Goal: Task Accomplishment & Management: Manage account settings

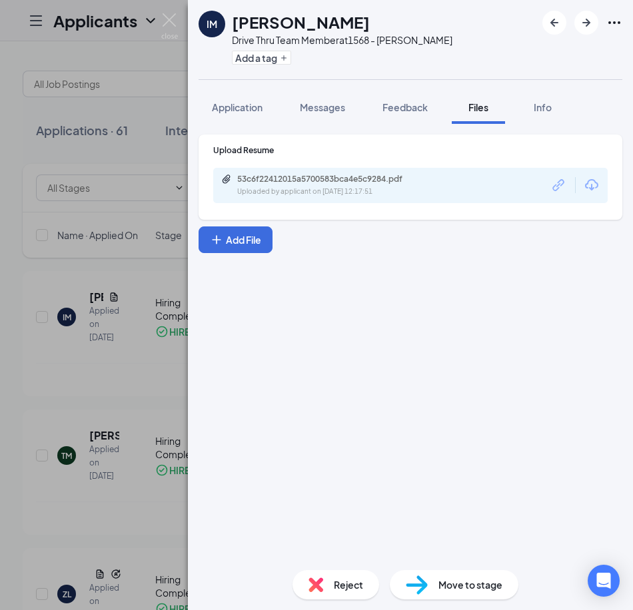
click at [30, 44] on div "IM [PERSON_NAME] Drive Thru Team Member at 1568 - [PERSON_NAME] Add a tag Appli…" at bounding box center [316, 305] width 633 height 610
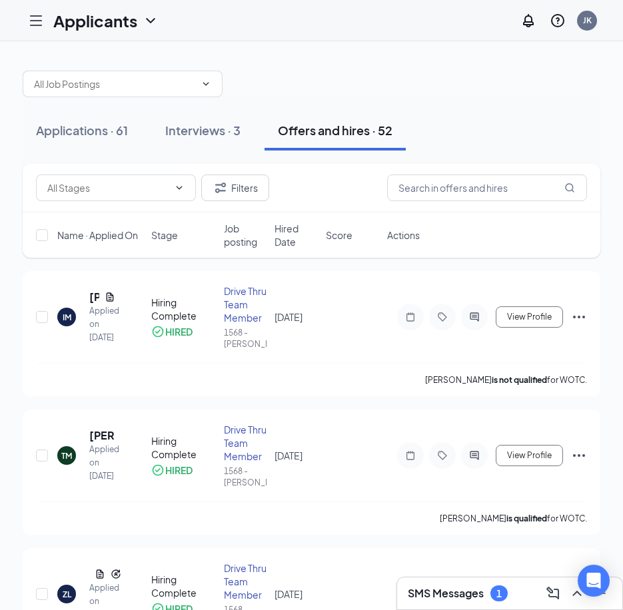
click at [177, 610] on html "Applicants JK SMS Messages 1 Applications · 61 Interviews · 3 Offers and hires …" at bounding box center [311, 305] width 623 height 610
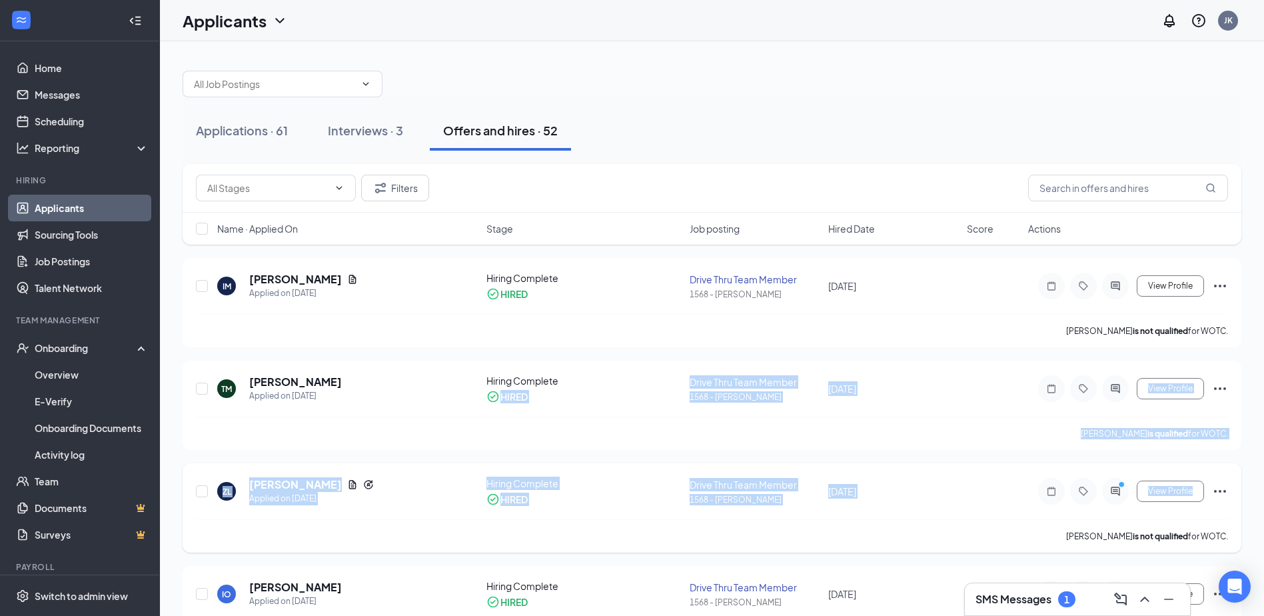
scroll to position [67, 0]
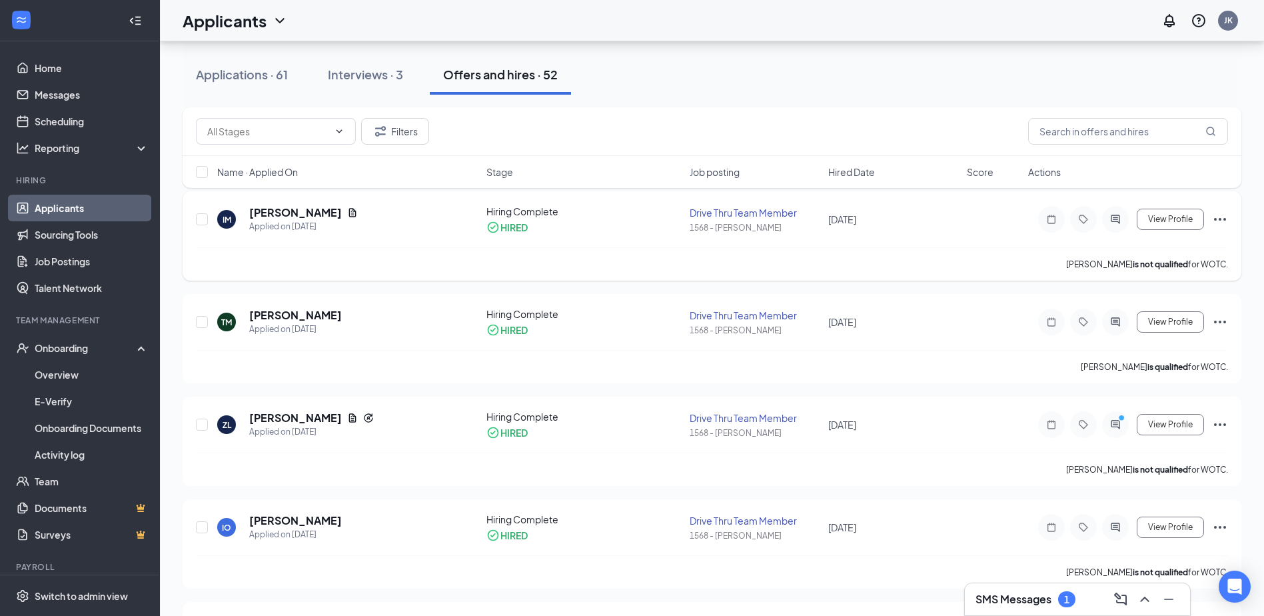
click at [632, 242] on div "IM [PERSON_NAME] Applied on [DATE] Hiring Complete HIRED Drive Thru Team Member…" at bounding box center [712, 226] width 1032 height 43
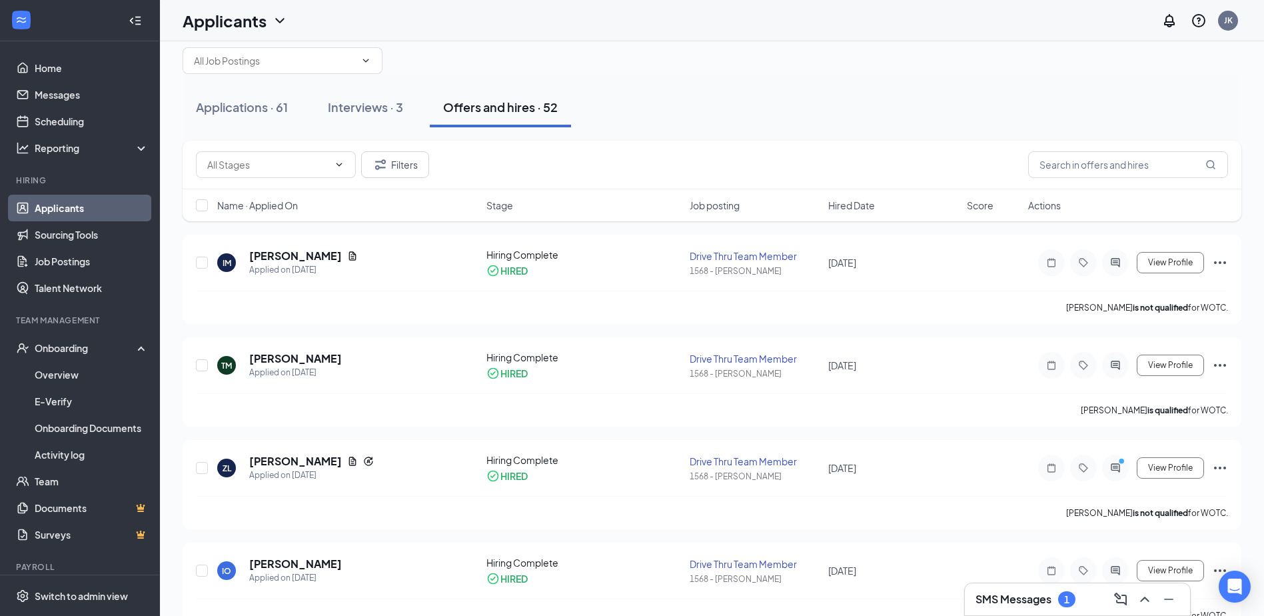
scroll to position [0, 0]
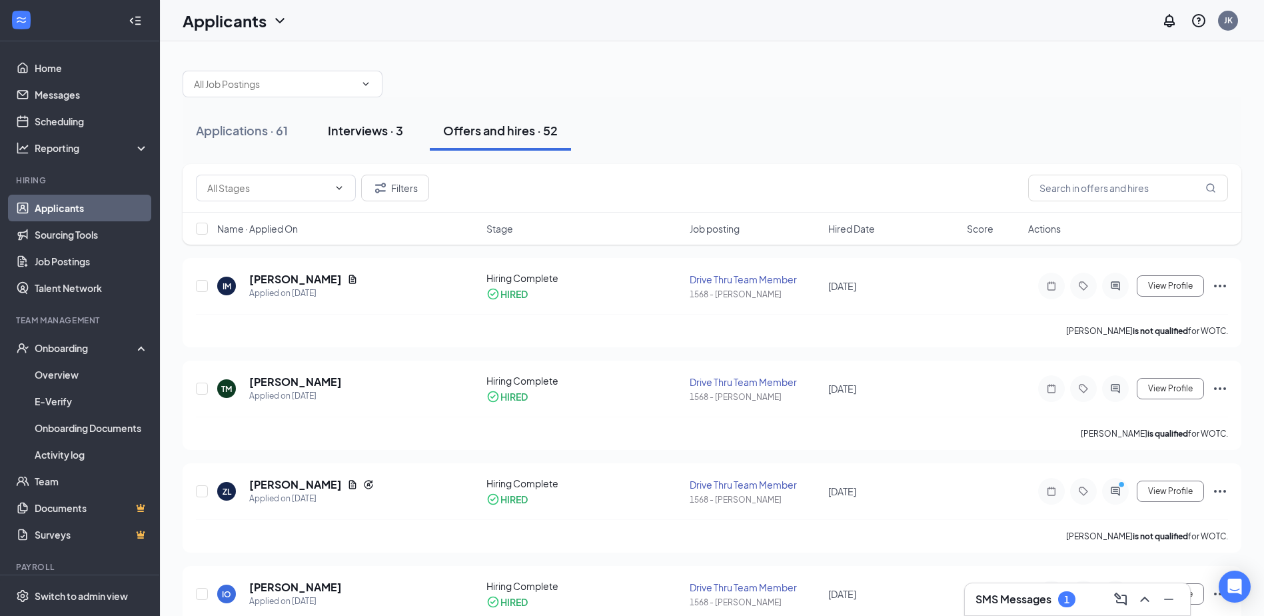
click at [382, 136] on div "Interviews · 3" at bounding box center [365, 130] width 75 height 17
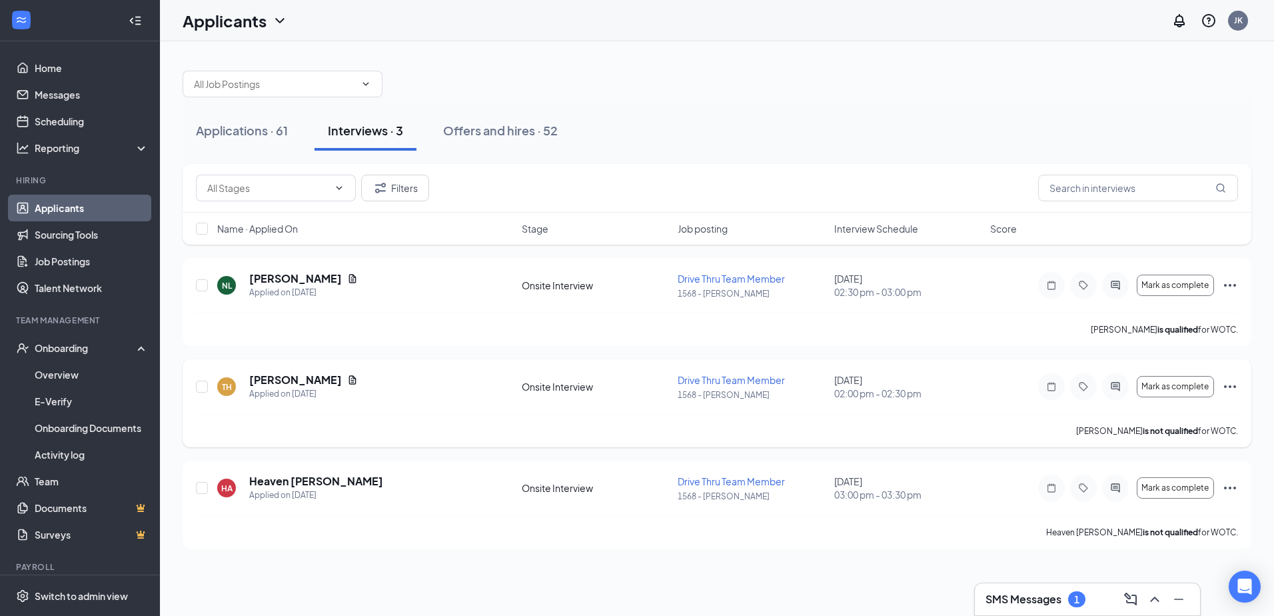
drag, startPoint x: 1208, startPoint y: 432, endPoint x: 1015, endPoint y: 367, distance: 203.8
click at [632, 367] on div "TH [PERSON_NAME] Applied on [DATE] Onsite Interview Drive Thru Team Member 1568…" at bounding box center [717, 403] width 1069 height 88
click at [632, 386] on icon "Ellipses" at bounding box center [1230, 386] width 16 height 16
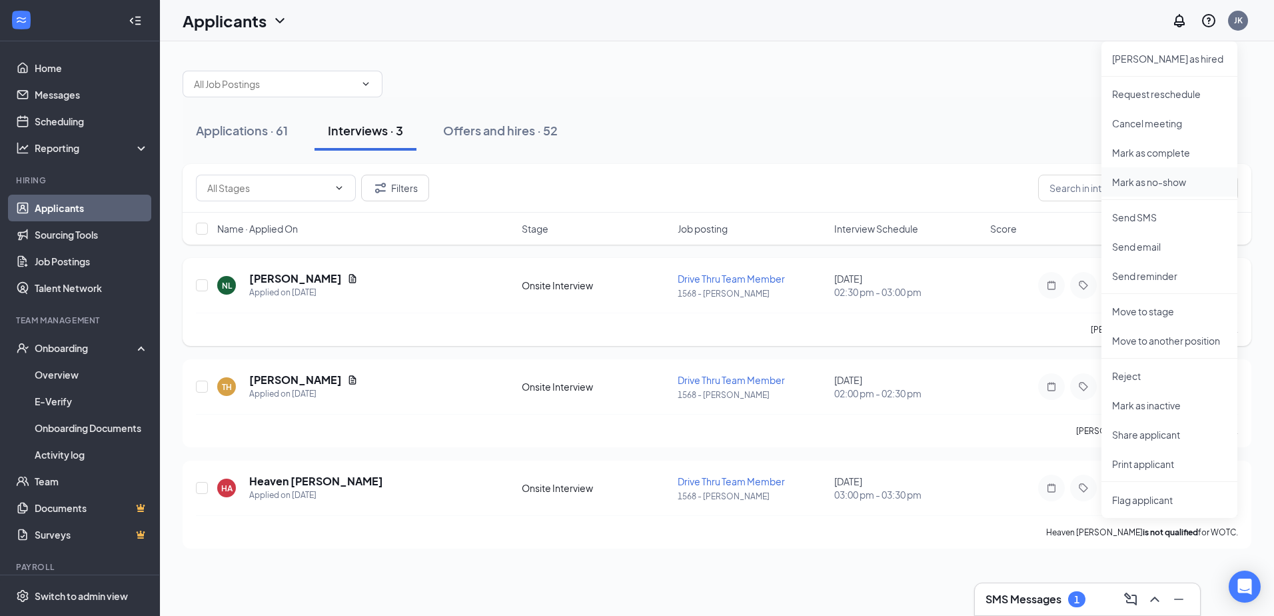
click at [632, 183] on p "Mark as no-show" at bounding box center [1169, 181] width 115 height 13
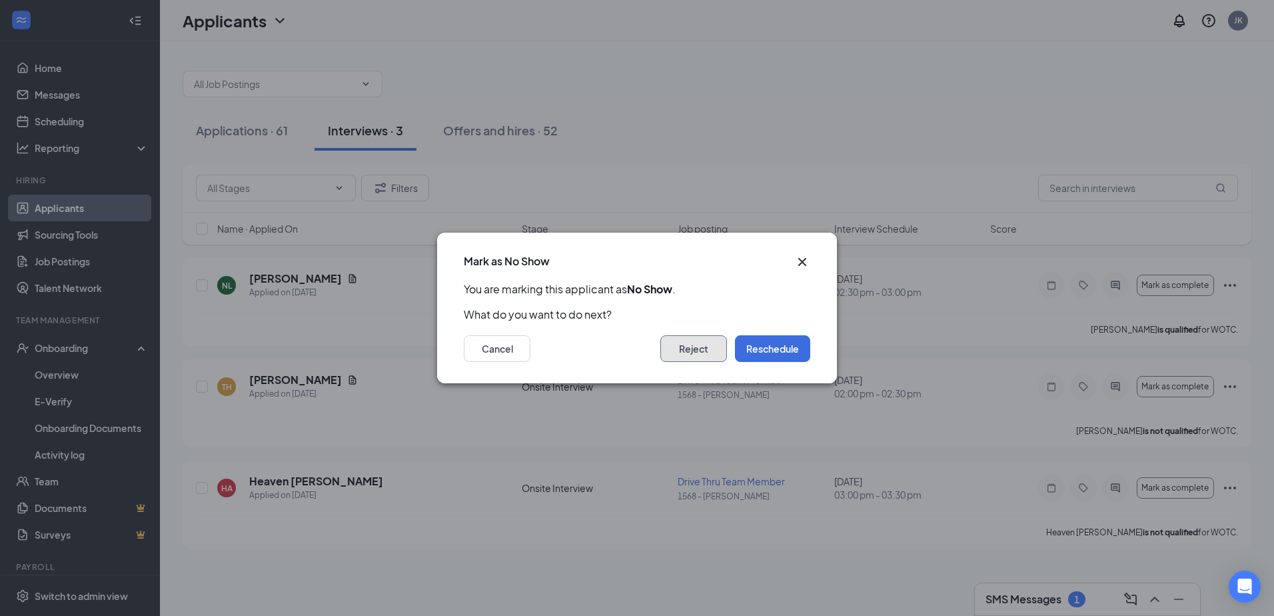
click at [632, 351] on button "Reject" at bounding box center [693, 348] width 67 height 27
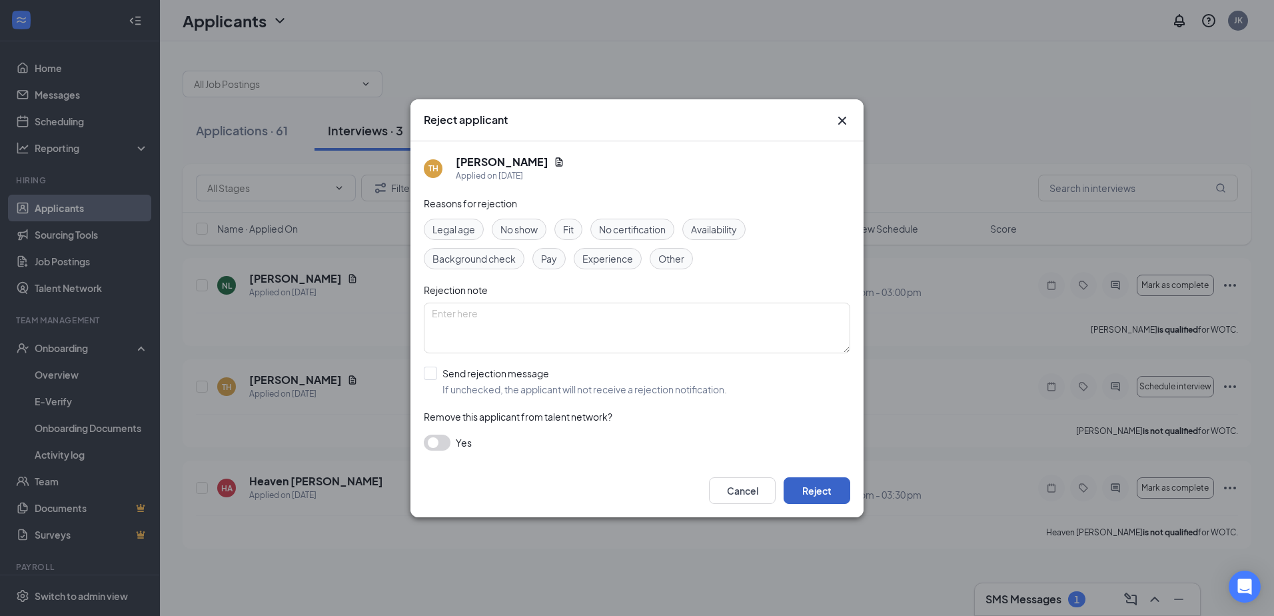
click at [632, 482] on button "Reject" at bounding box center [817, 490] width 67 height 27
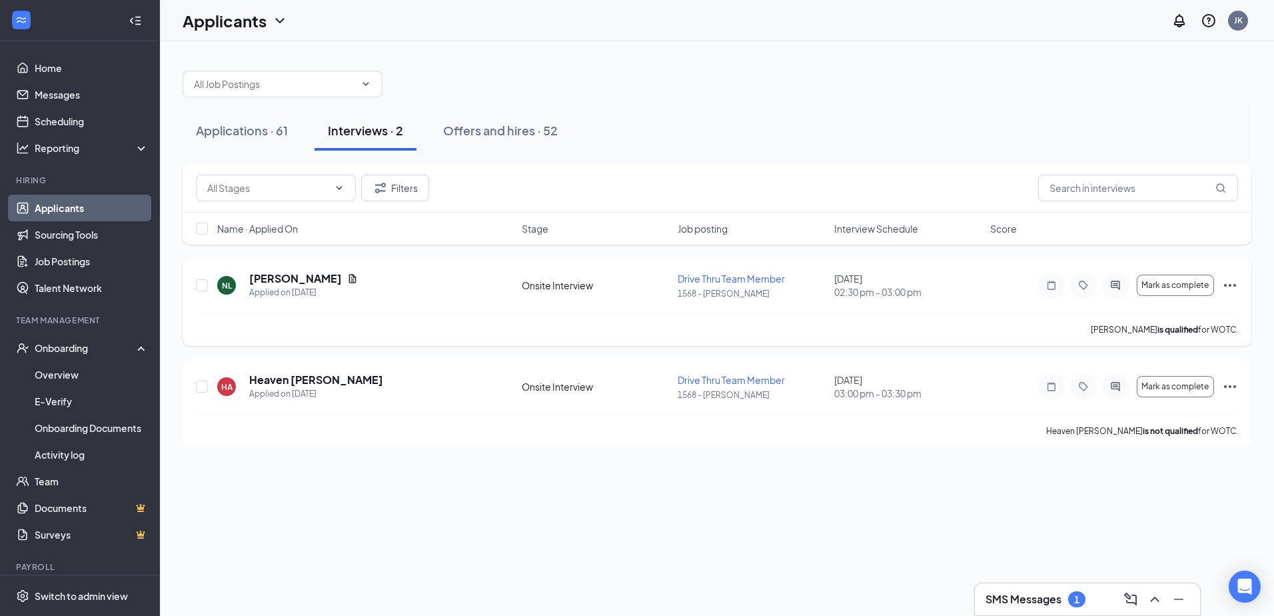
click at [632, 283] on icon "Ellipses" at bounding box center [1230, 285] width 16 height 16
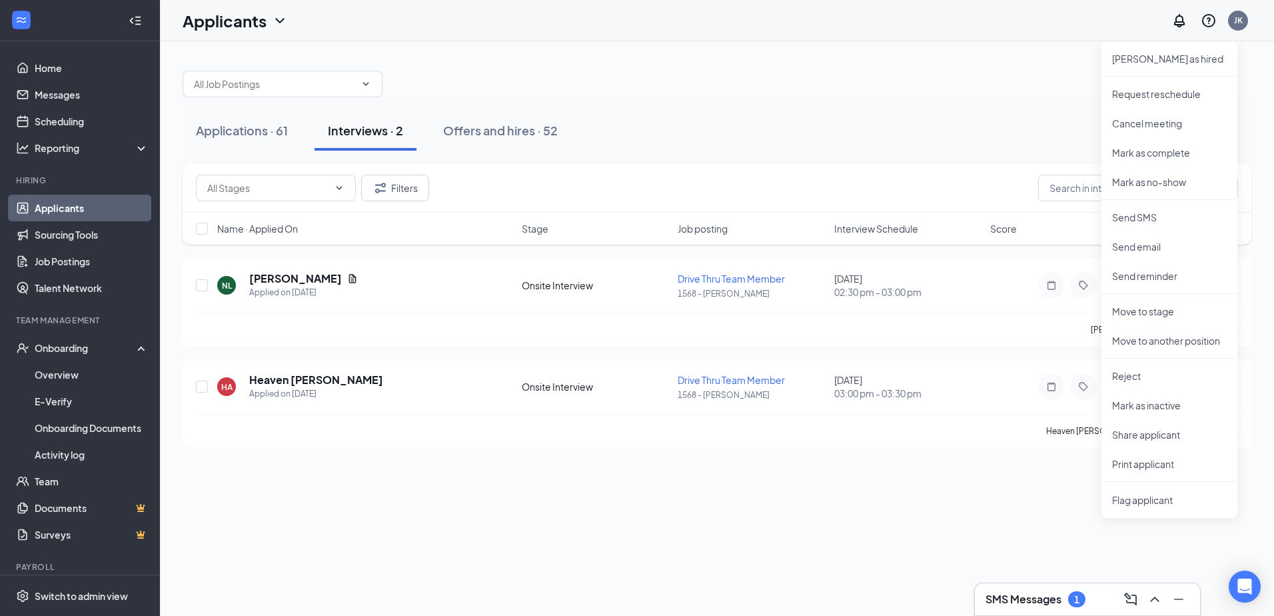
click at [632, 155] on div "Applications · 61 Interviews · 2 Offers and hires · 52" at bounding box center [717, 130] width 1069 height 67
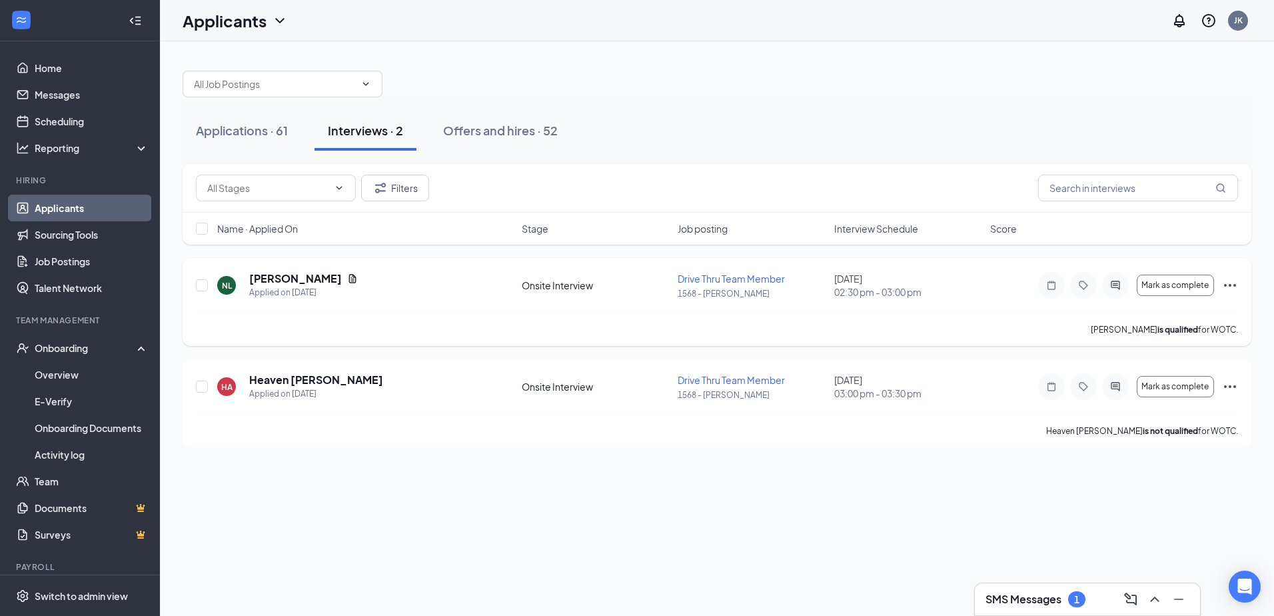
click at [632, 284] on icon "Ellipses" at bounding box center [1230, 285] width 16 height 16
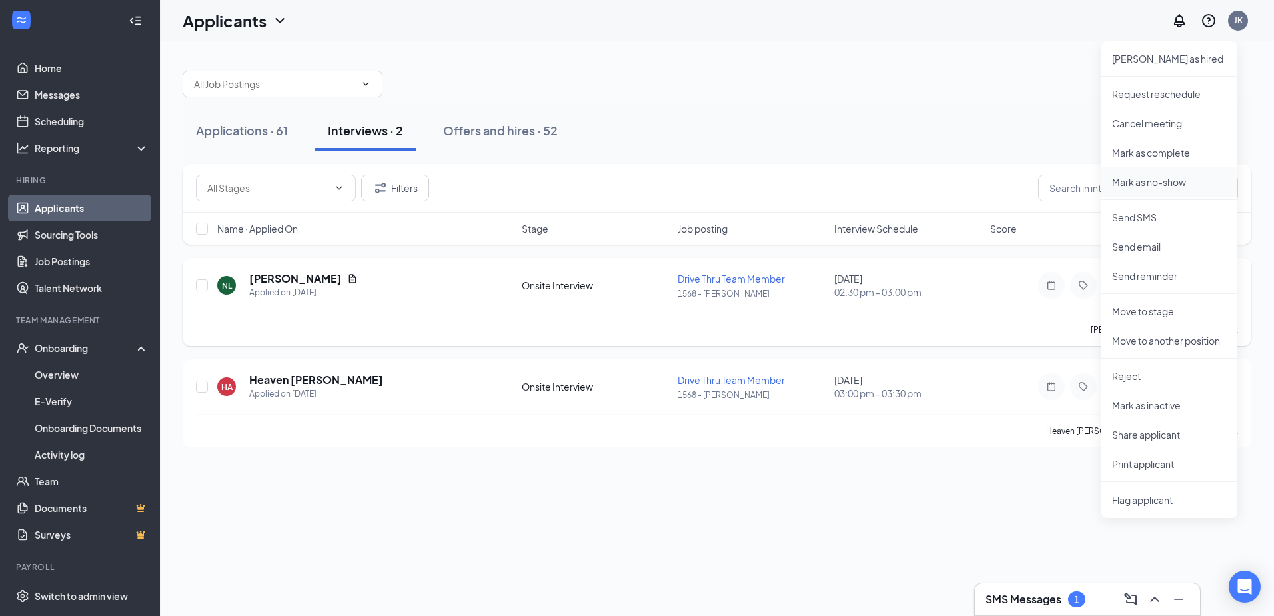
click at [632, 175] on li "Mark as no-show" at bounding box center [1169, 181] width 136 height 29
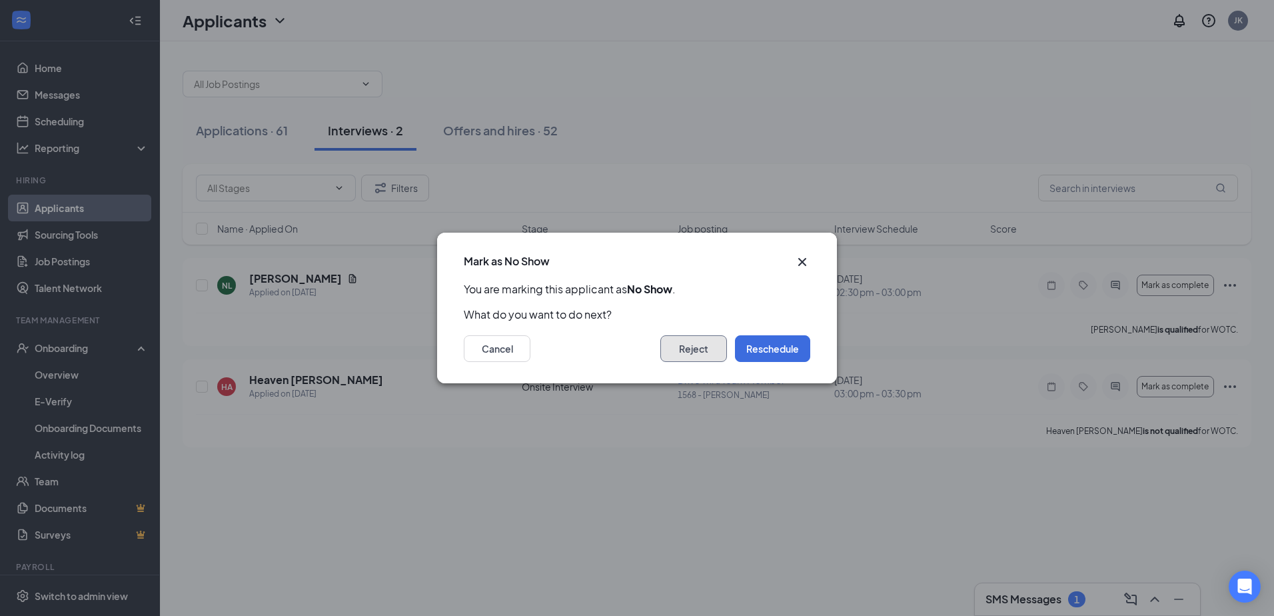
click at [632, 347] on button "Reject" at bounding box center [693, 348] width 67 height 27
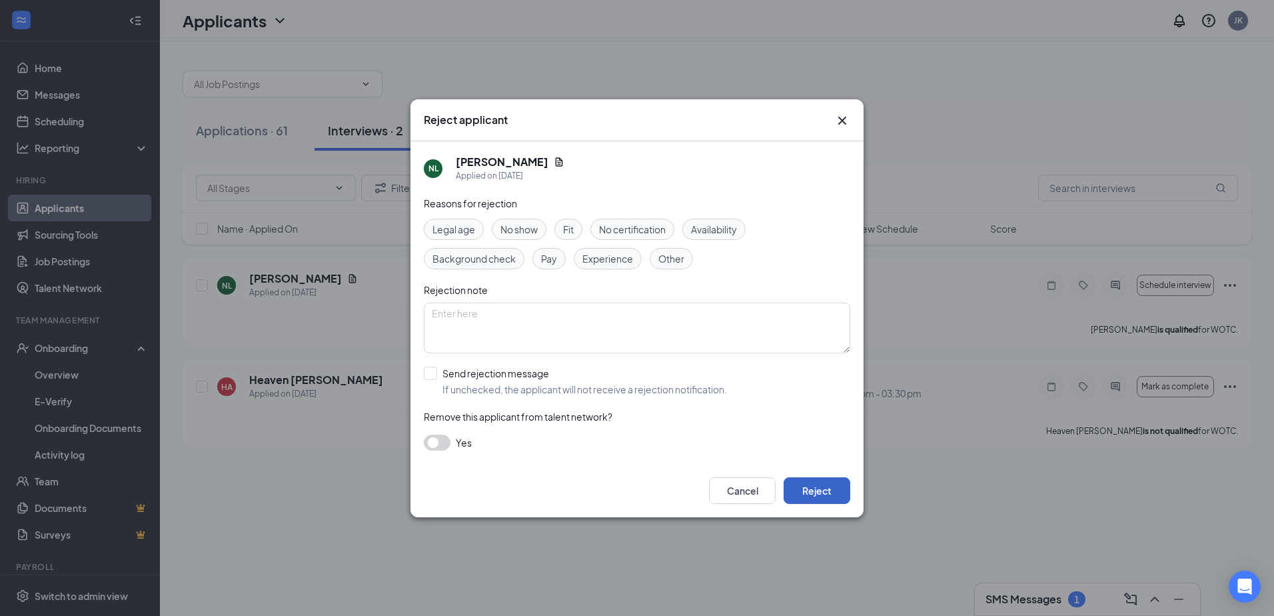
click at [632, 485] on button "Reject" at bounding box center [817, 490] width 67 height 27
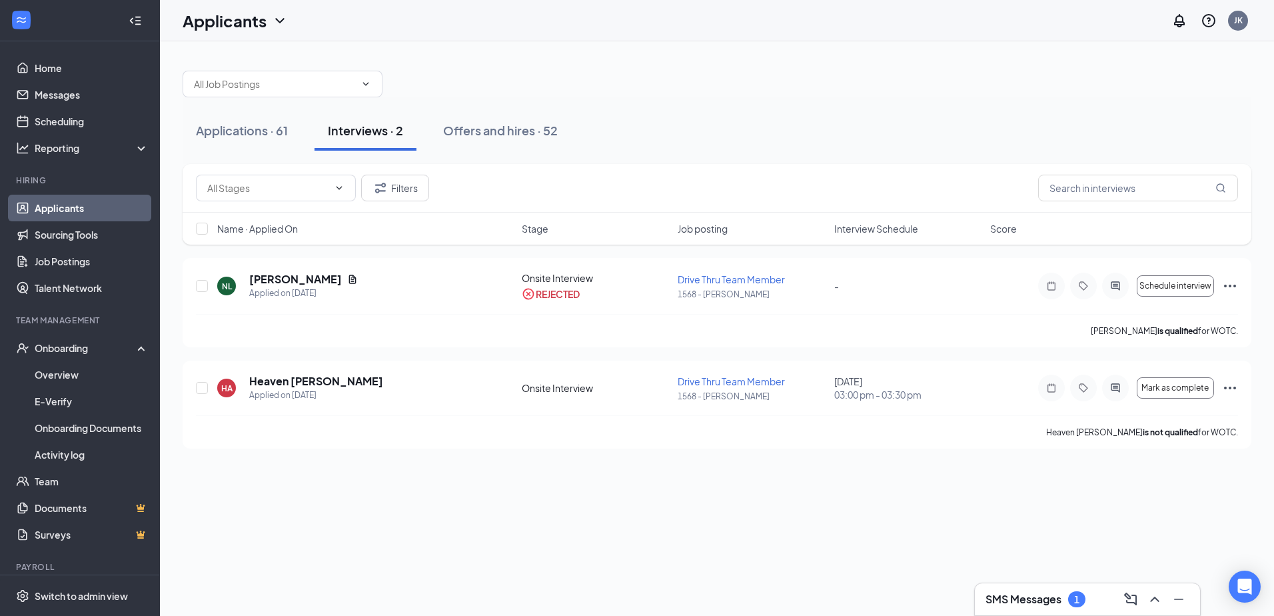
click at [73, 202] on link "Applicants" at bounding box center [92, 208] width 114 height 27
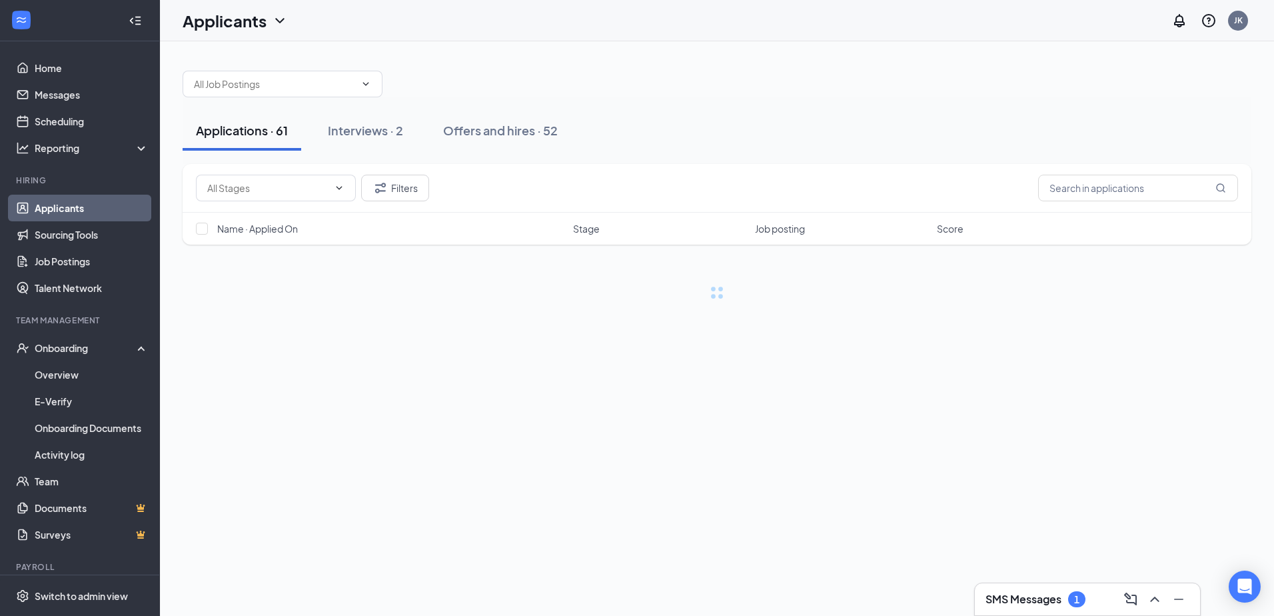
click at [211, 138] on div "Applications · 61" at bounding box center [242, 130] width 92 height 17
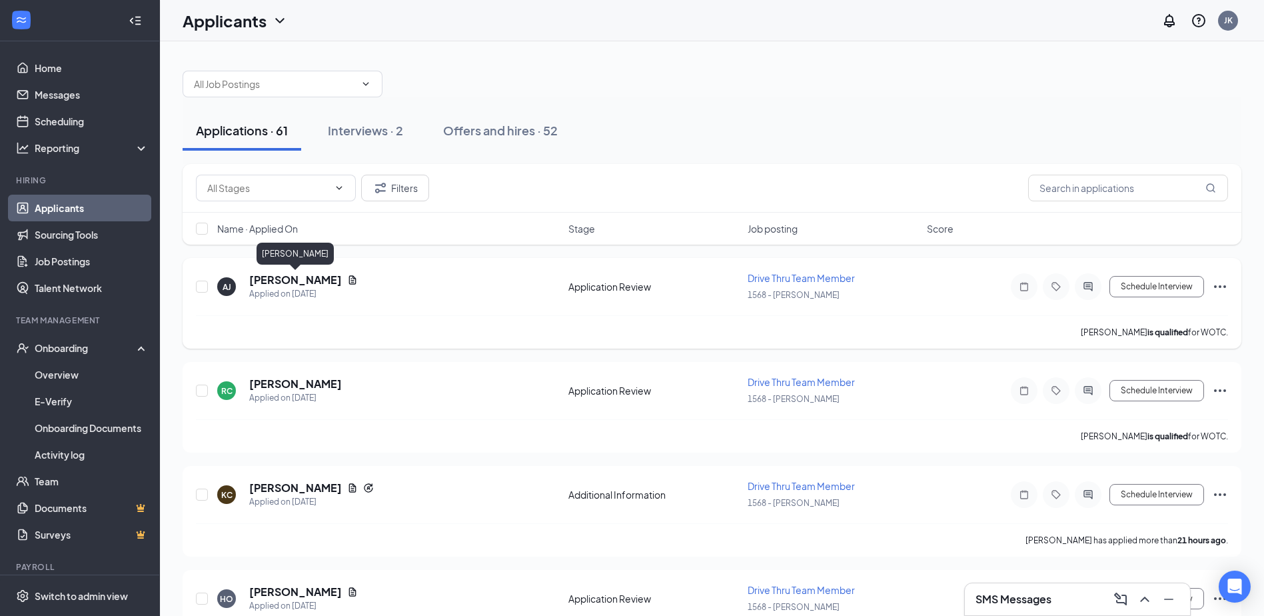
click at [318, 279] on h5 "[PERSON_NAME]" at bounding box center [295, 280] width 93 height 15
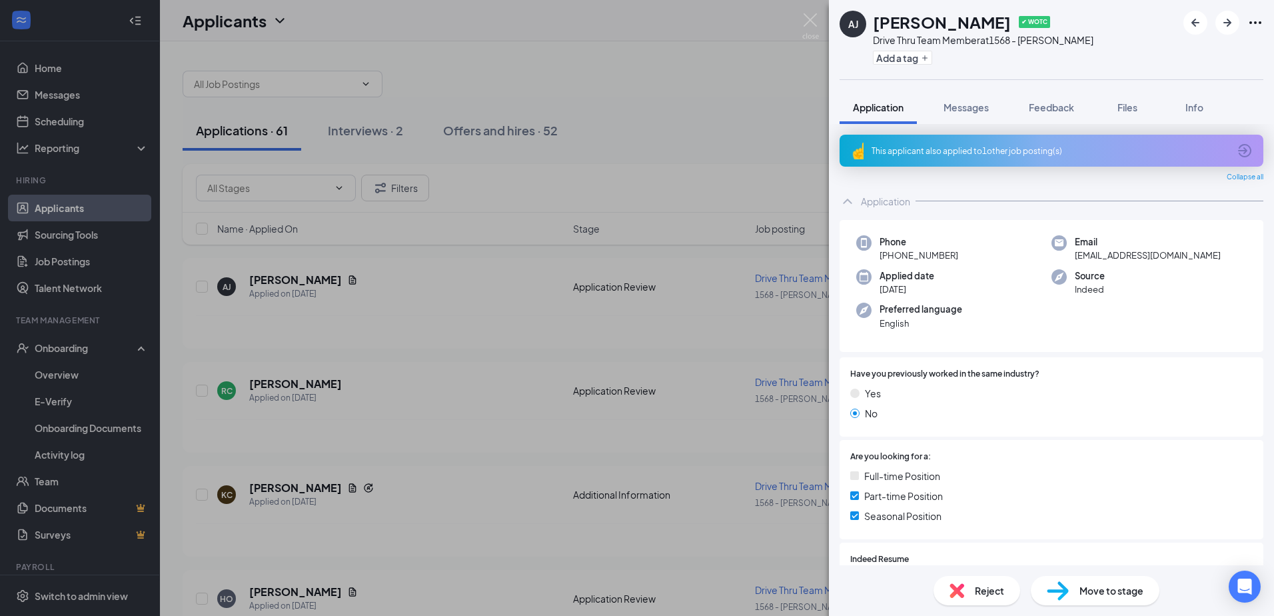
drag, startPoint x: 932, startPoint y: 442, endPoint x: 1115, endPoint y: 143, distance: 350.5
click at [632, 142] on div "This applicant also applied to 1 other job posting(s)" at bounding box center [1052, 151] width 424 height 32
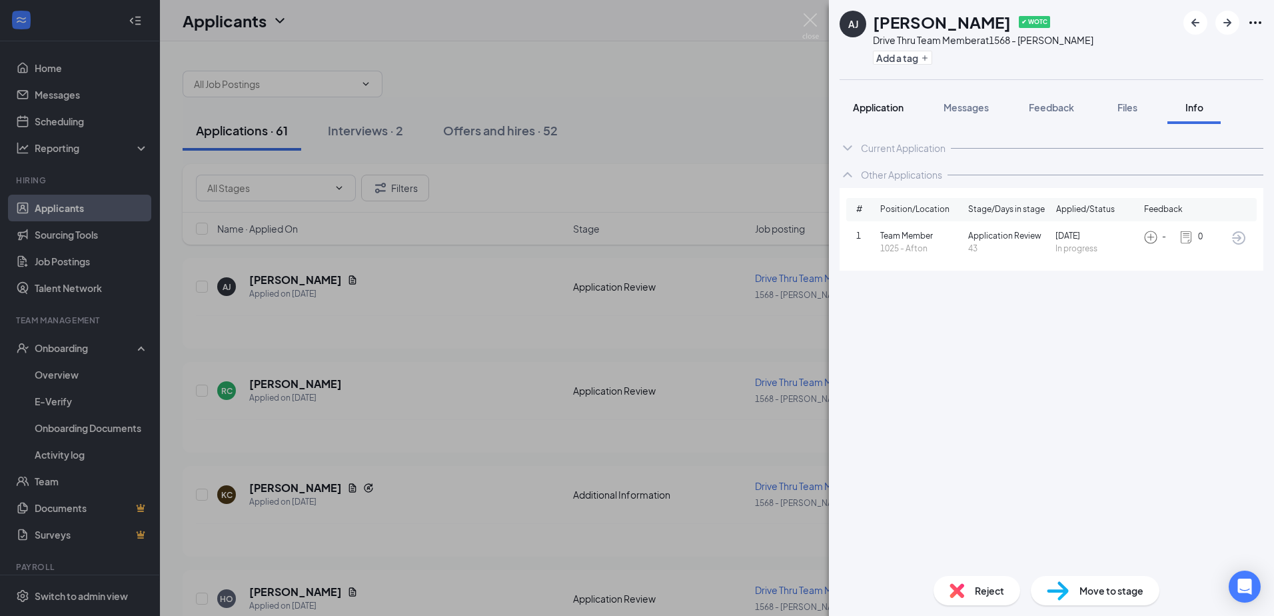
click at [632, 106] on span "Application" at bounding box center [878, 107] width 51 height 12
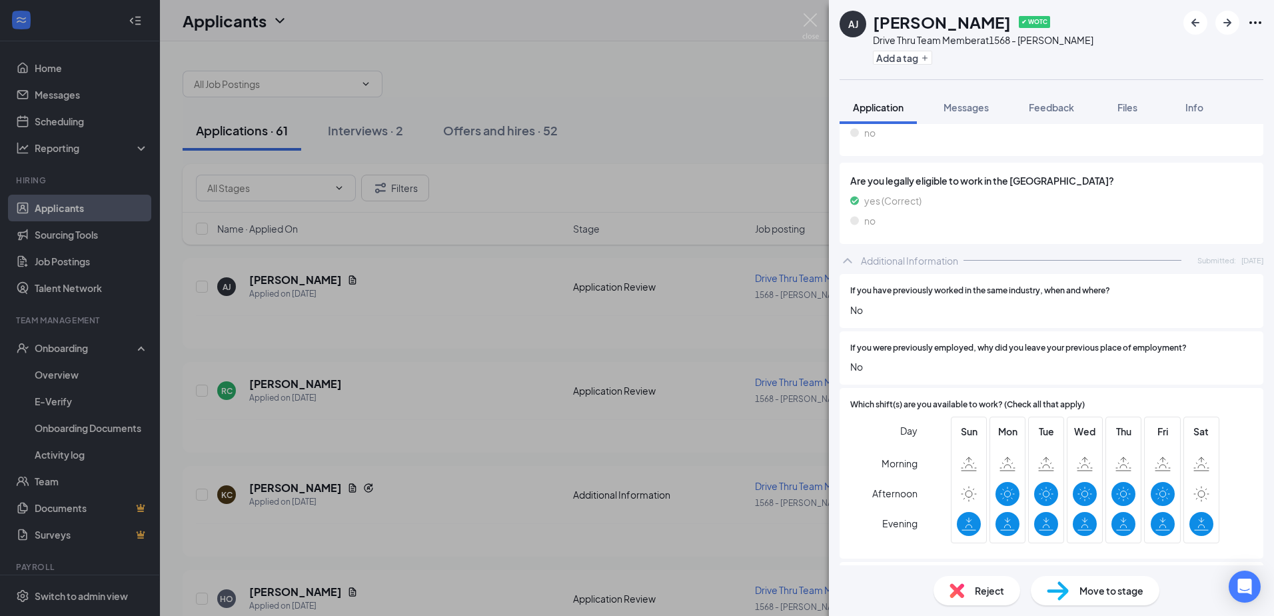
scroll to position [666, 0]
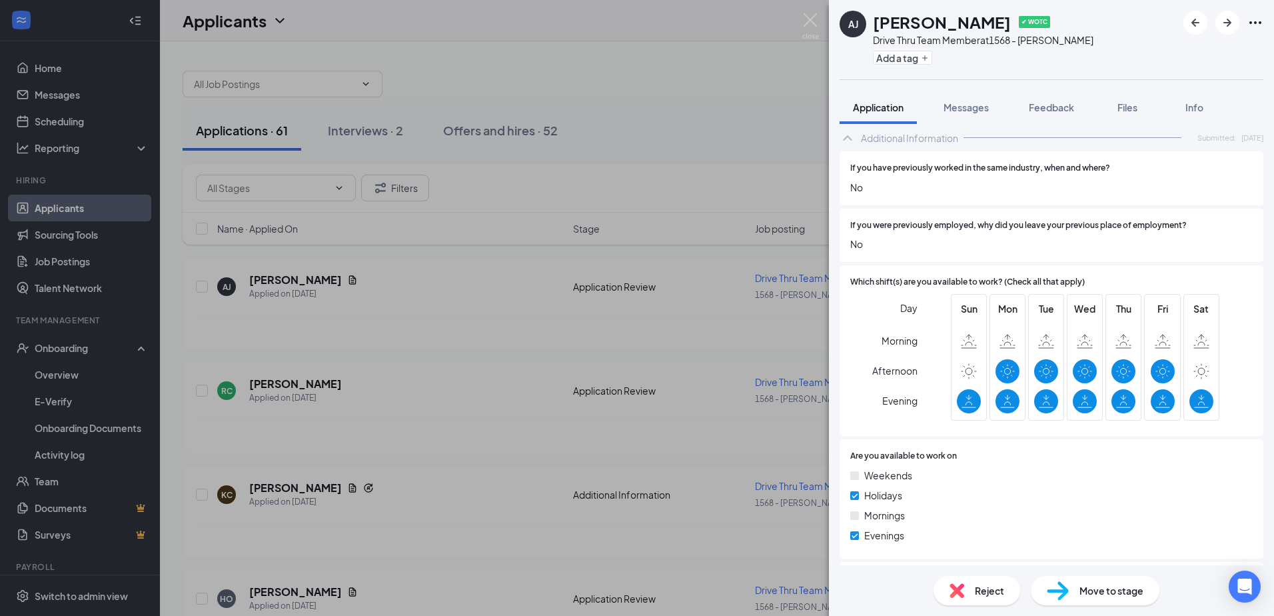
click at [632, 594] on span "Reject" at bounding box center [989, 590] width 29 height 15
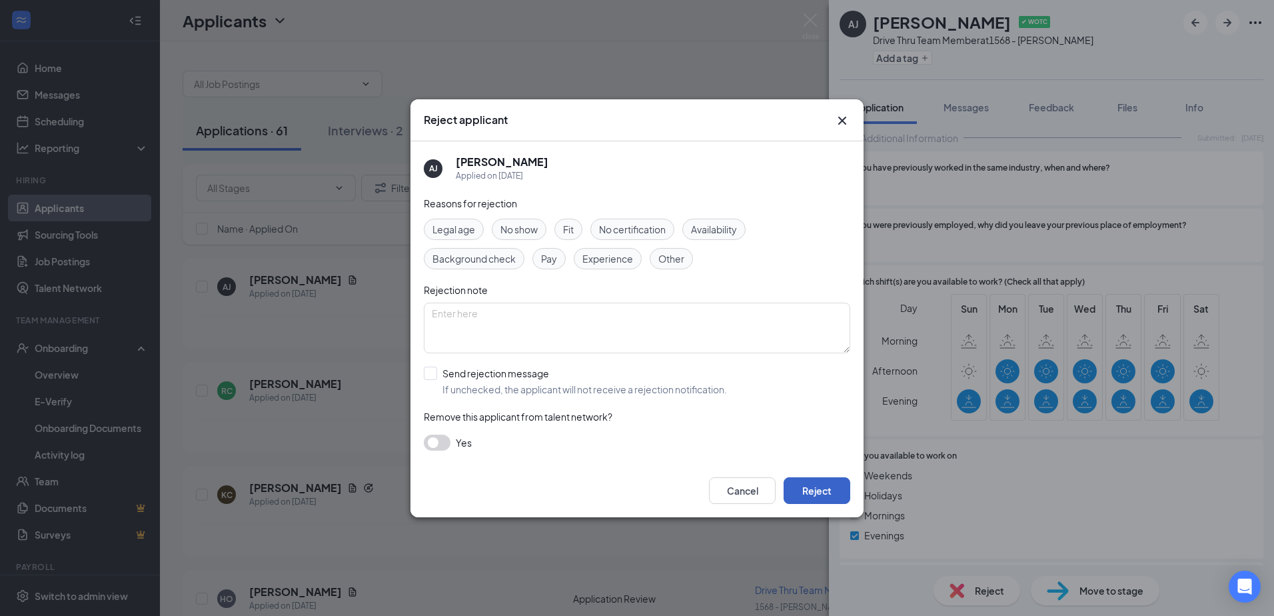
click at [632, 488] on button "Reject" at bounding box center [817, 490] width 67 height 27
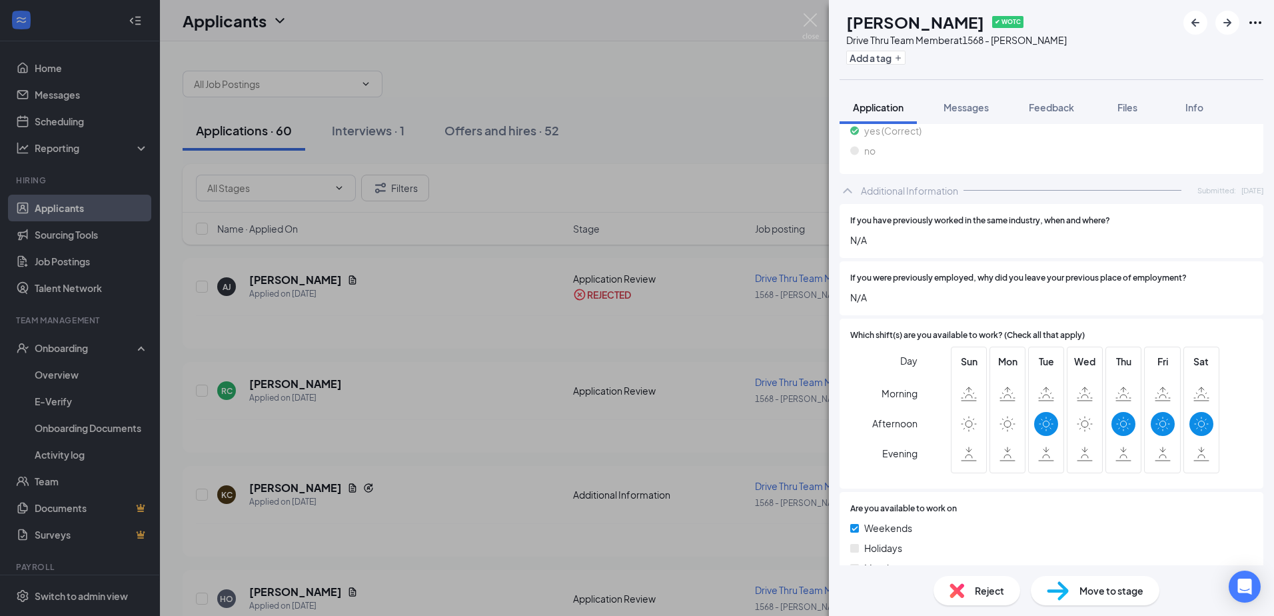
scroll to position [600, 0]
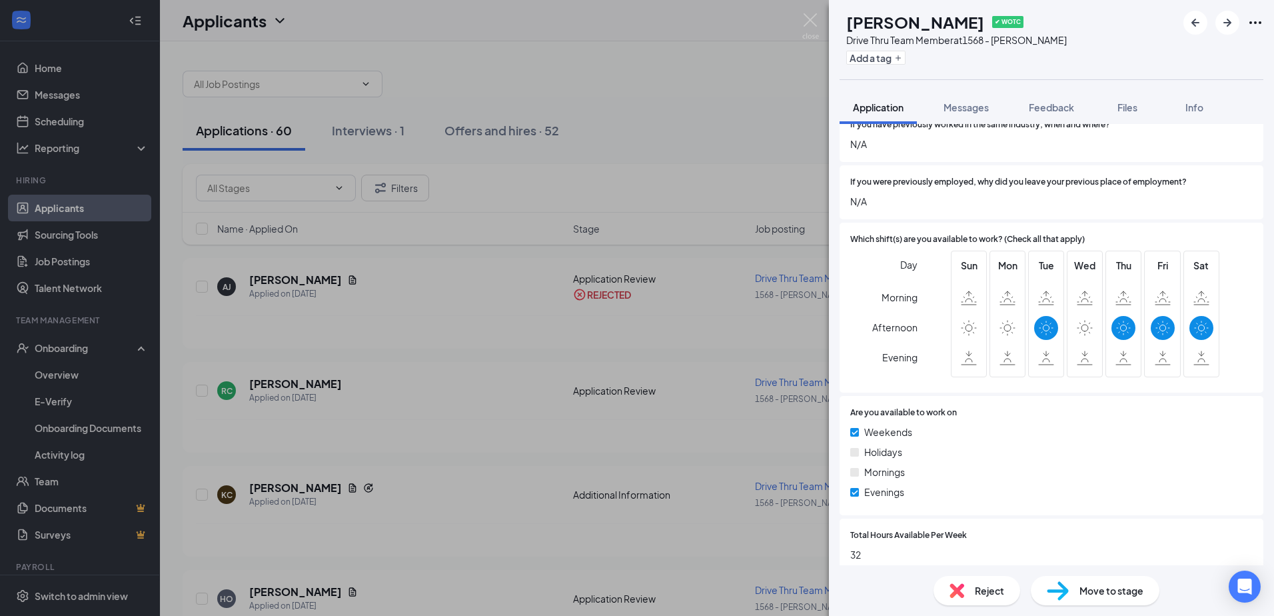
click at [632, 594] on img at bounding box center [956, 590] width 15 height 15
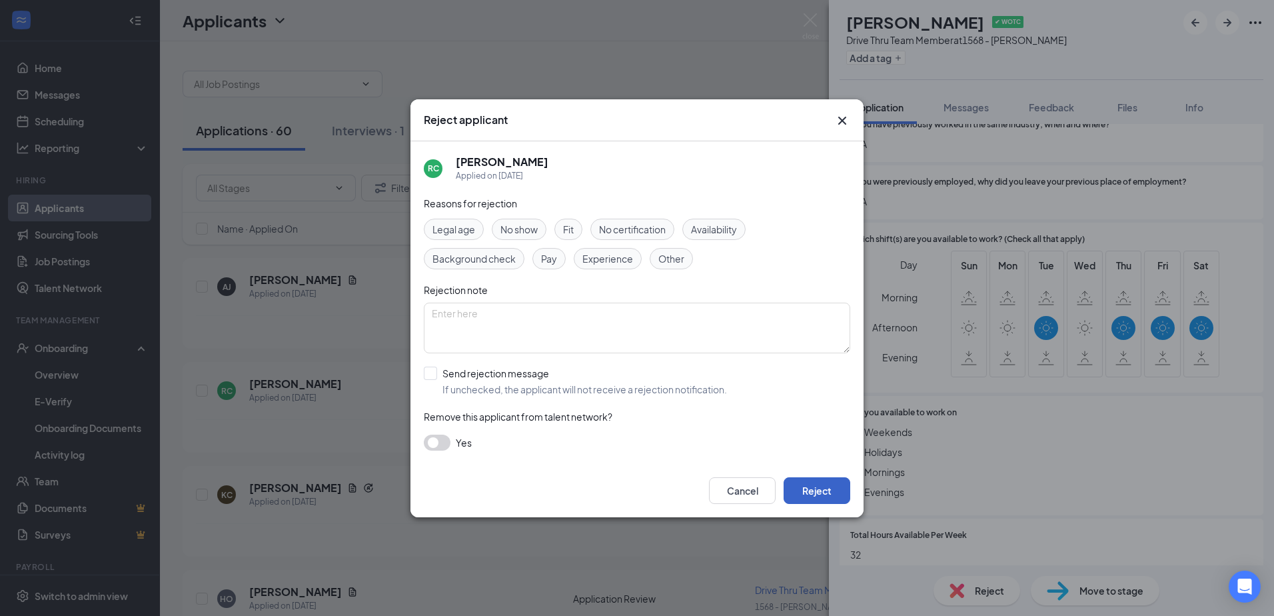
click at [632, 488] on button "Reject" at bounding box center [817, 490] width 67 height 27
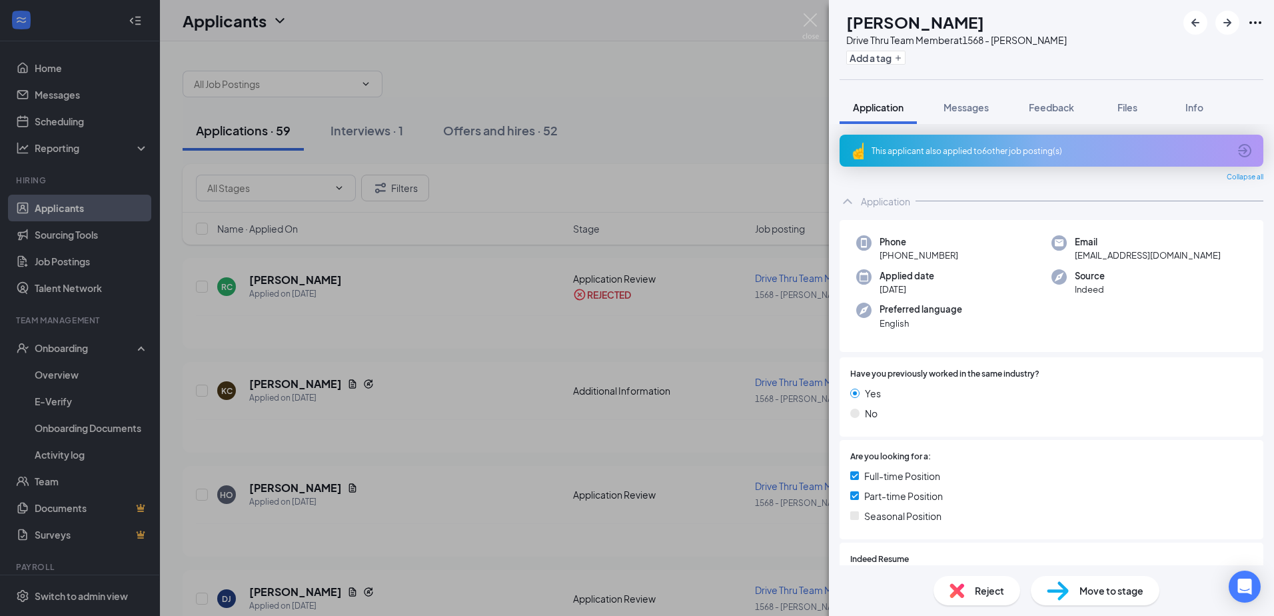
click at [632, 149] on div "This applicant also applied to 6 other job posting(s)" at bounding box center [1050, 150] width 357 height 11
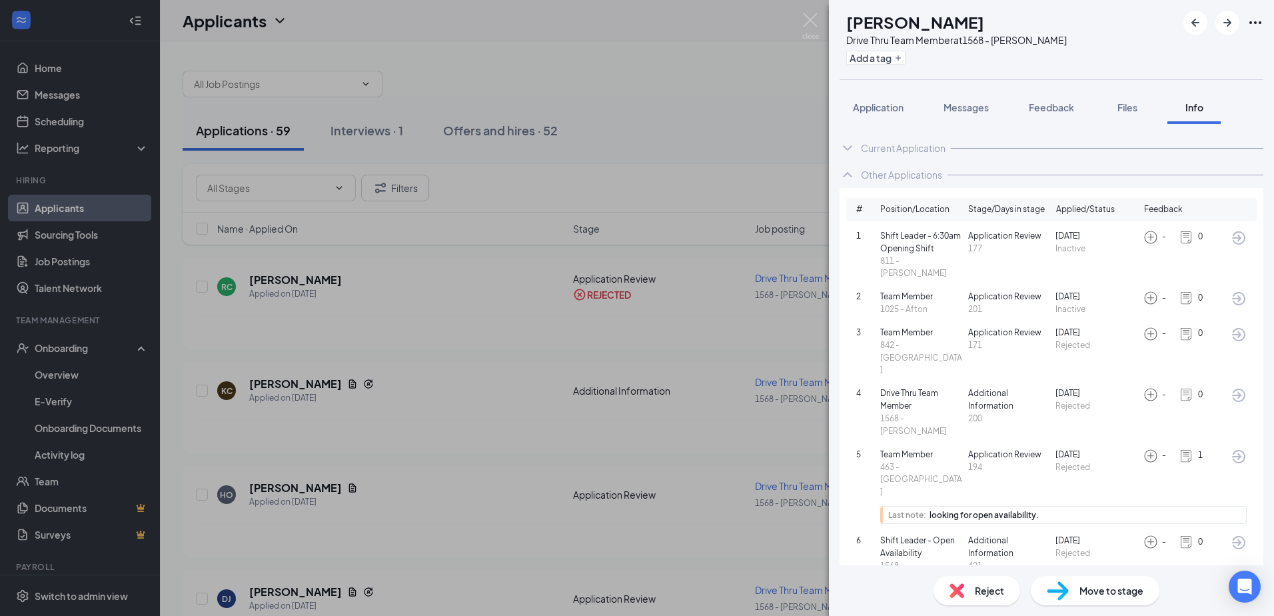
click at [632, 583] on img at bounding box center [956, 590] width 15 height 15
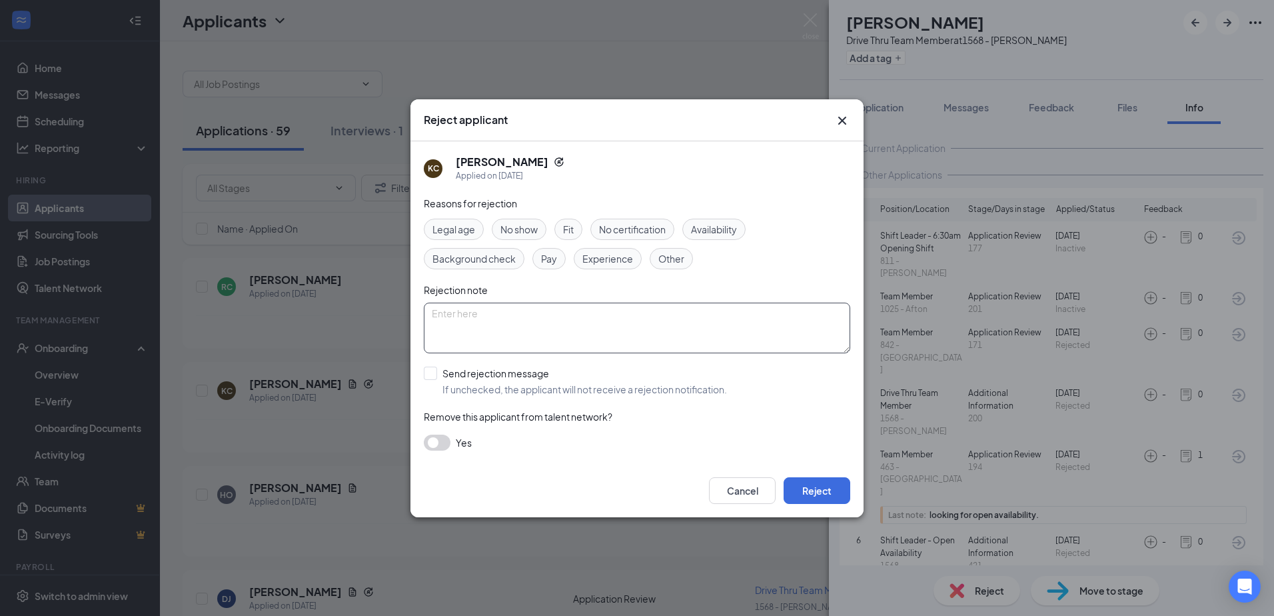
click at [632, 330] on textarea at bounding box center [637, 328] width 426 height 51
type textarea "App1ied to all locations - Rejected at all"
click at [632, 487] on button "Reject" at bounding box center [817, 490] width 67 height 27
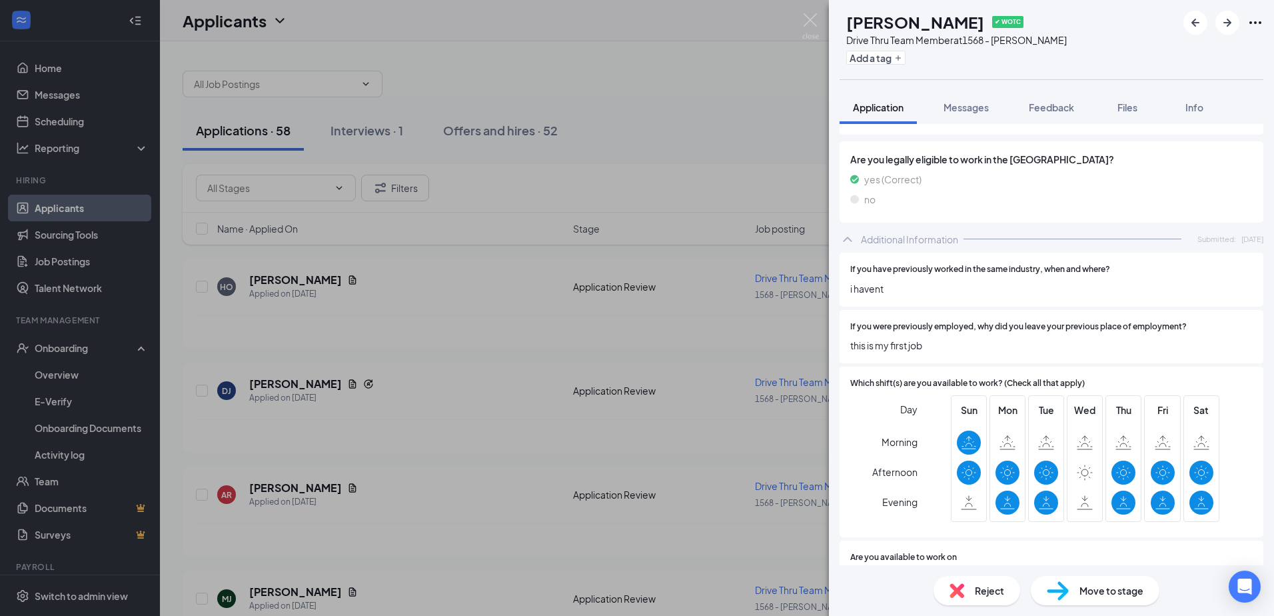
scroll to position [666, 0]
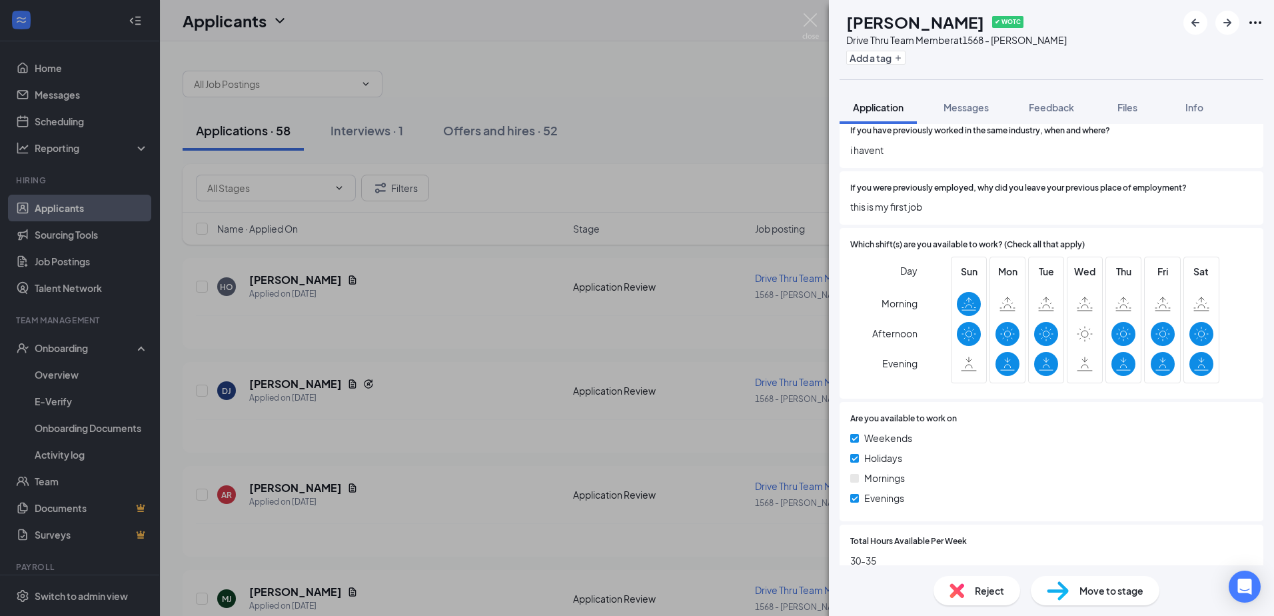
click at [632, 149] on div "HO [PERSON_NAME] ✔ WOTC Drive Thru Team Member at 1568 - [PERSON_NAME] Add a ta…" at bounding box center [637, 308] width 1274 height 616
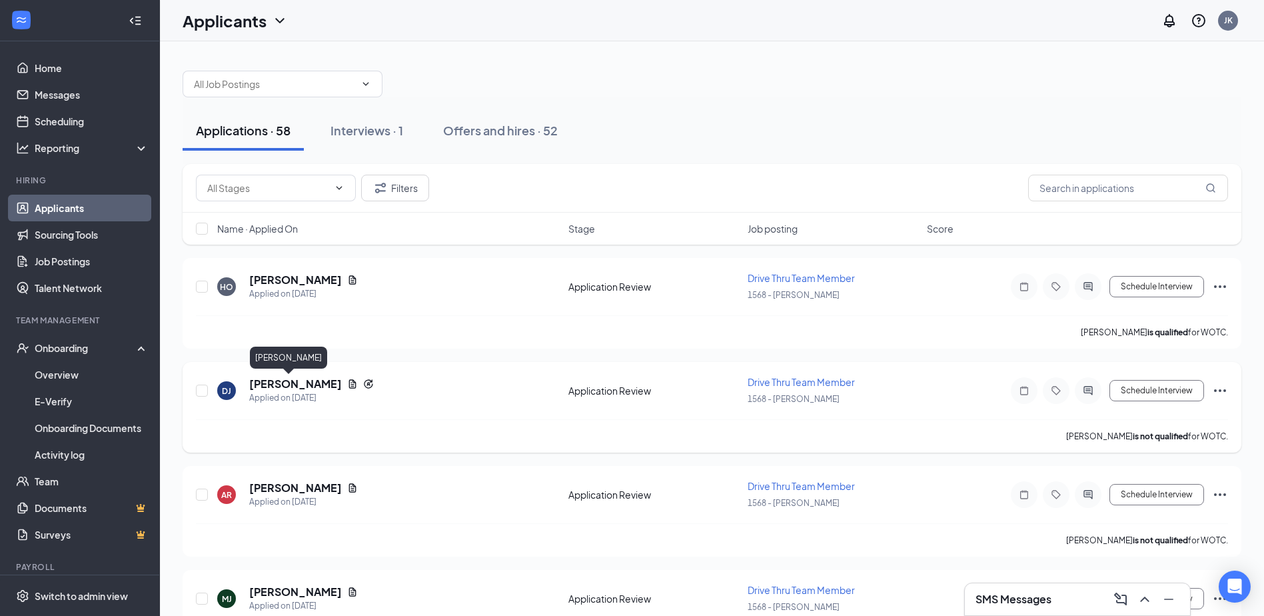
click at [265, 379] on h5 "[PERSON_NAME]" at bounding box center [295, 383] width 93 height 15
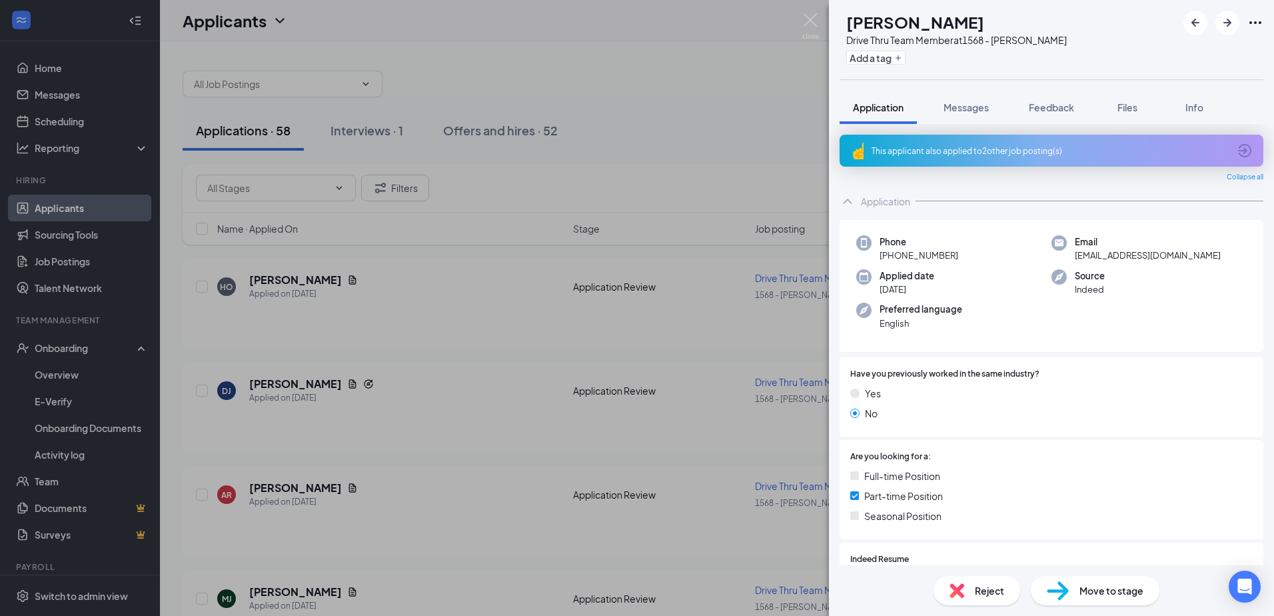
click at [632, 149] on div "This applicant also applied to 2 other job posting(s)" at bounding box center [1050, 150] width 357 height 11
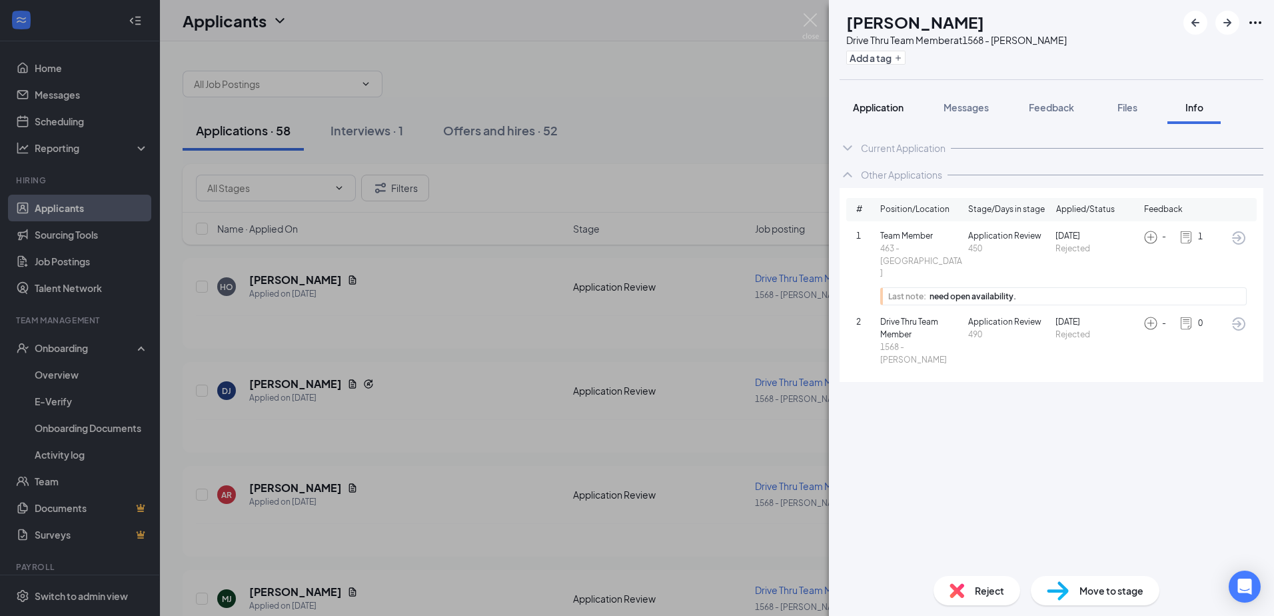
click at [632, 107] on span "Application" at bounding box center [878, 107] width 51 height 12
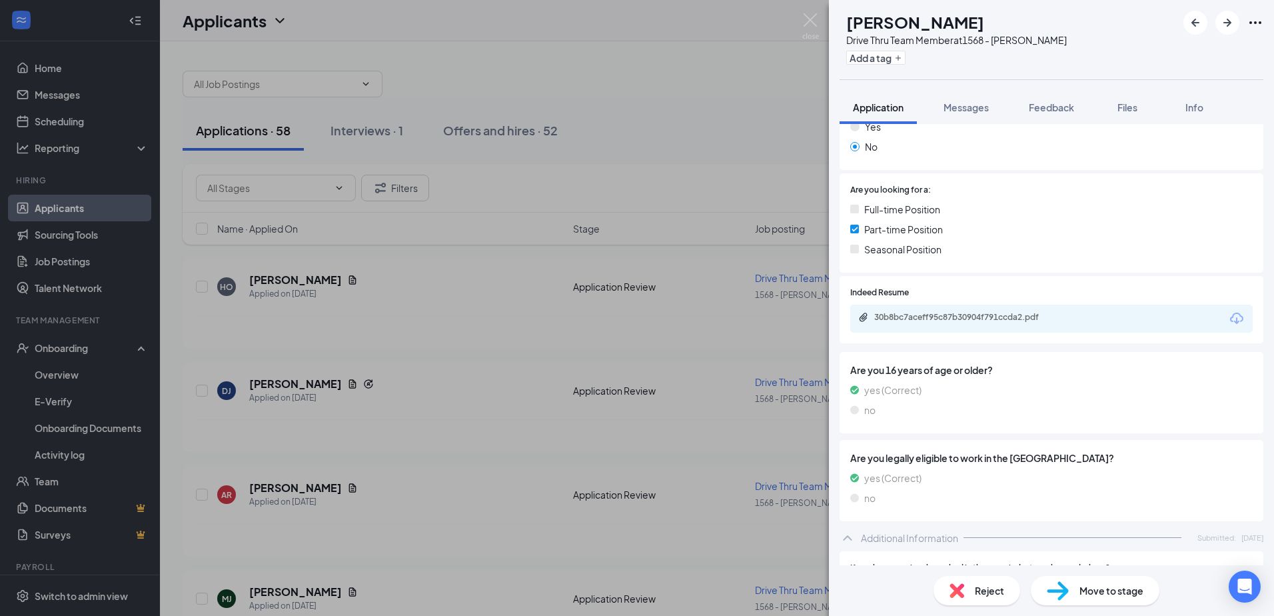
scroll to position [600, 0]
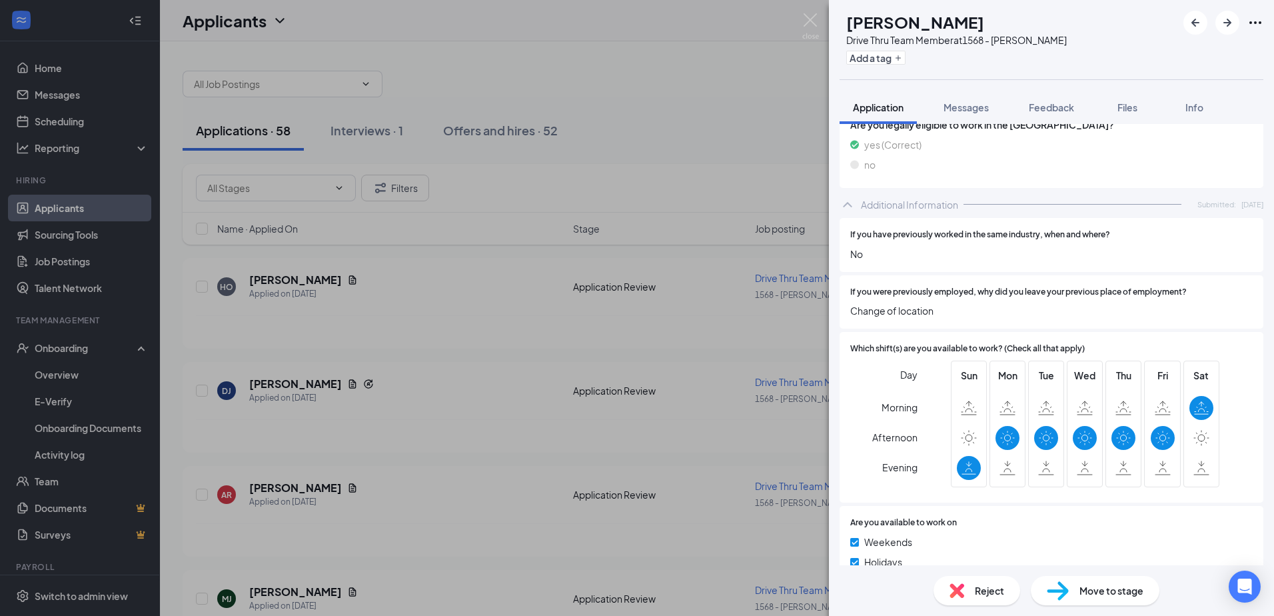
click at [632, 582] on div "Reject" at bounding box center [976, 590] width 87 height 29
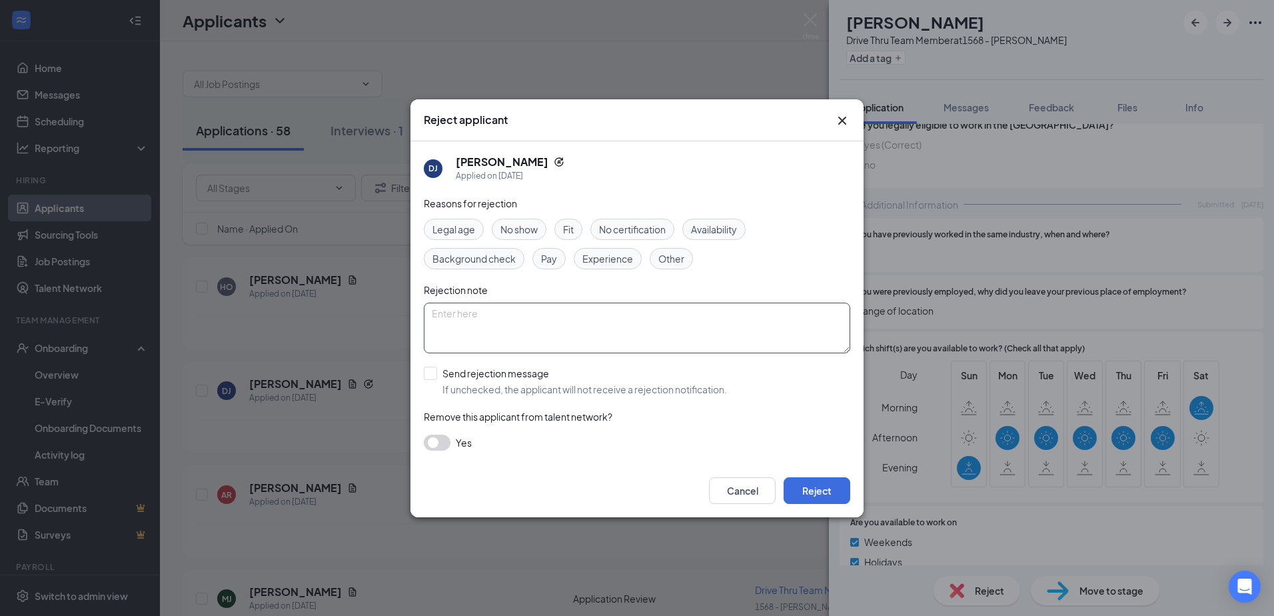
click at [632, 338] on textarea at bounding box center [637, 328] width 426 height 51
type textarea "Still rejected, Needs open availability"
click at [632, 490] on button "Reject" at bounding box center [817, 490] width 67 height 27
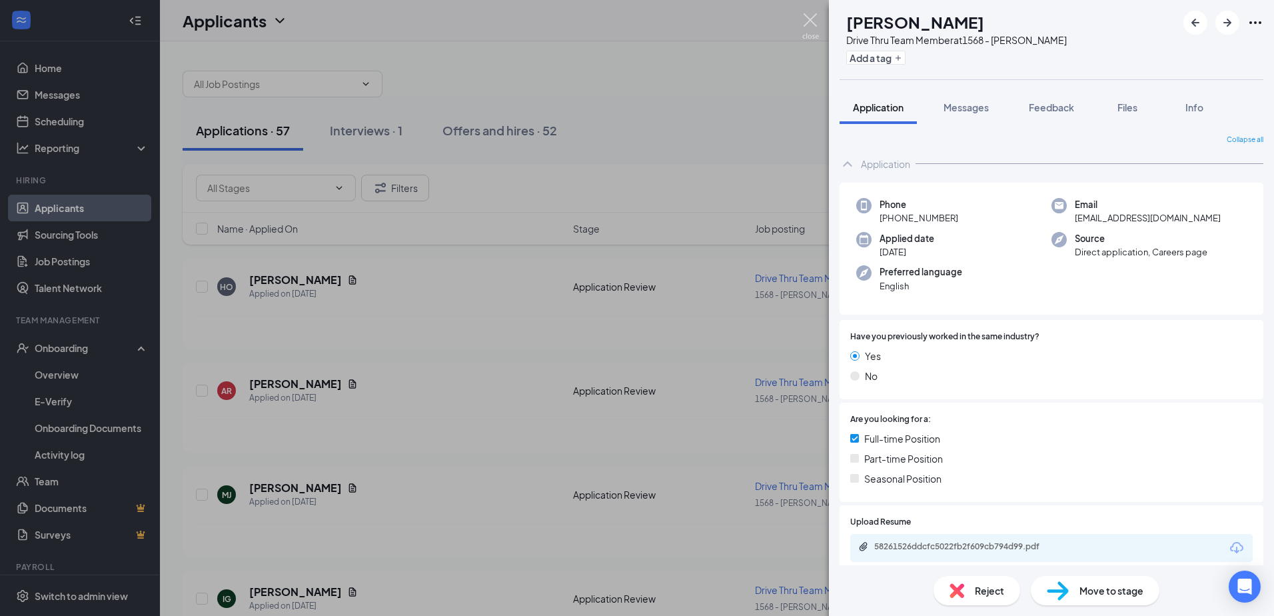
click at [632, 14] on img at bounding box center [810, 26] width 17 height 26
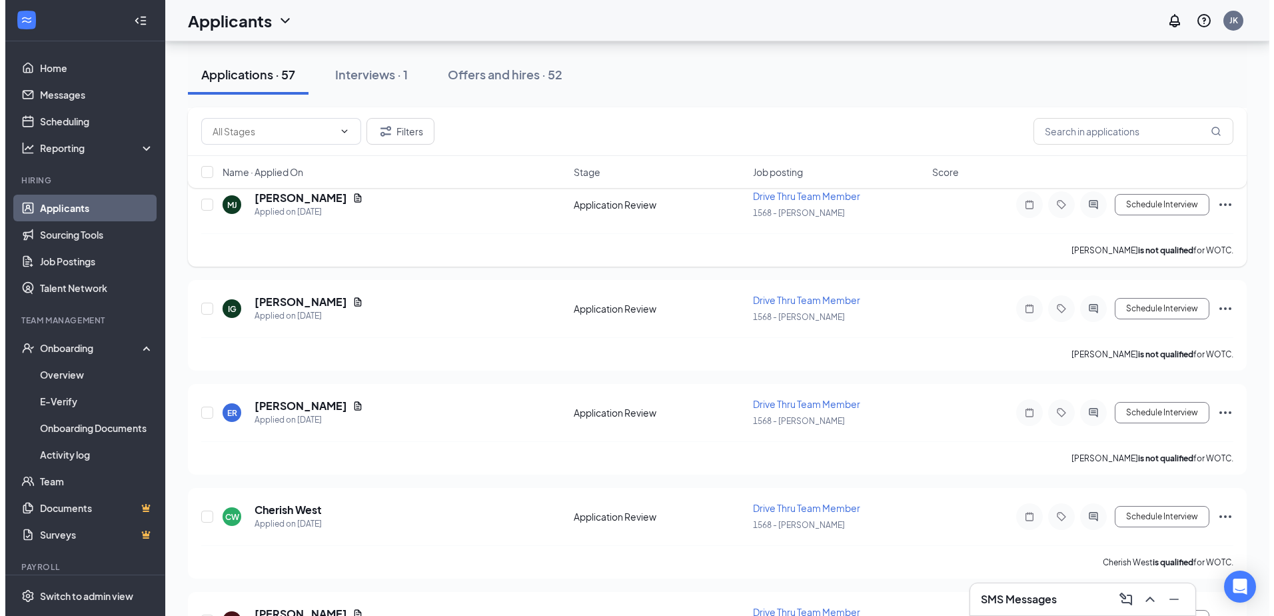
scroll to position [267, 0]
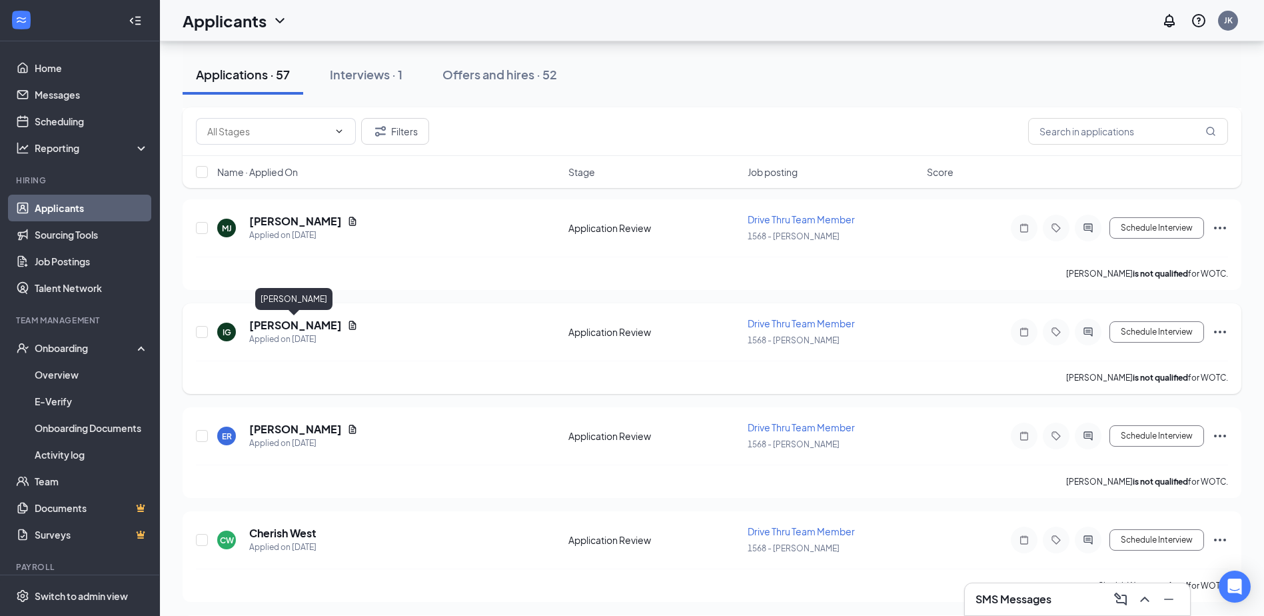
click at [308, 322] on h5 "[PERSON_NAME]" at bounding box center [295, 325] width 93 height 15
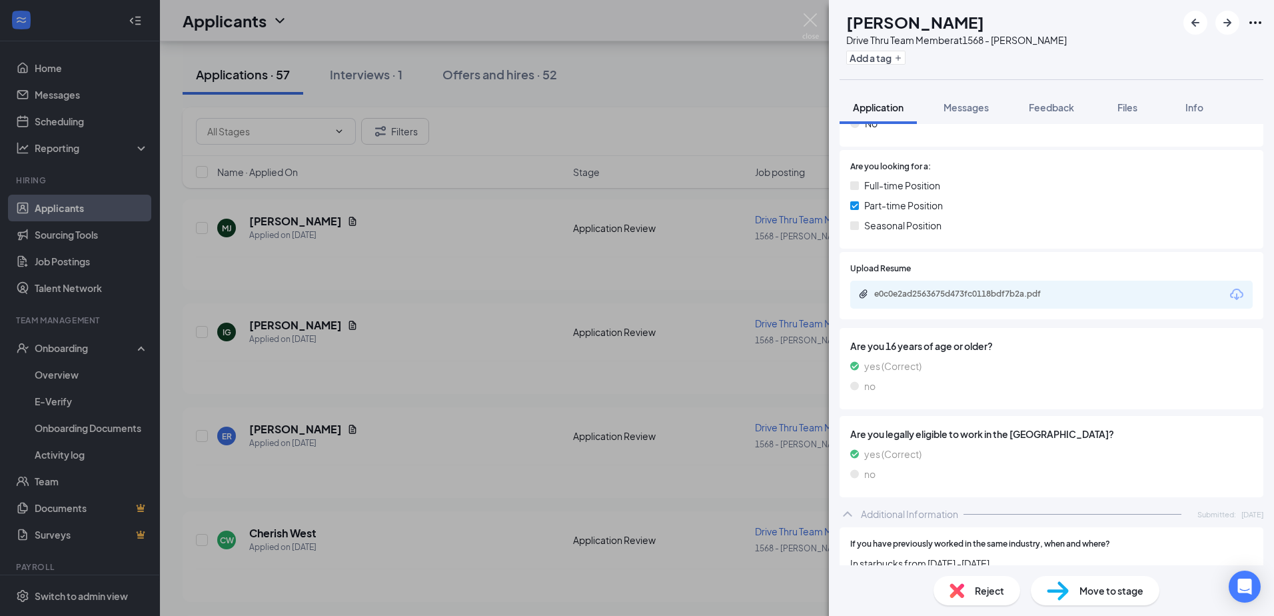
scroll to position [200, 0]
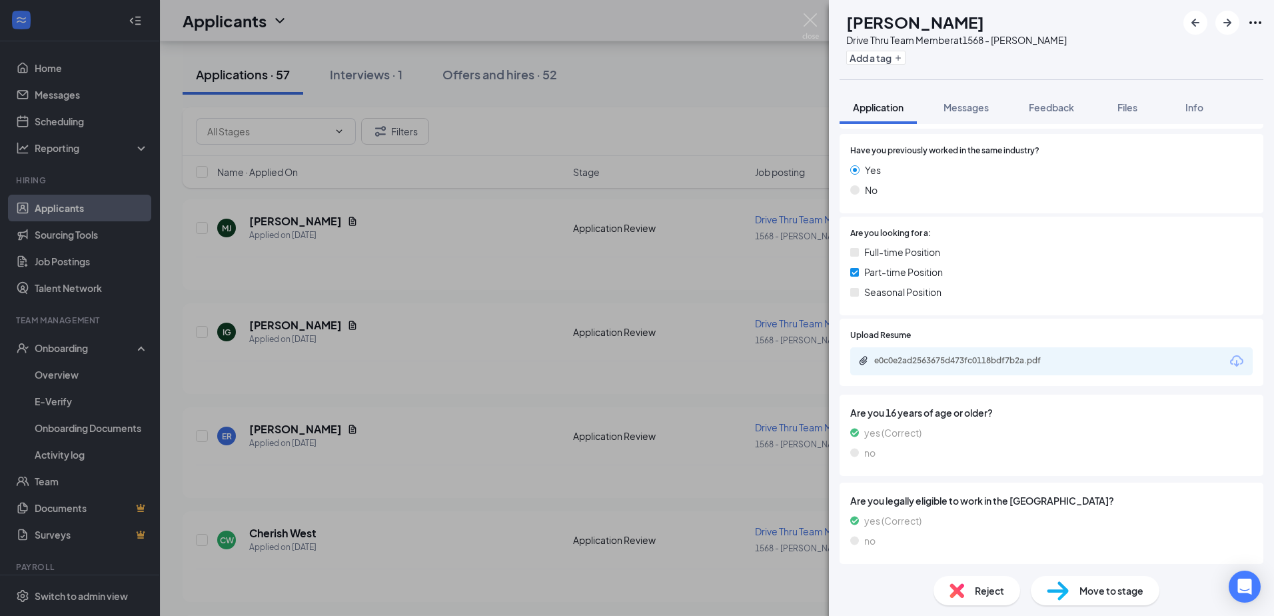
click at [632, 583] on div "Move to stage" at bounding box center [1095, 590] width 129 height 29
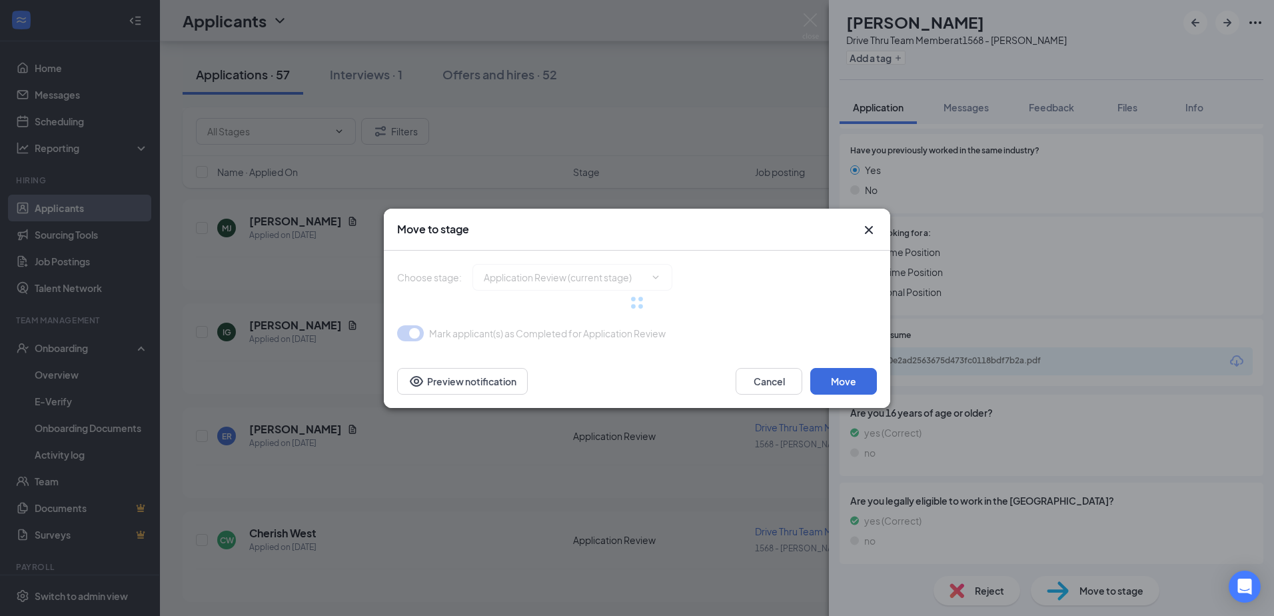
type input "Onsite Interview (next stage)"
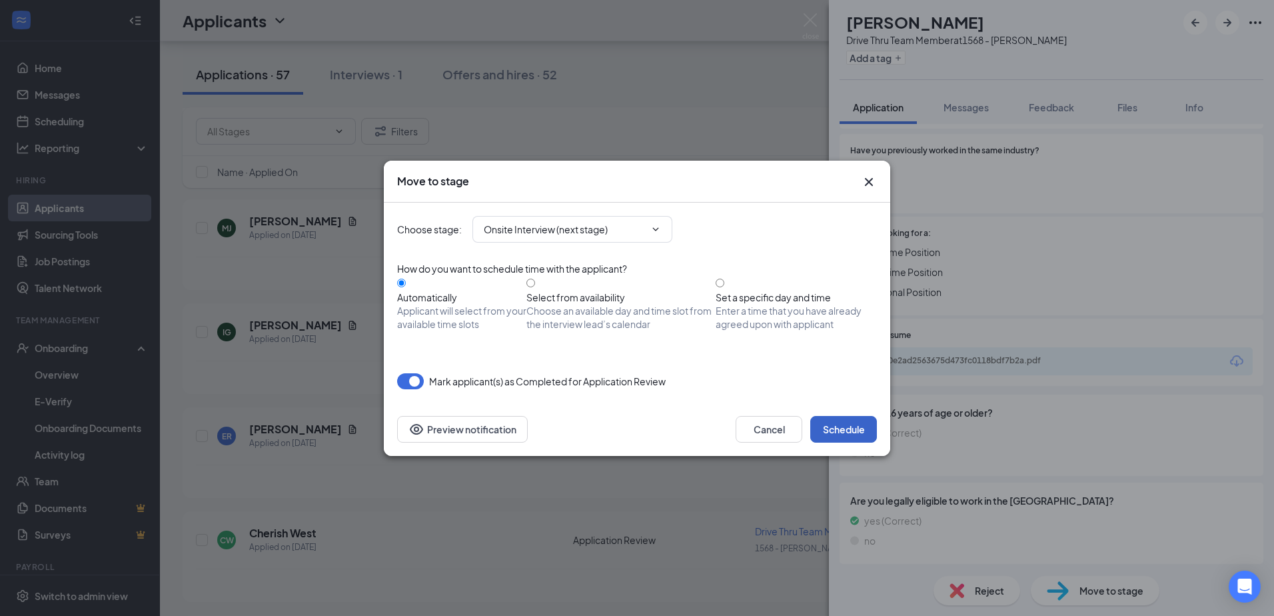
click at [632, 422] on button "Schedule" at bounding box center [843, 429] width 67 height 27
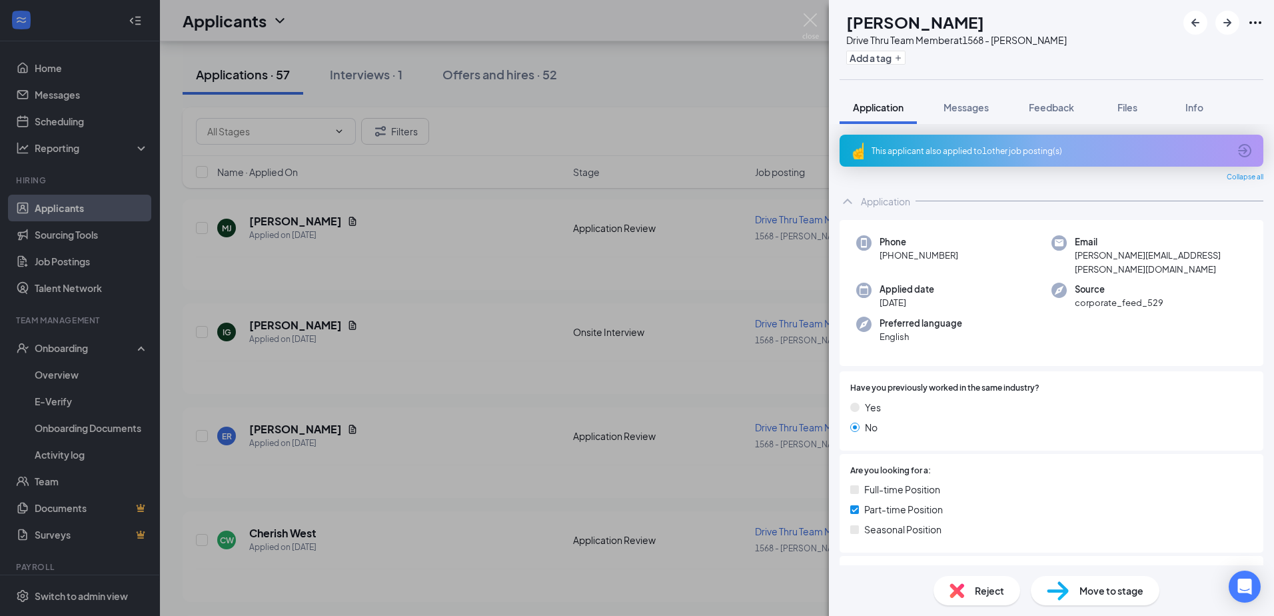
drag, startPoint x: 814, startPoint y: 99, endPoint x: 676, endPoint y: 145, distance: 145.6
drag, startPoint x: 676, startPoint y: 145, endPoint x: 1115, endPoint y: 205, distance: 442.5
click at [632, 219] on div "Phone [PHONE_NUMBER] Email [PERSON_NAME][EMAIL_ADDRESS][PERSON_NAME][DOMAIN_NAM…" at bounding box center [1052, 510] width 424 height 590
click at [632, 157] on div "This applicant also applied to 1 other job posting(s)" at bounding box center [1052, 151] width 424 height 32
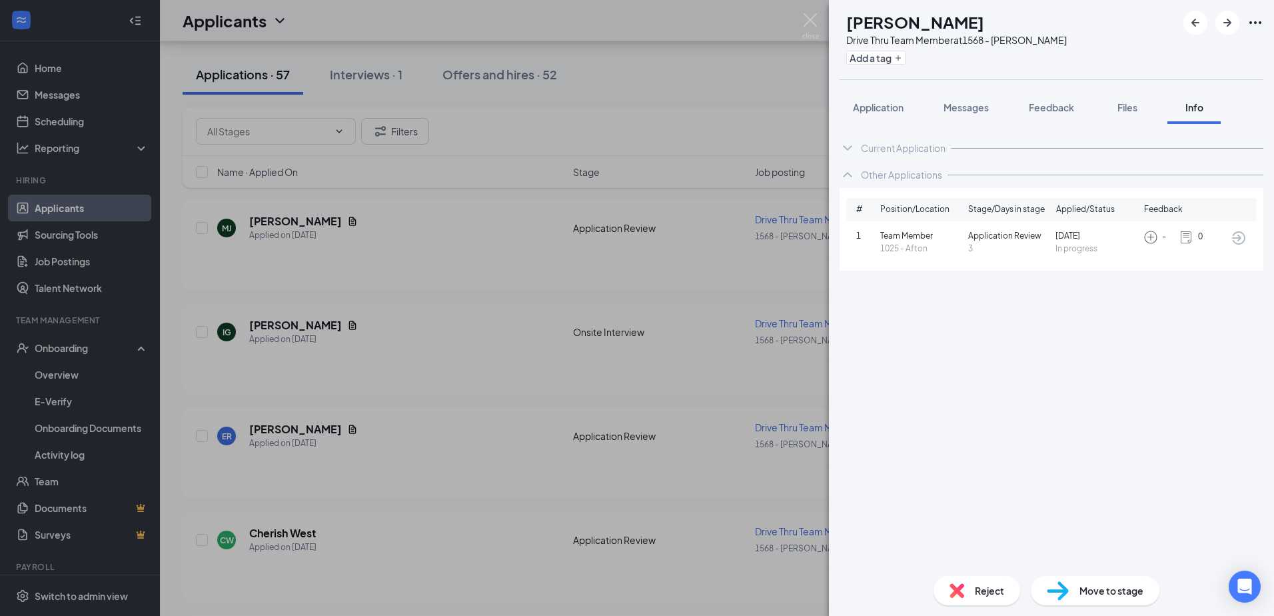
click at [632, 598] on div "Reject" at bounding box center [976, 590] width 87 height 29
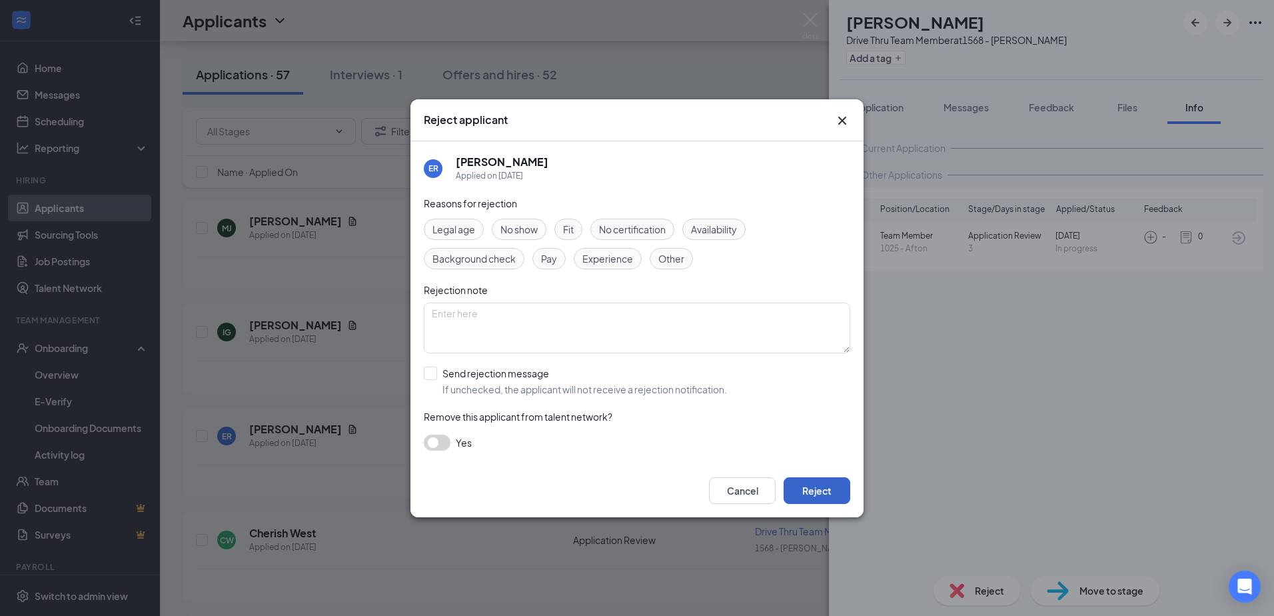
click at [632, 492] on button "Reject" at bounding box center [817, 490] width 67 height 27
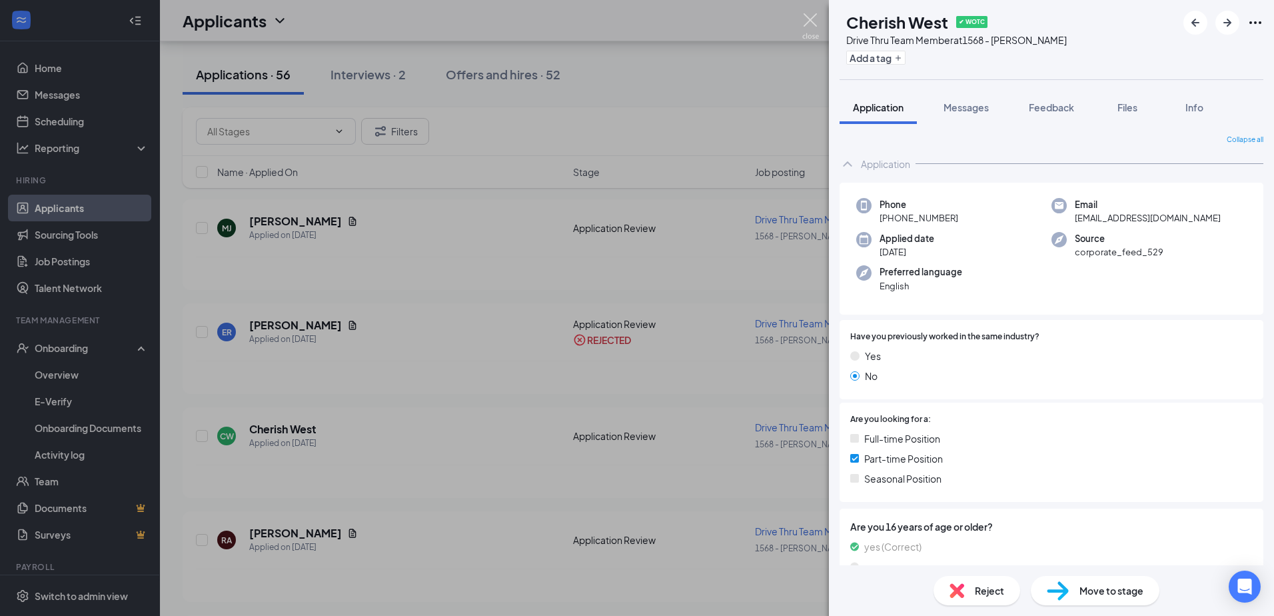
click at [632, 18] on img at bounding box center [810, 26] width 17 height 26
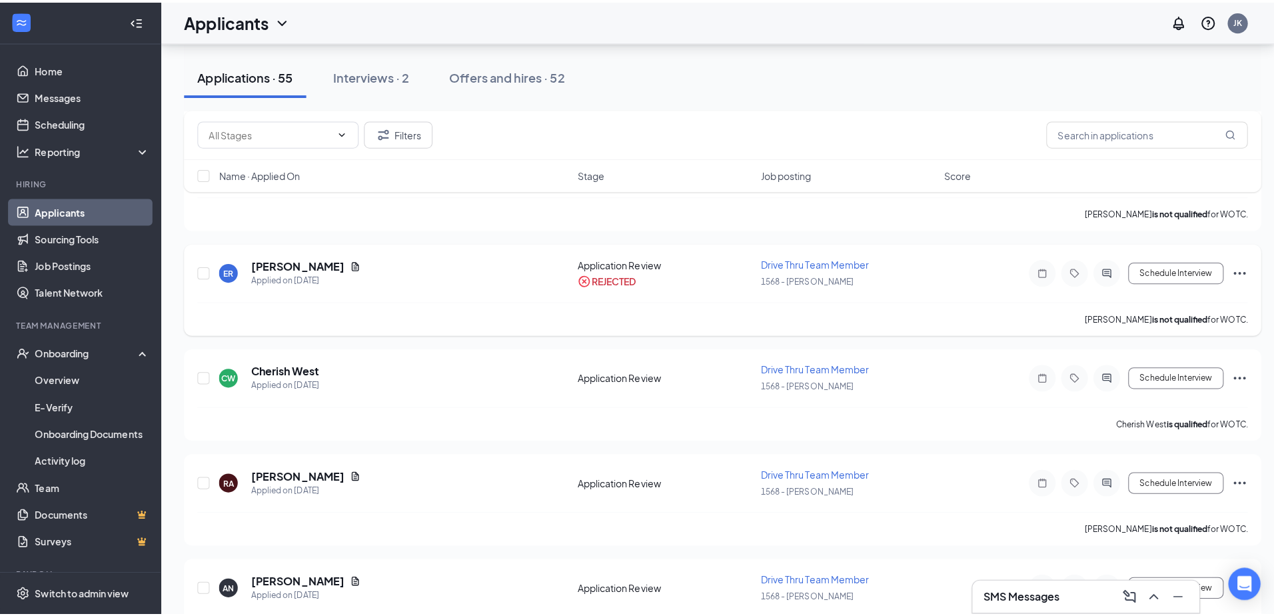
scroll to position [400, 0]
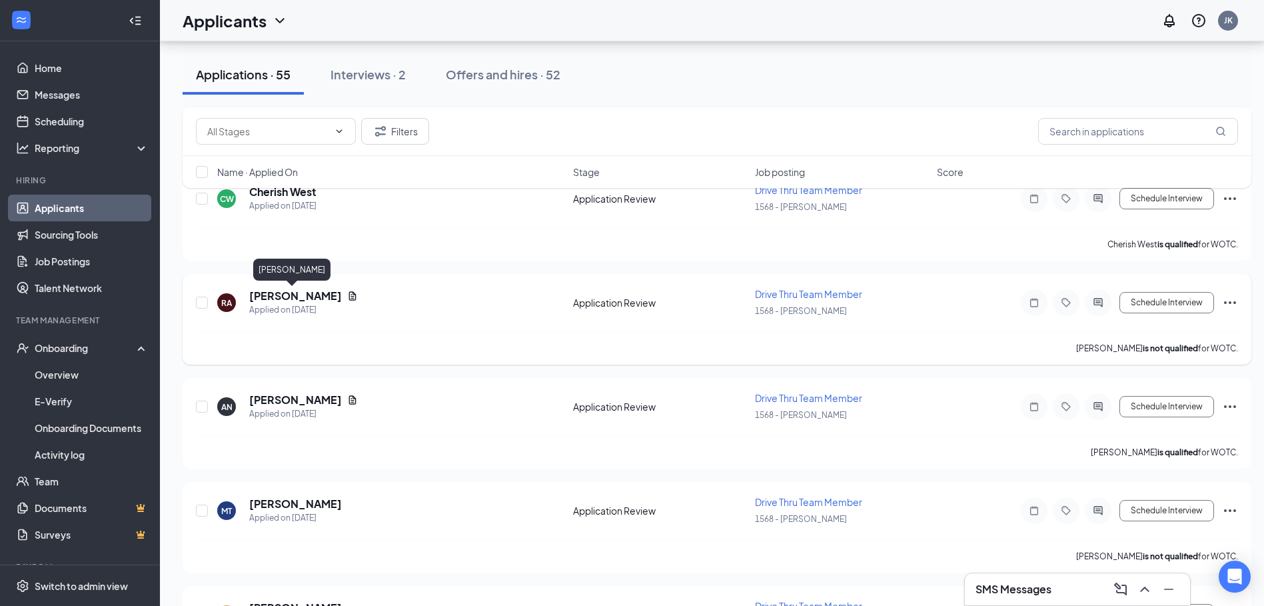
click at [297, 294] on h5 "[PERSON_NAME]" at bounding box center [295, 296] width 93 height 15
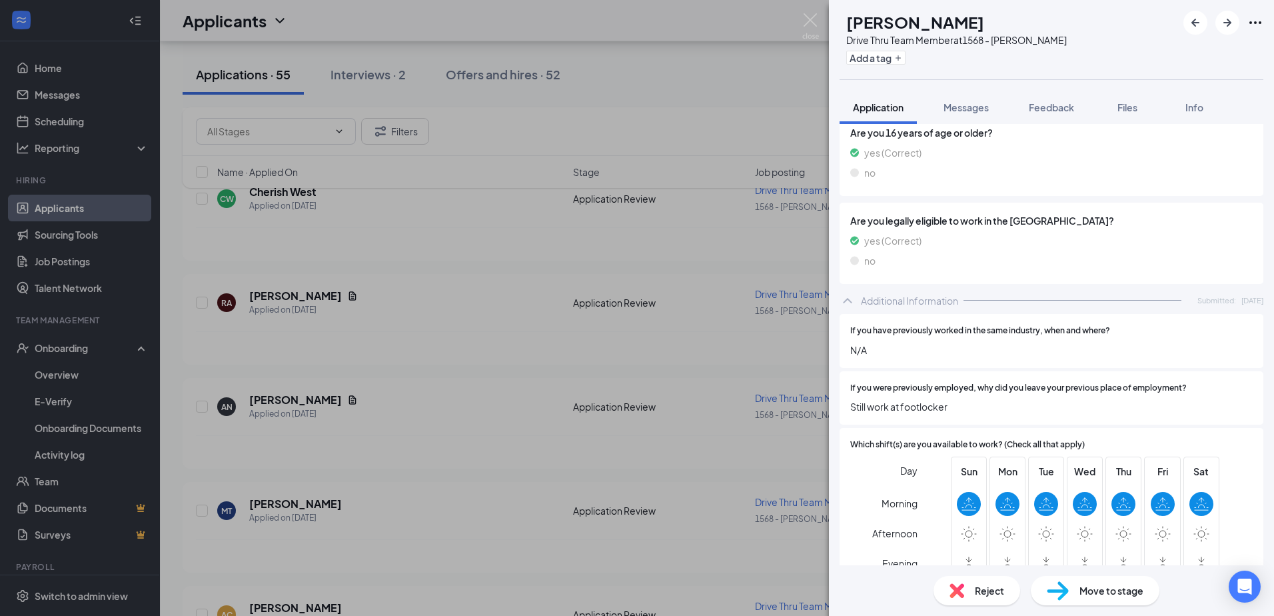
scroll to position [200, 0]
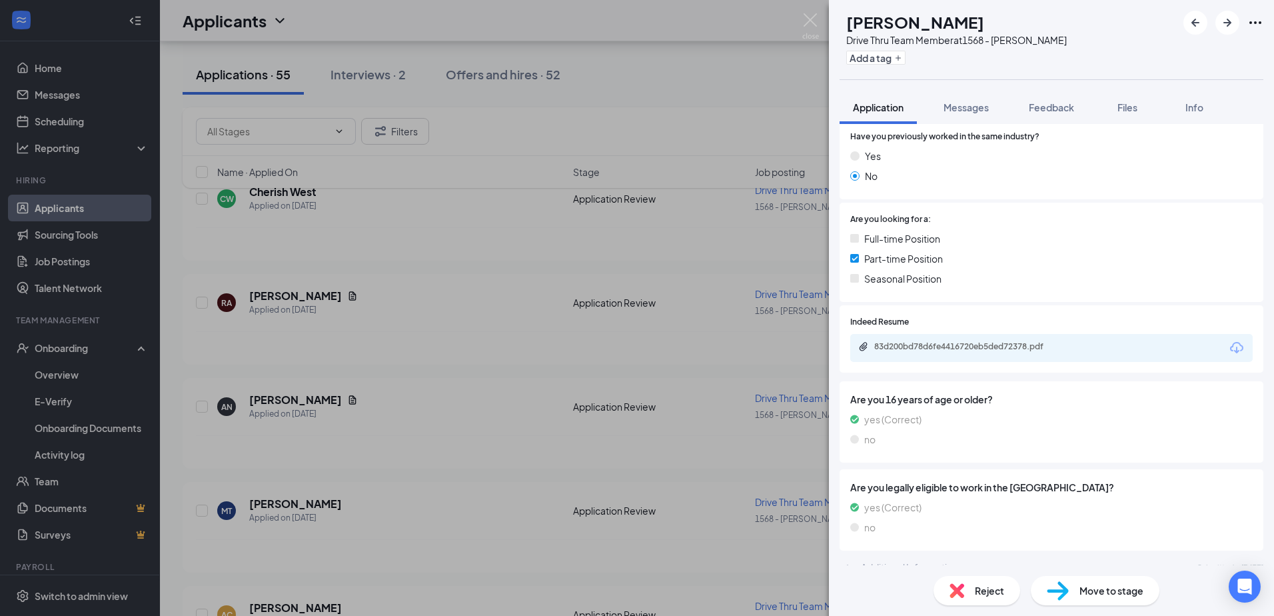
click at [632, 583] on span "Reject" at bounding box center [989, 590] width 29 height 15
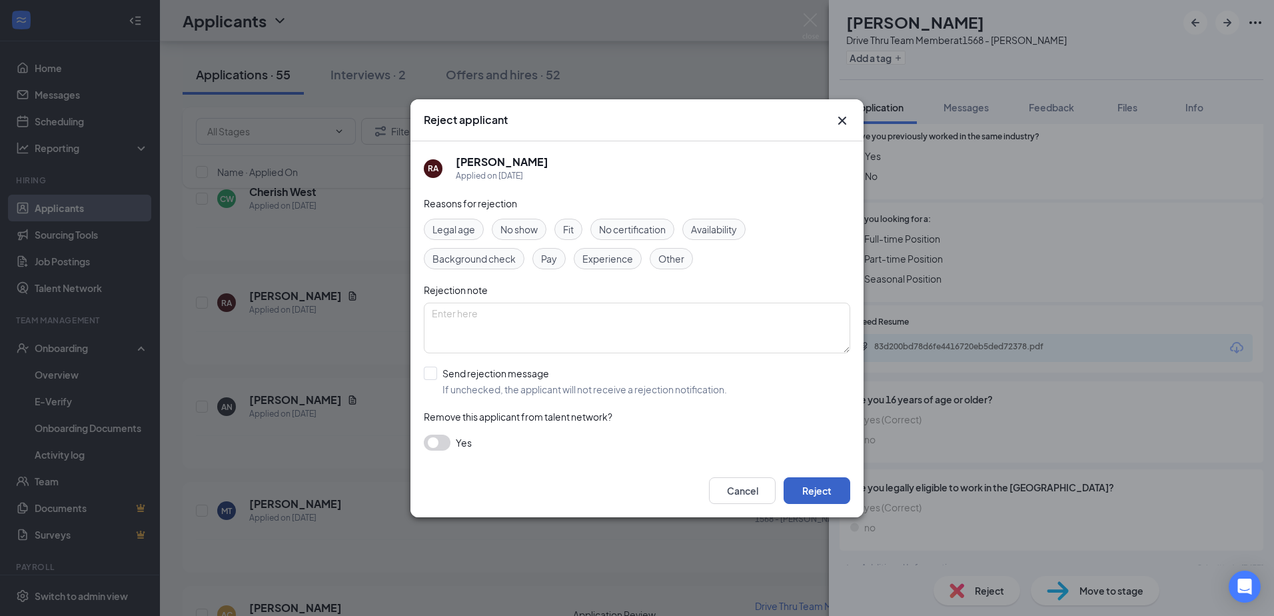
click at [632, 493] on button "Reject" at bounding box center [817, 490] width 67 height 27
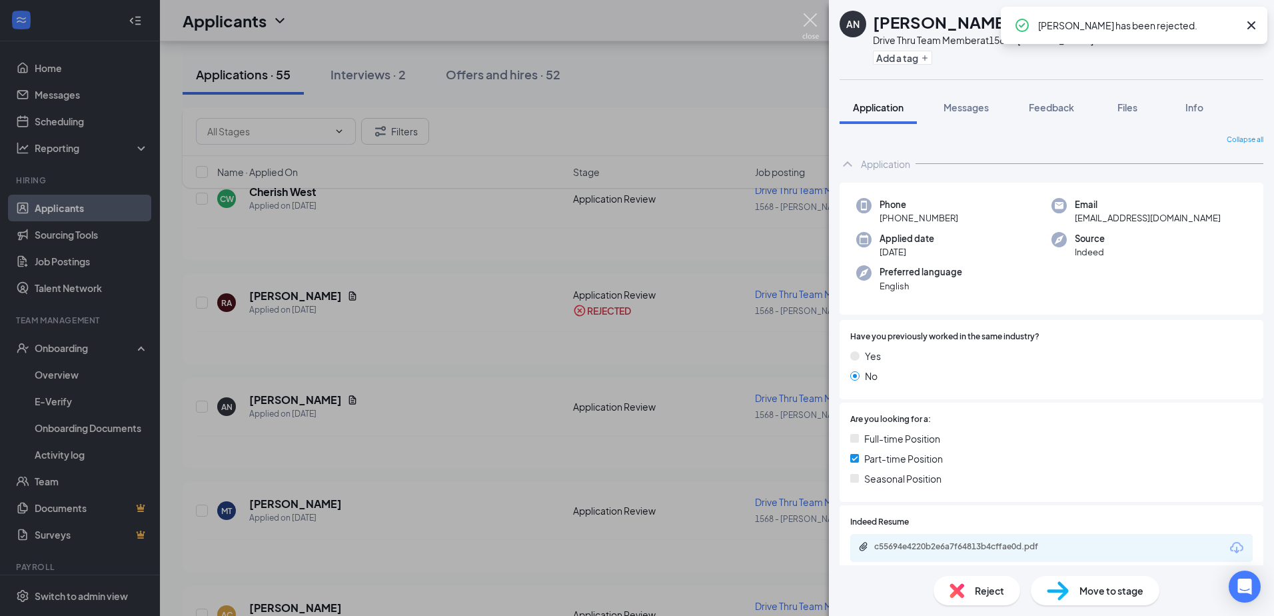
click at [632, 24] on img at bounding box center [810, 26] width 17 height 26
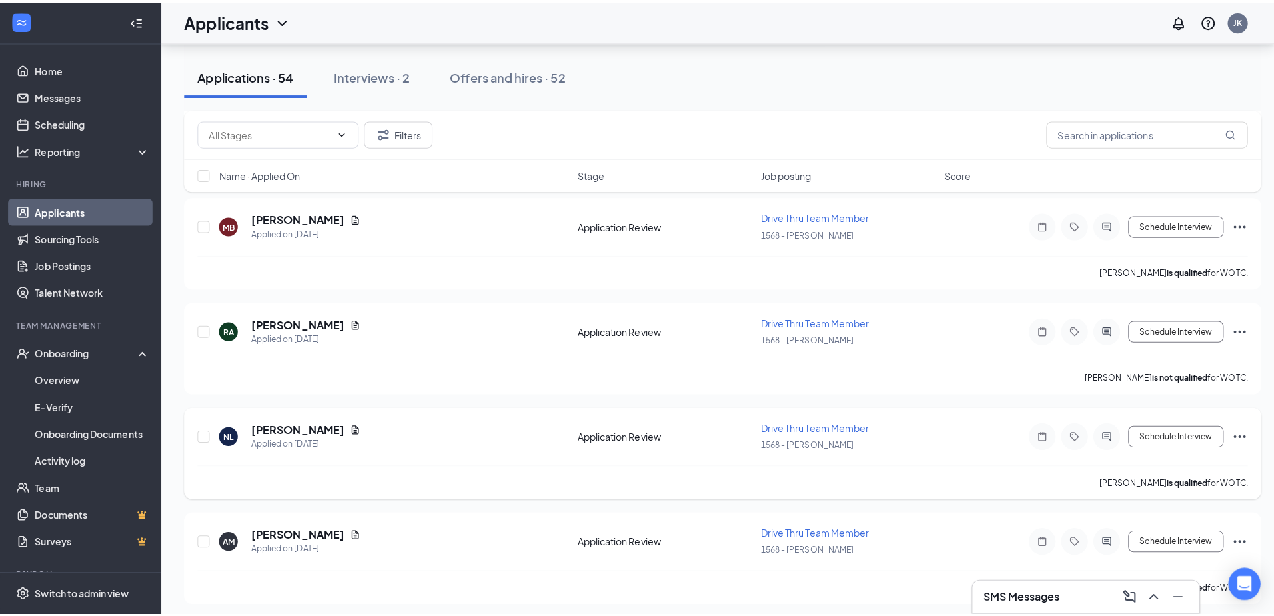
scroll to position [1266, 0]
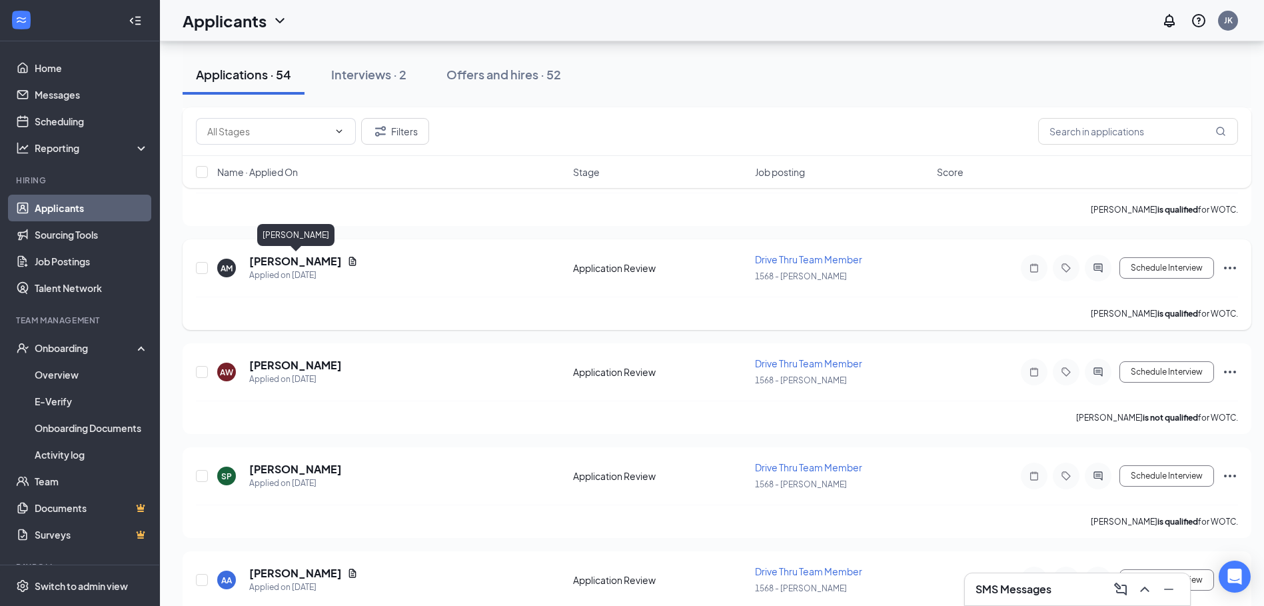
click at [320, 267] on h5 "[PERSON_NAME]" at bounding box center [295, 261] width 93 height 15
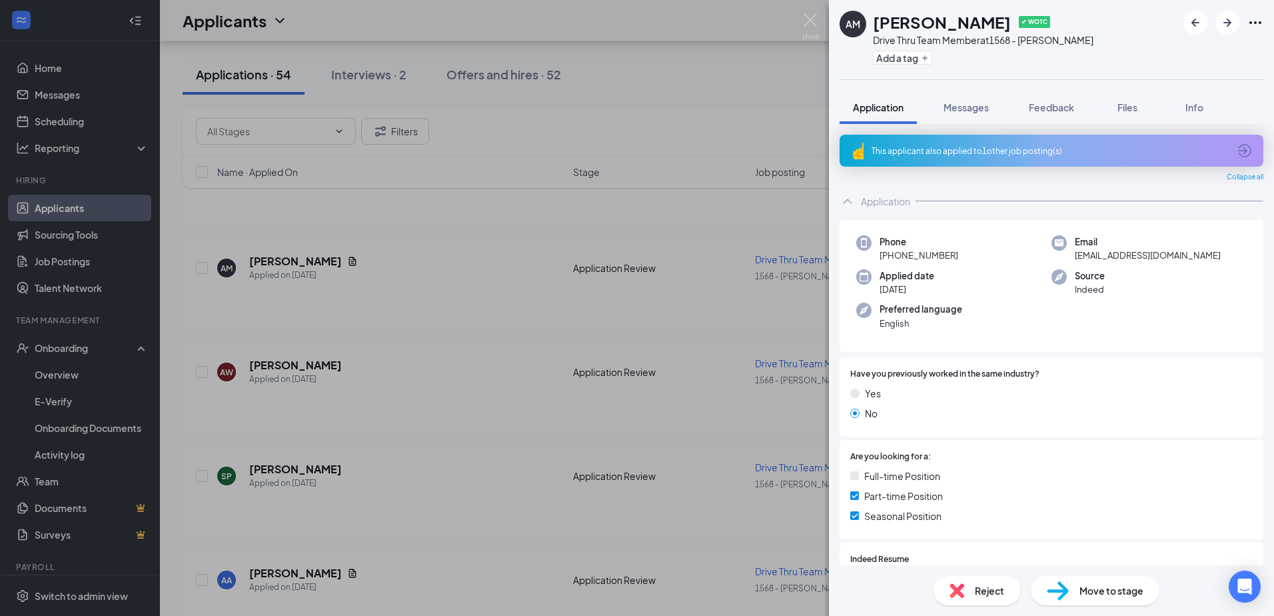
click at [632, 146] on div "This applicant also applied to 1 other job posting(s)" at bounding box center [1050, 150] width 357 height 11
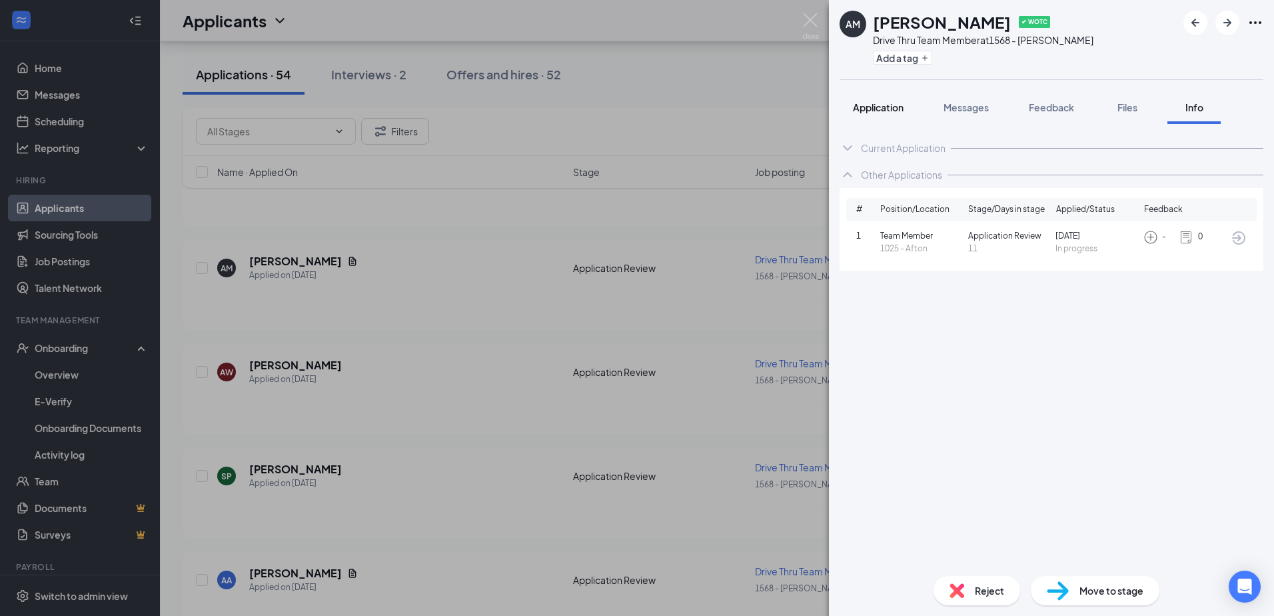
click at [632, 114] on button "Application" at bounding box center [878, 107] width 77 height 33
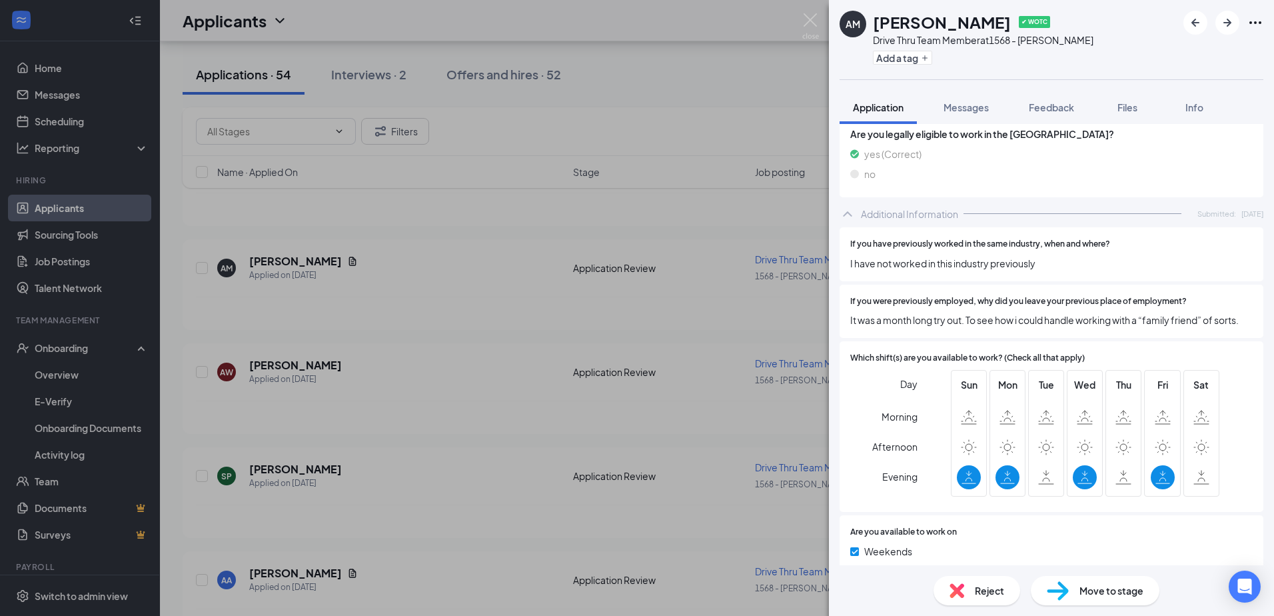
scroll to position [666, 0]
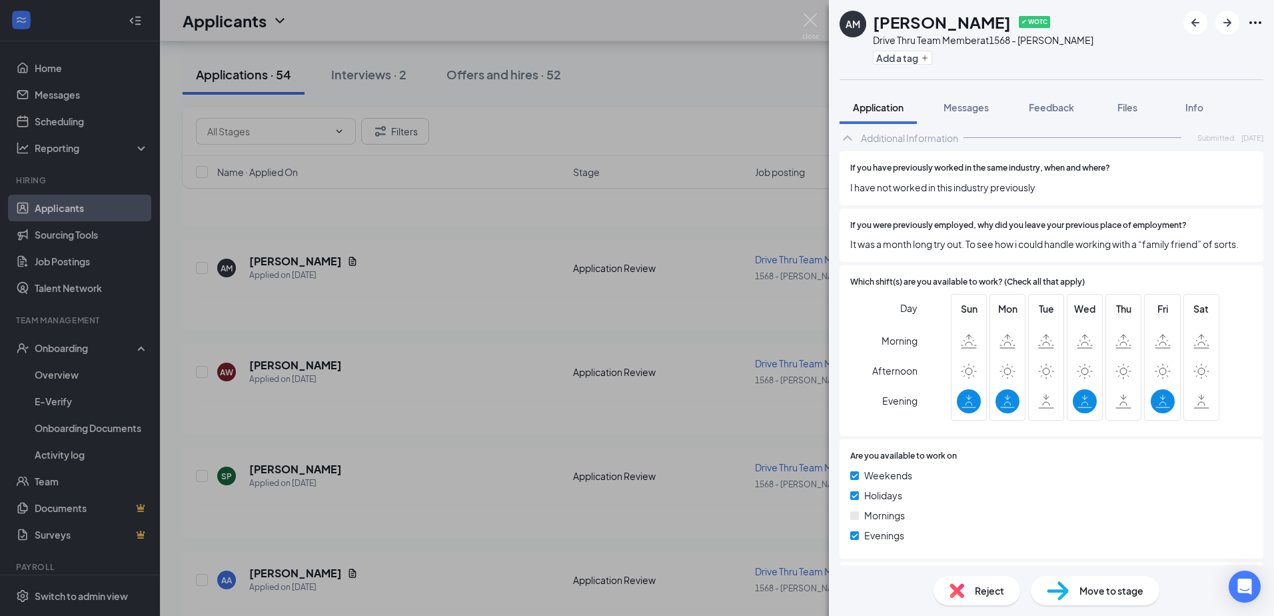
click at [632, 588] on span "Reject" at bounding box center [989, 590] width 29 height 15
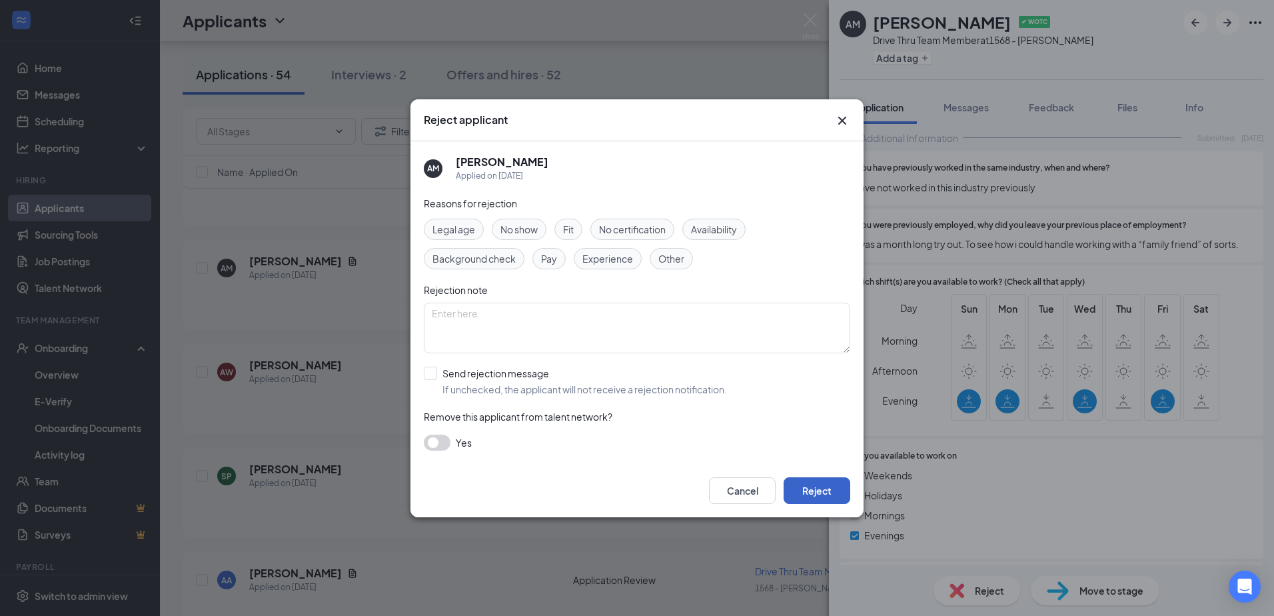
click at [632, 492] on button "Reject" at bounding box center [817, 490] width 67 height 27
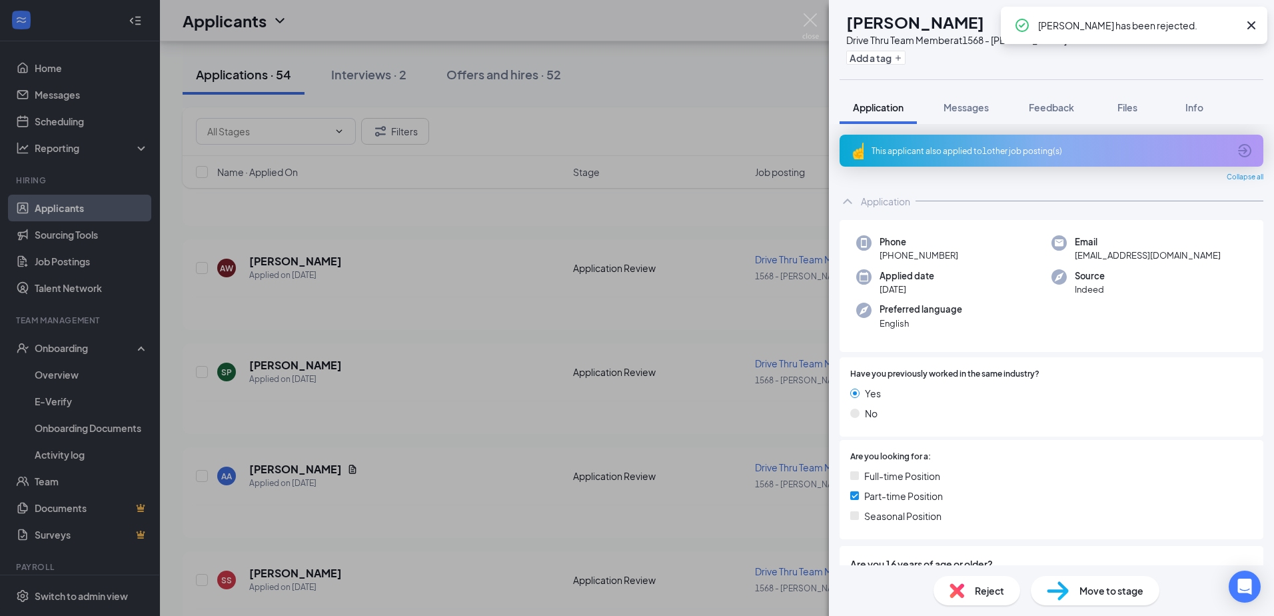
click at [632, 309] on div "AW [PERSON_NAME] Drive Thru Team Member at 1568 - [PERSON_NAME] Add a tag Appli…" at bounding box center [637, 308] width 1274 height 616
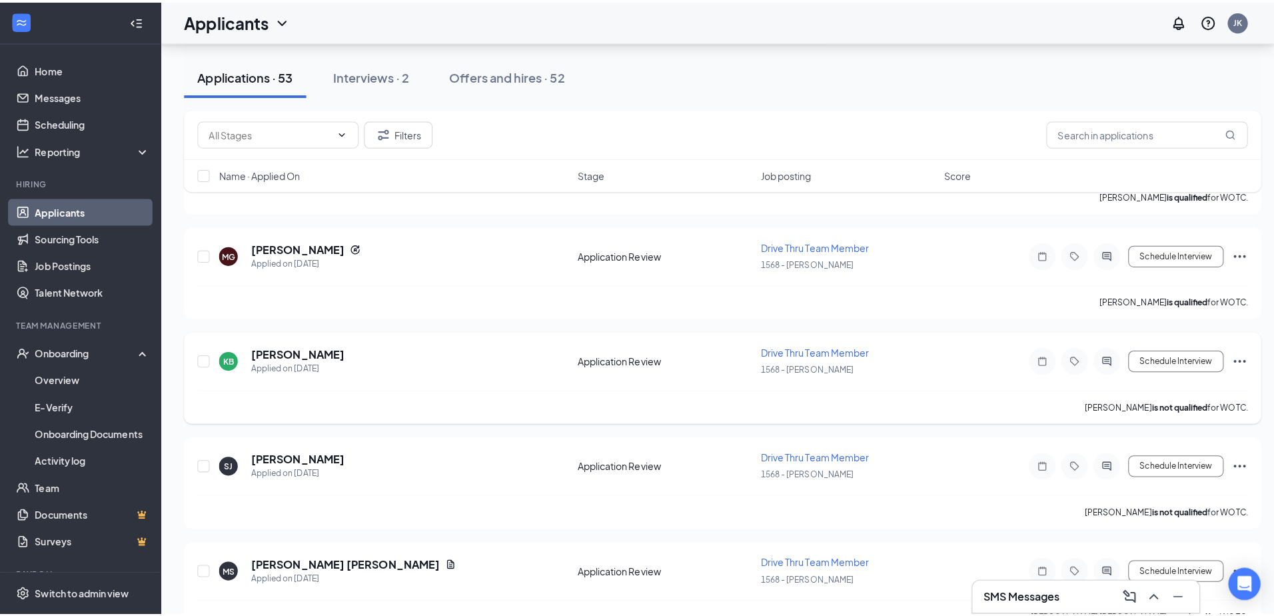
scroll to position [2132, 0]
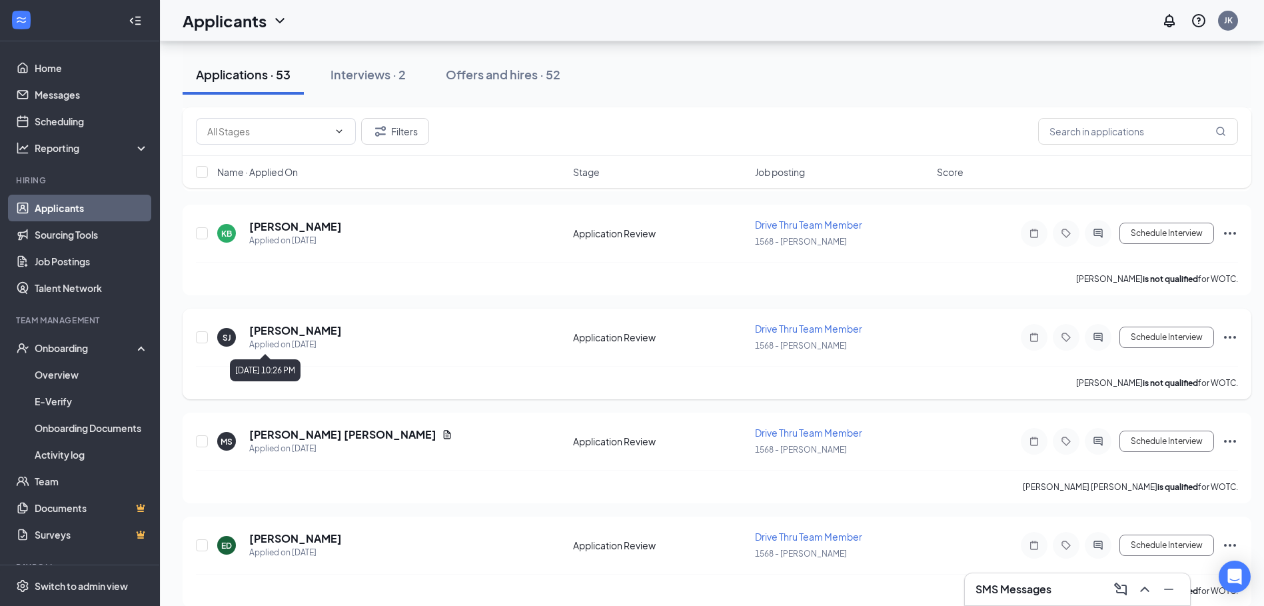
click at [293, 340] on div "Applied on [DATE]" at bounding box center [295, 344] width 93 height 13
click at [297, 334] on h5 "[PERSON_NAME]" at bounding box center [295, 330] width 93 height 15
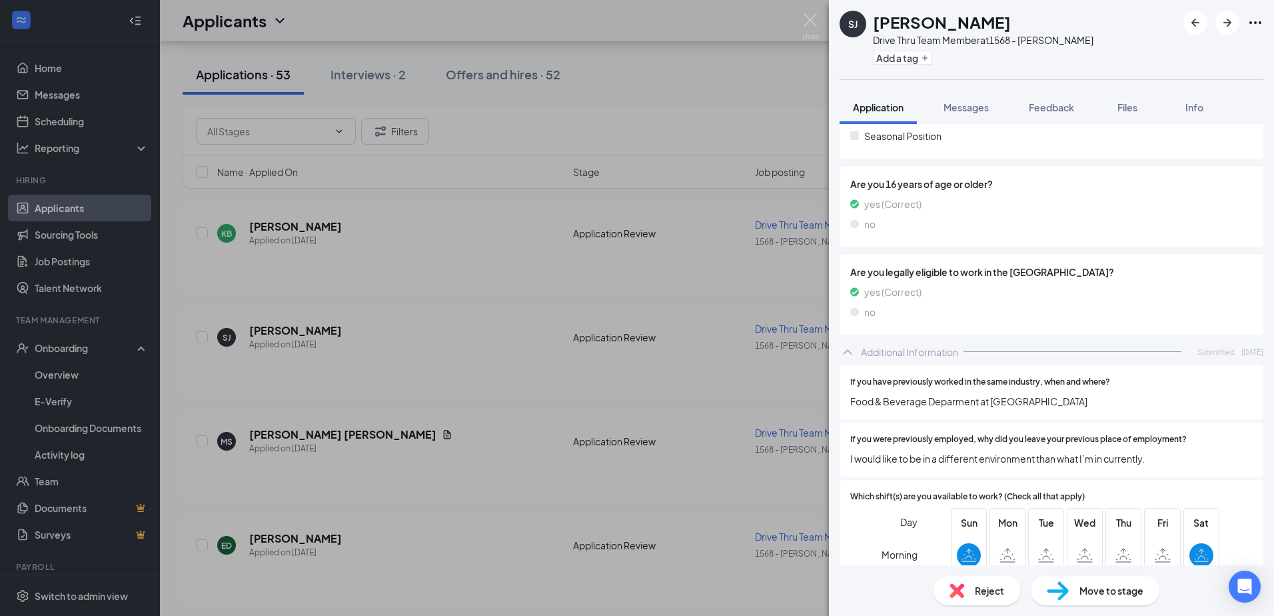
scroll to position [235, 0]
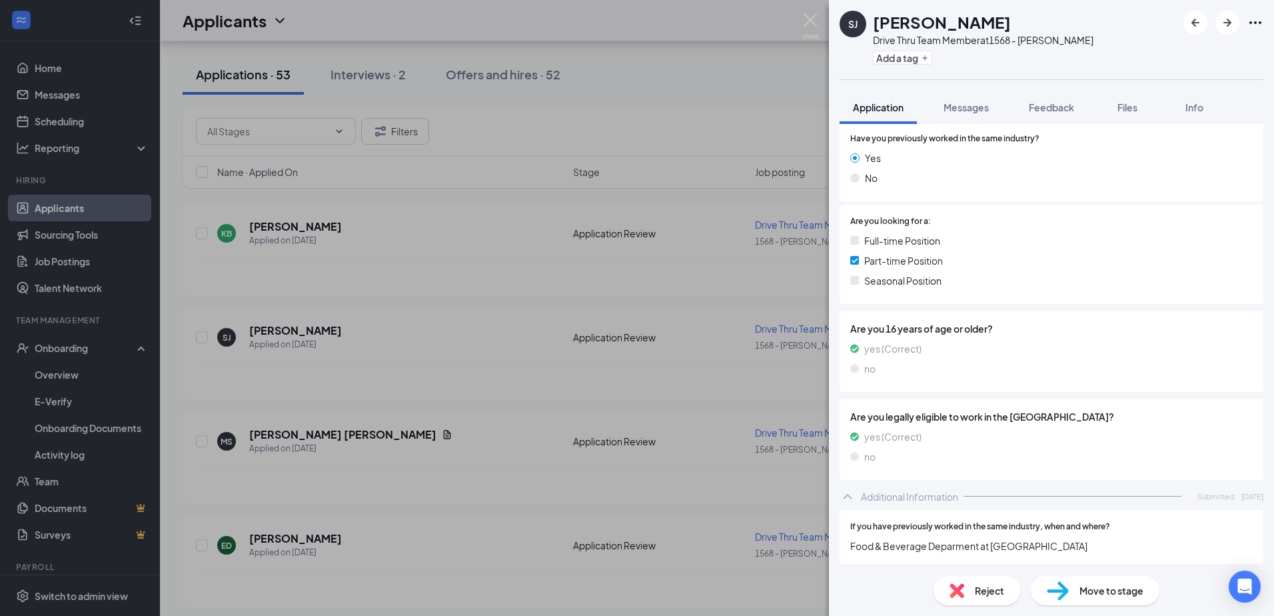
click at [632, 593] on span "Reject" at bounding box center [989, 590] width 29 height 15
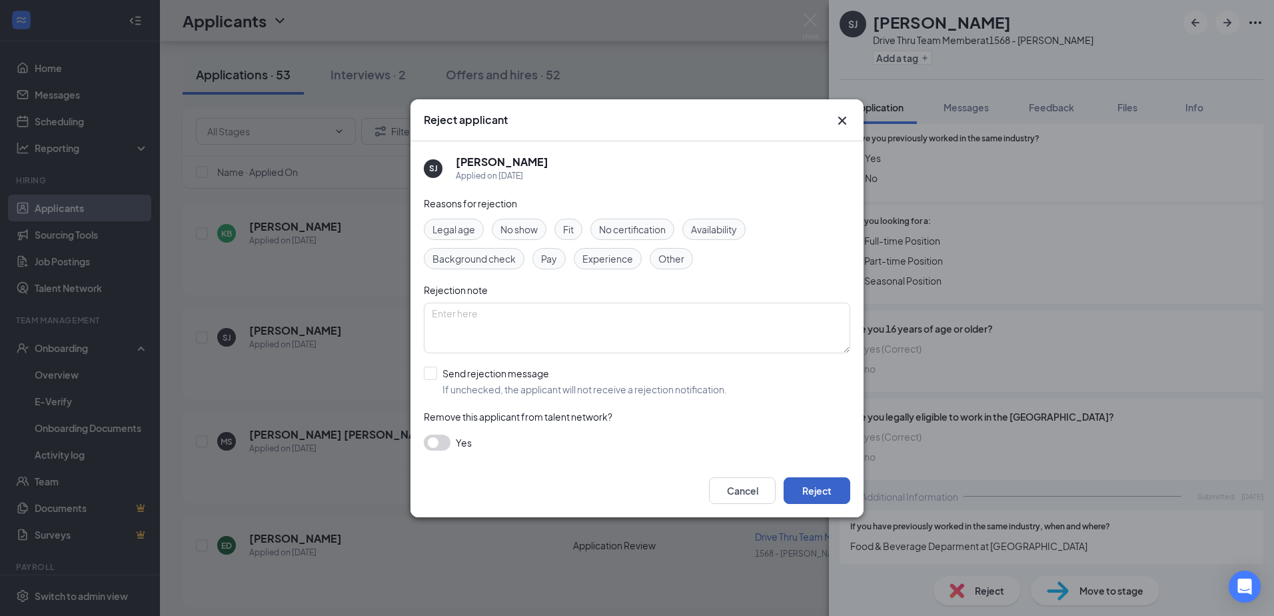
click at [632, 496] on button "Reject" at bounding box center [817, 490] width 67 height 27
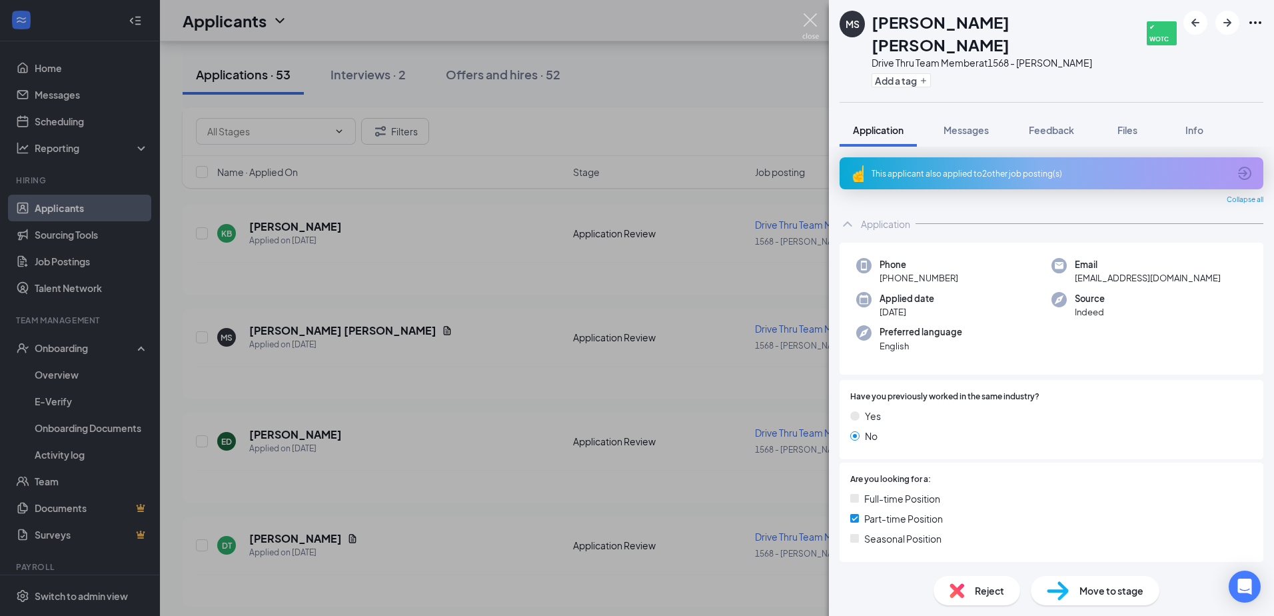
click at [632, 13] on img at bounding box center [810, 26] width 17 height 26
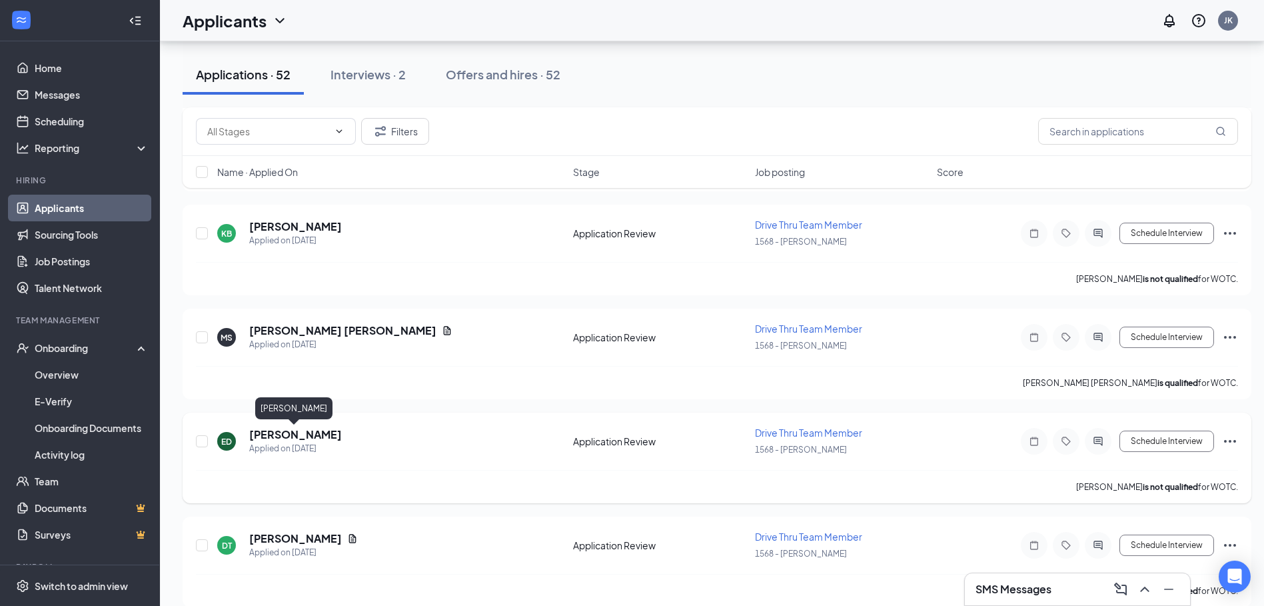
click at [321, 432] on h5 "[PERSON_NAME]" at bounding box center [295, 434] width 93 height 15
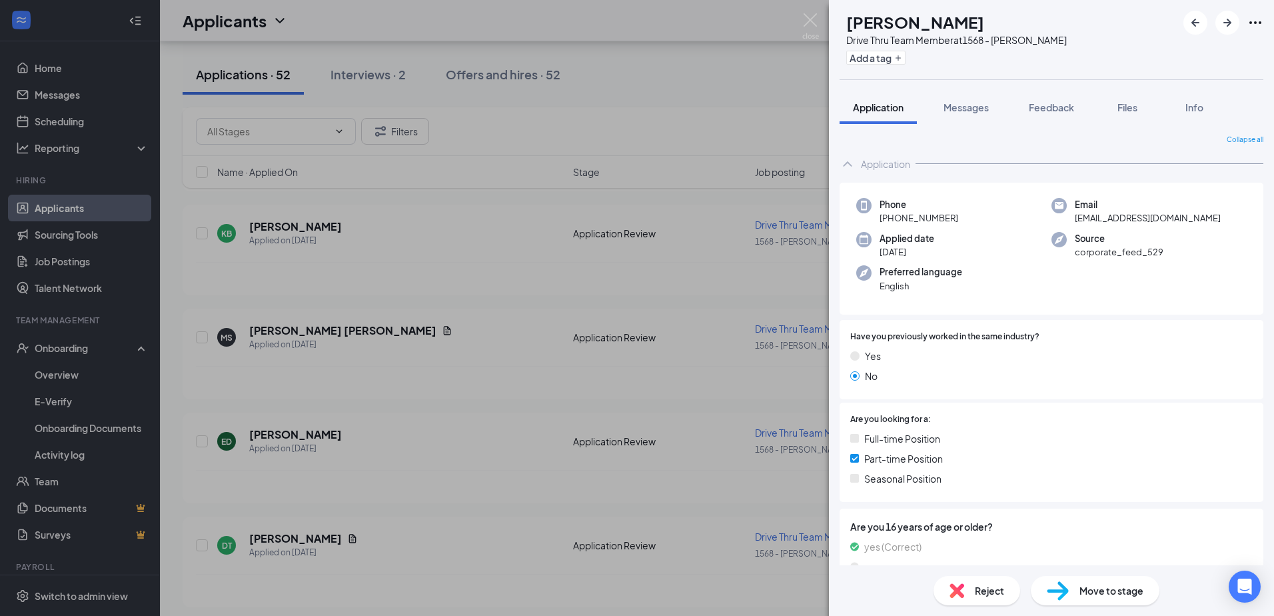
click at [632, 587] on div "Move to stage" at bounding box center [1095, 590] width 129 height 29
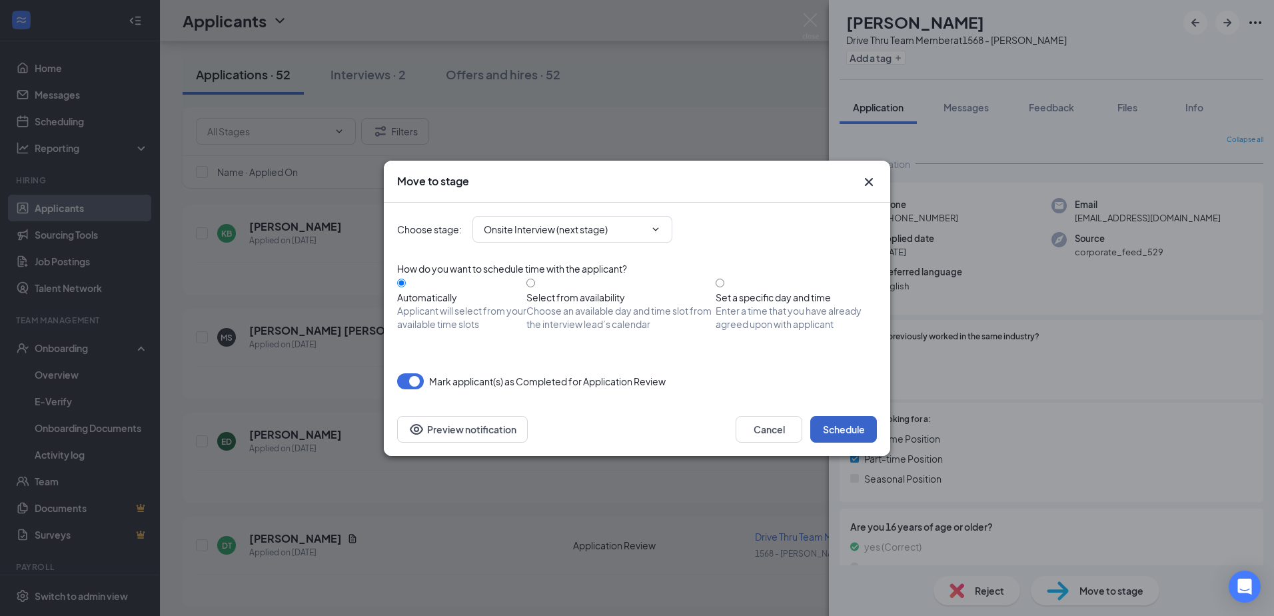
click at [632, 428] on button "Schedule" at bounding box center [843, 429] width 67 height 27
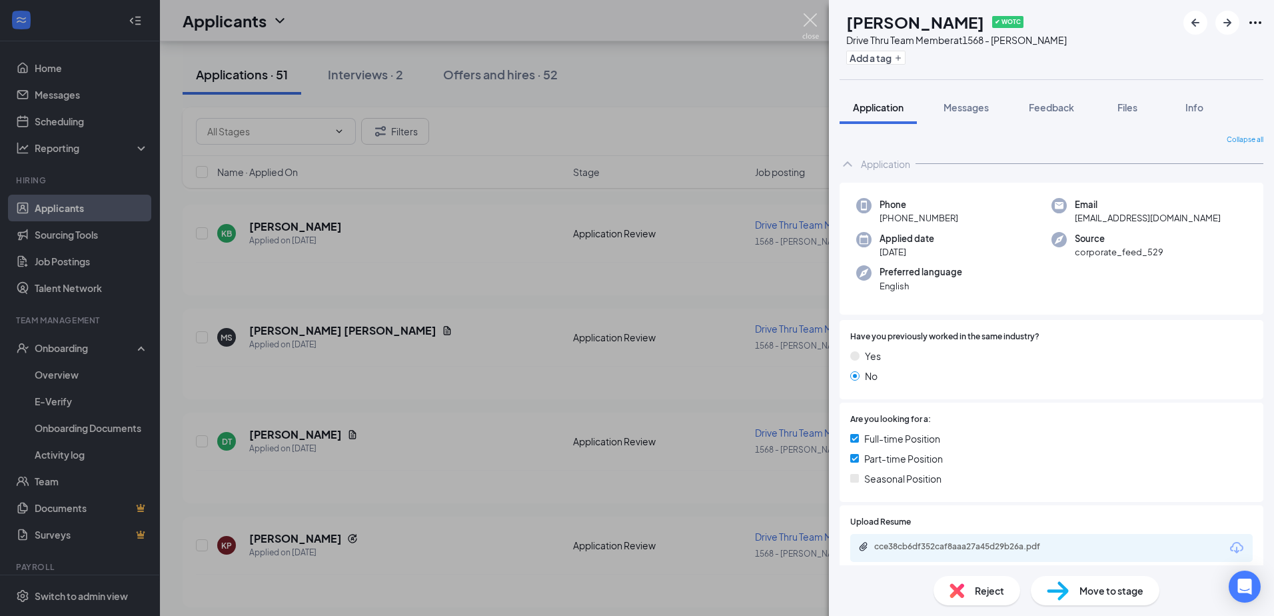
click at [632, 15] on img at bounding box center [810, 26] width 17 height 26
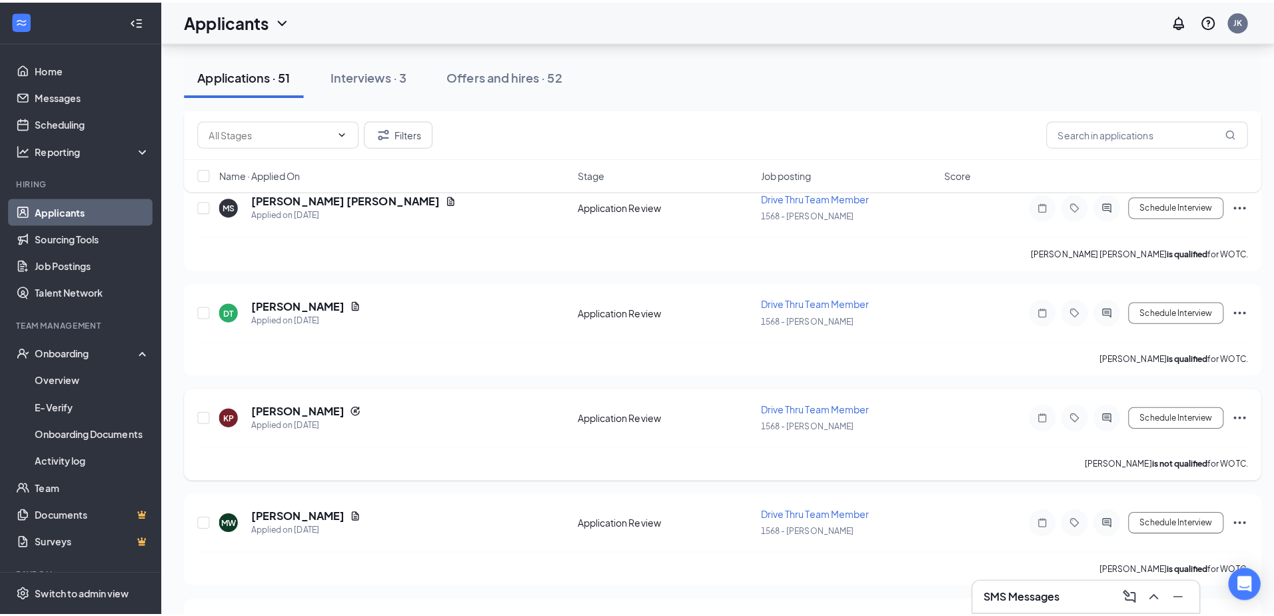
scroll to position [2732, 0]
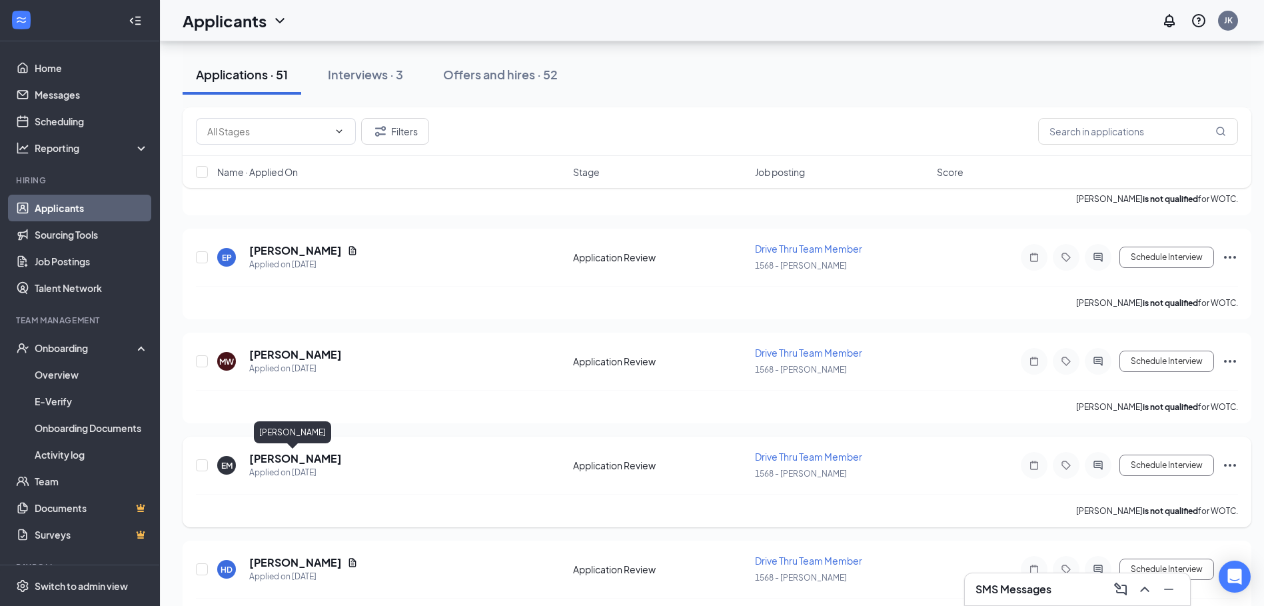
click at [297, 459] on h5 "[PERSON_NAME]" at bounding box center [295, 458] width 93 height 15
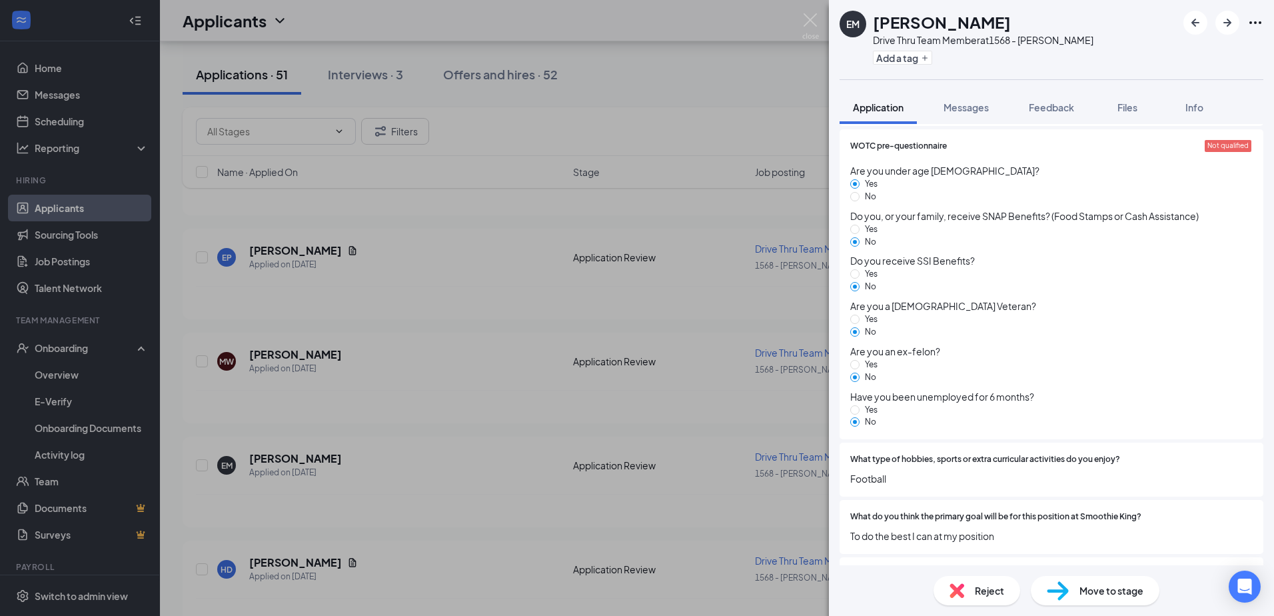
scroll to position [1235, 0]
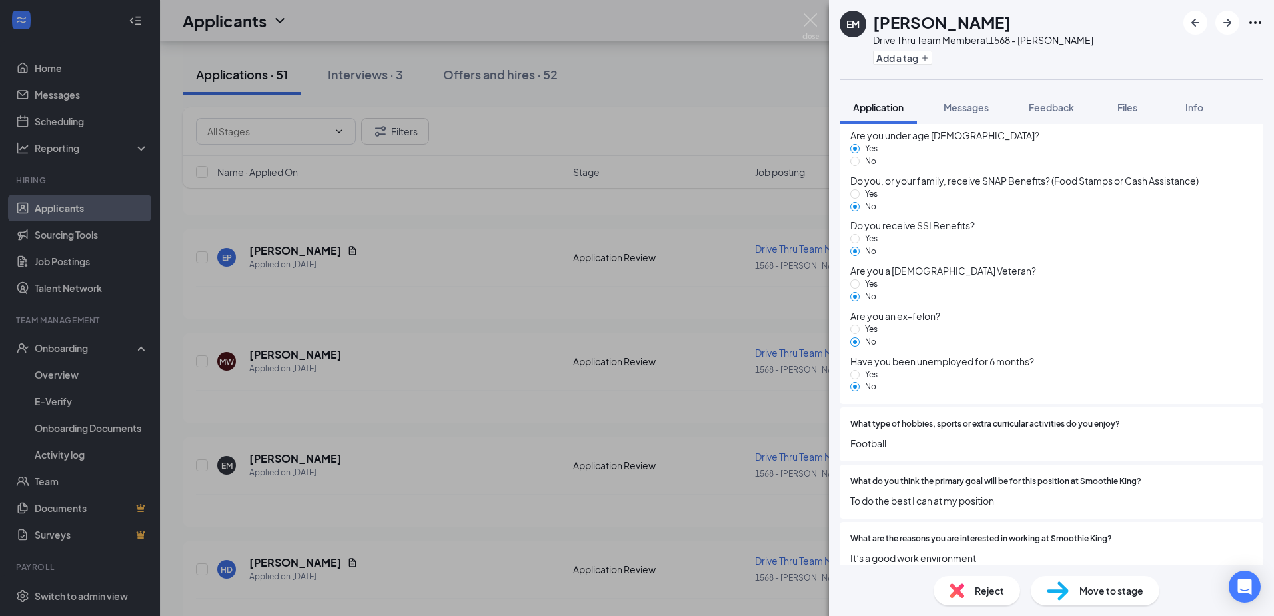
click at [632, 595] on span "Reject" at bounding box center [989, 590] width 29 height 15
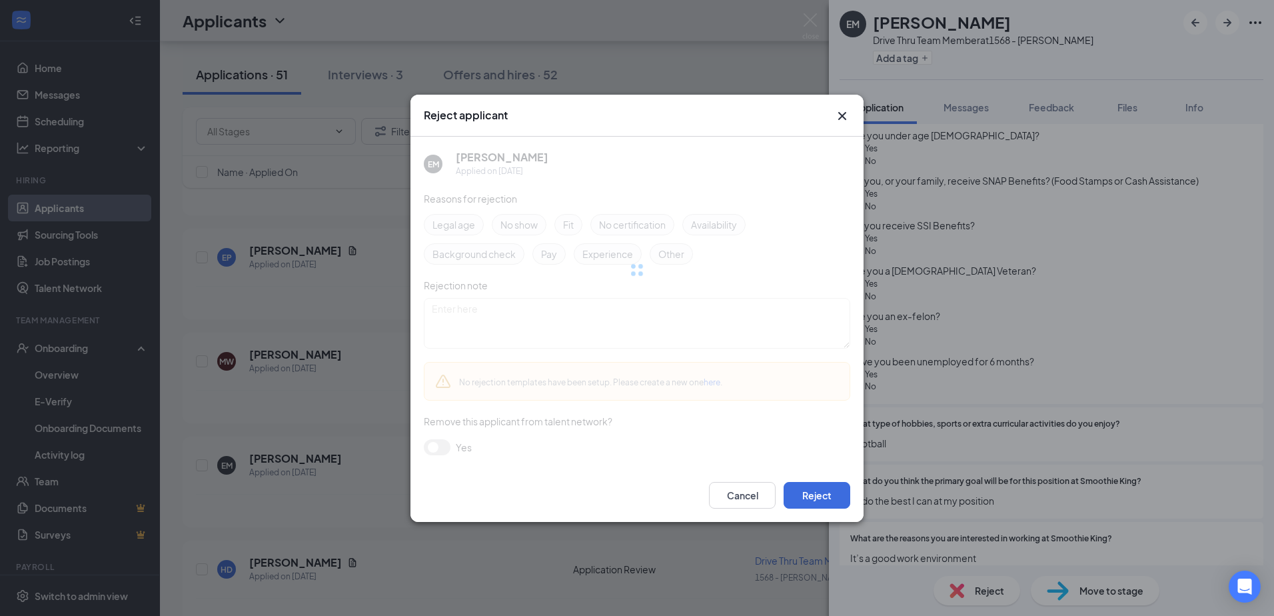
scroll to position [1229, 0]
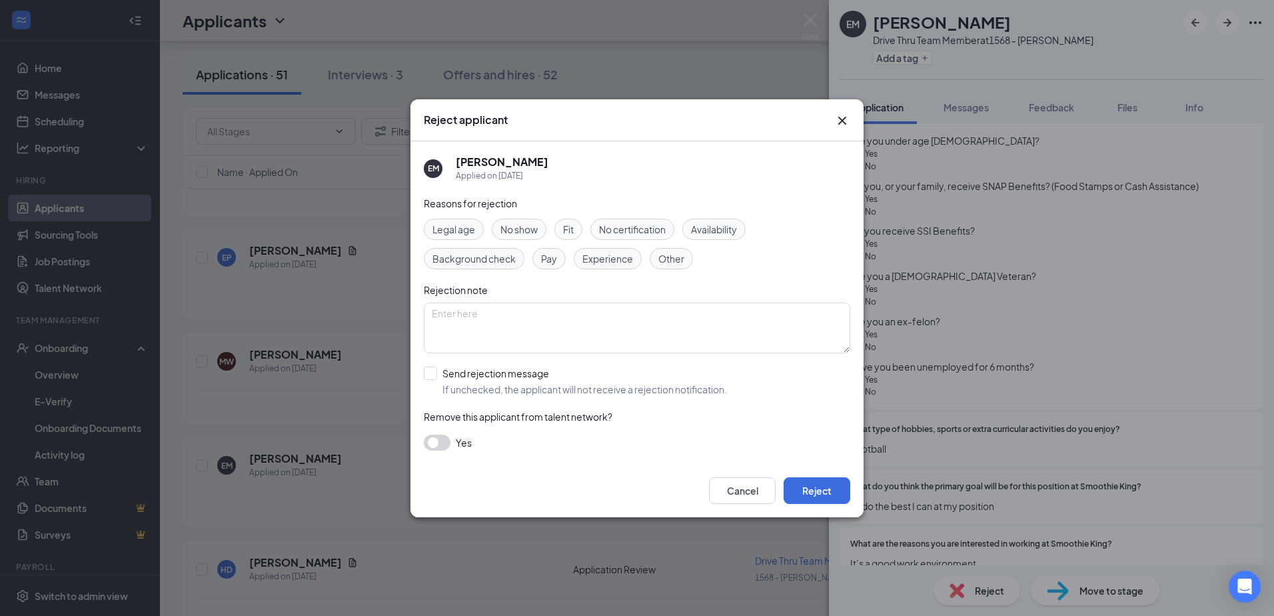
click at [632, 475] on div "Cancel Reject" at bounding box center [636, 490] width 453 height 53
click at [632, 490] on button "Reject" at bounding box center [817, 490] width 67 height 27
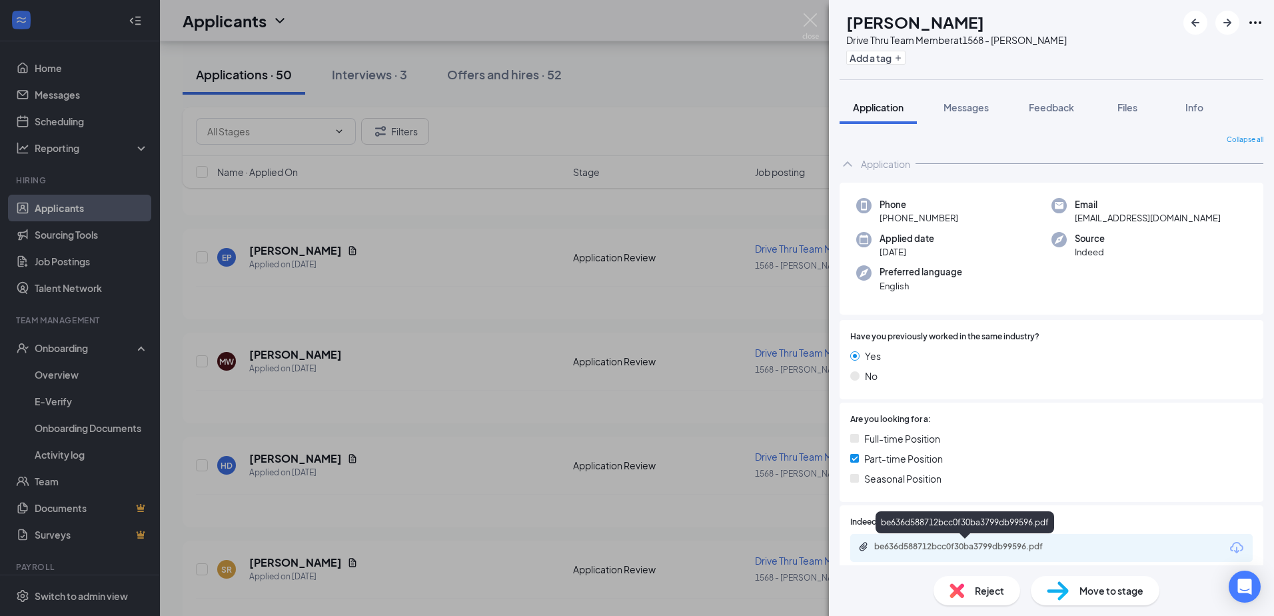
click at [632, 543] on div "be636d588712bcc0f30ba3799db99596.pdf" at bounding box center [967, 546] width 187 height 11
click at [632, 598] on div "Move to stage" at bounding box center [1095, 590] width 129 height 29
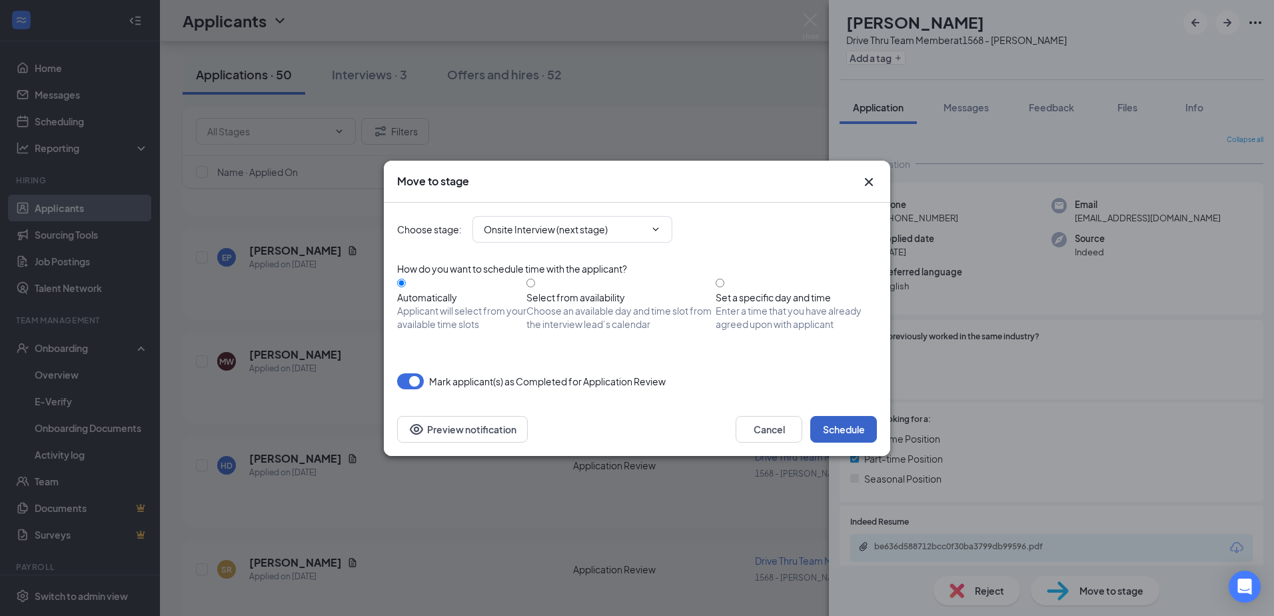
click at [632, 423] on button "Schedule" at bounding box center [843, 429] width 67 height 27
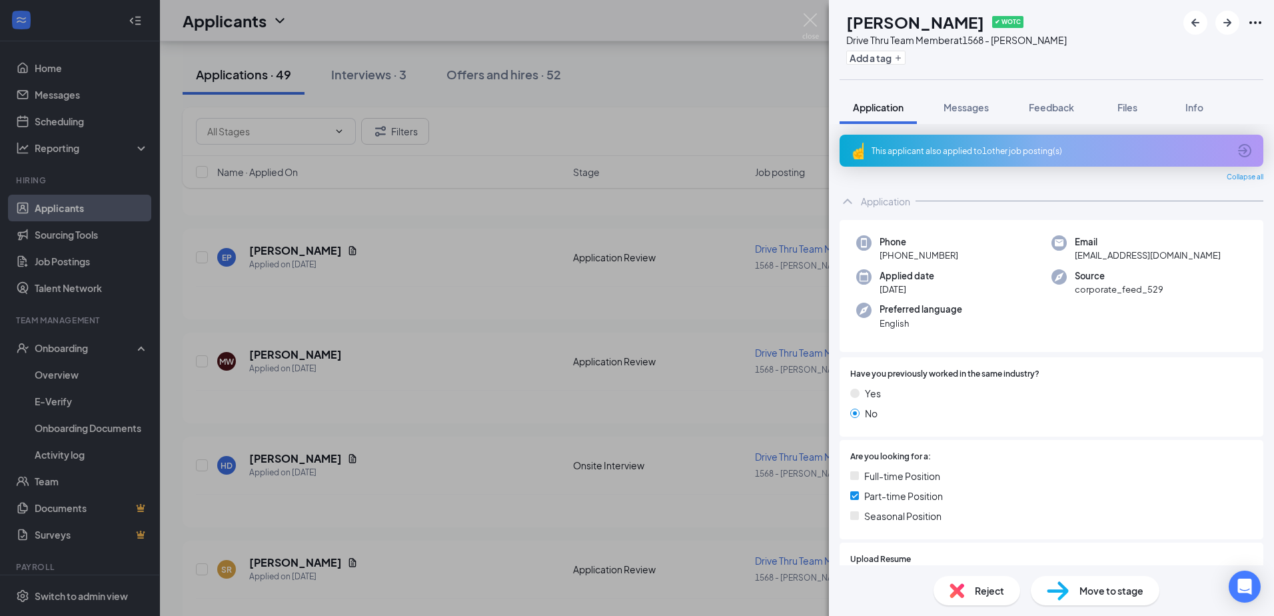
drag, startPoint x: 572, startPoint y: 306, endPoint x: 748, endPoint y: 136, distance: 245.0
click at [573, 309] on div "SR [PERSON_NAME] ✔ WOTC Drive Thru Team Member at 1568 - [PERSON_NAME] Add a ta…" at bounding box center [637, 308] width 1274 height 616
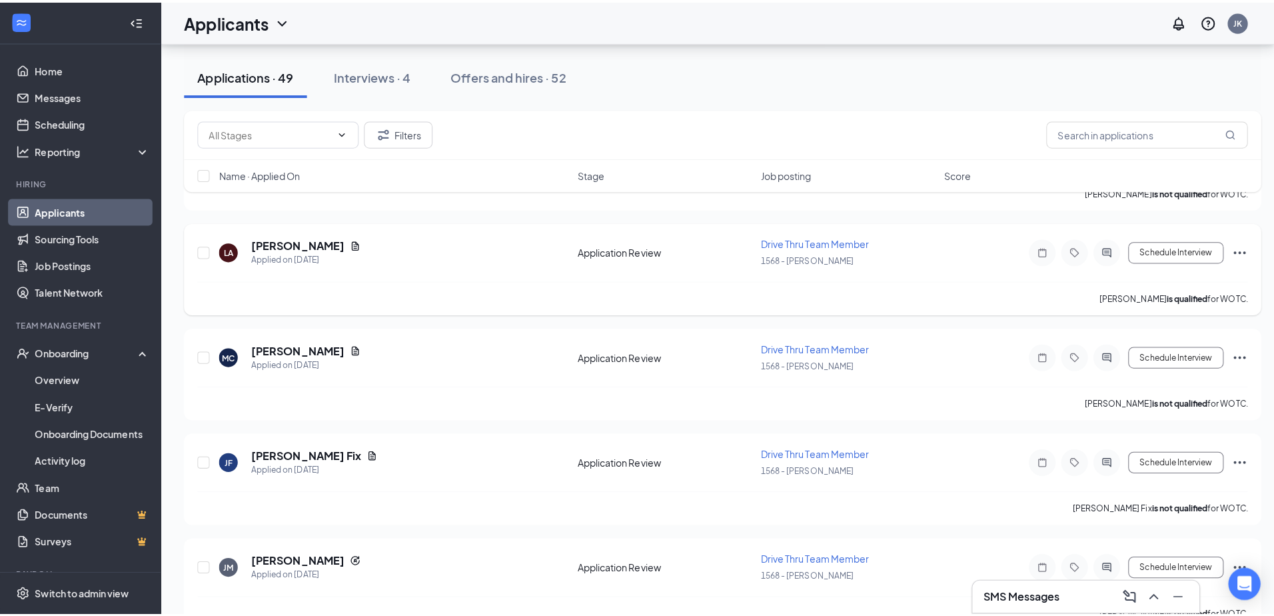
scroll to position [3639, 0]
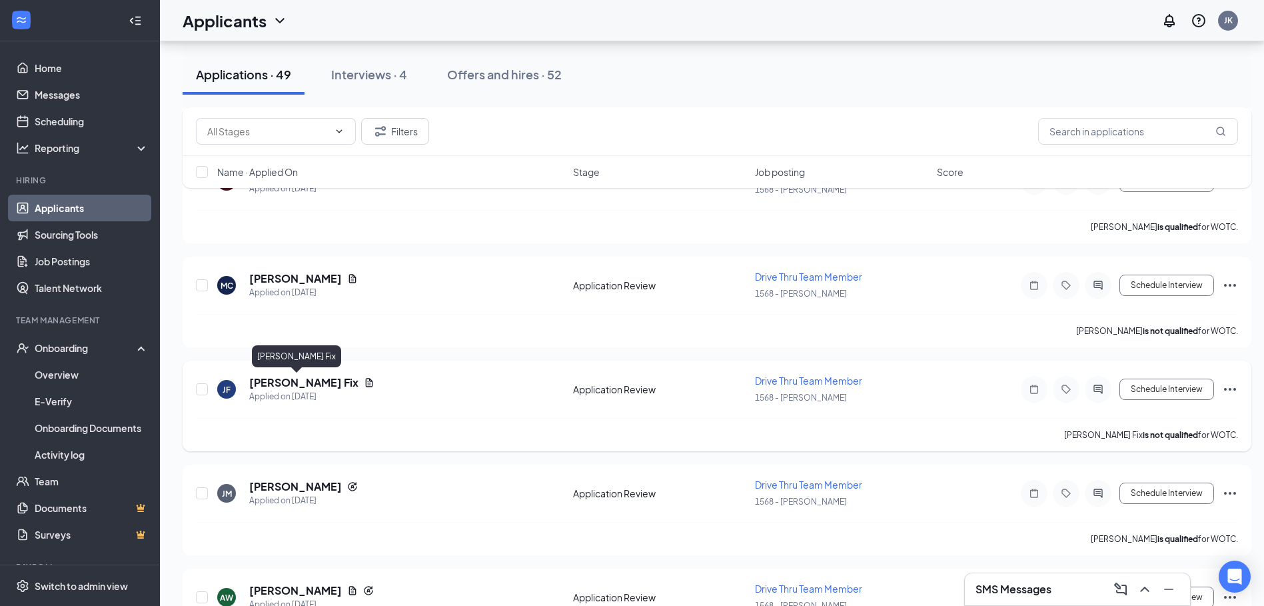
click at [283, 380] on h5 "[PERSON_NAME] Fix" at bounding box center [303, 382] width 109 height 15
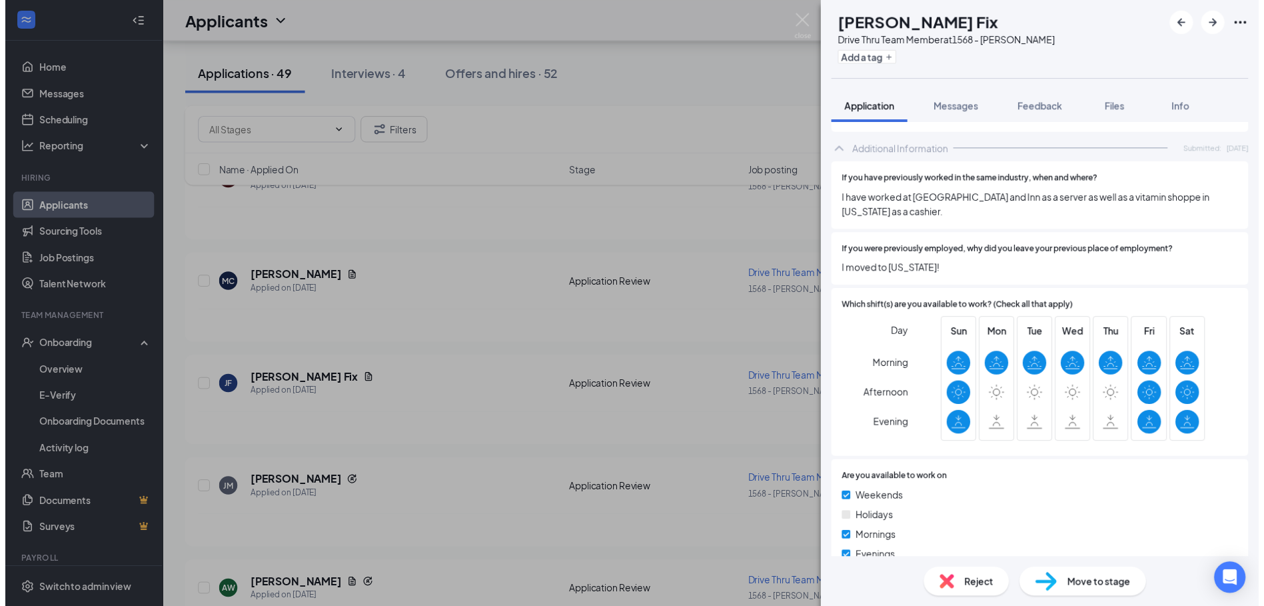
scroll to position [733, 0]
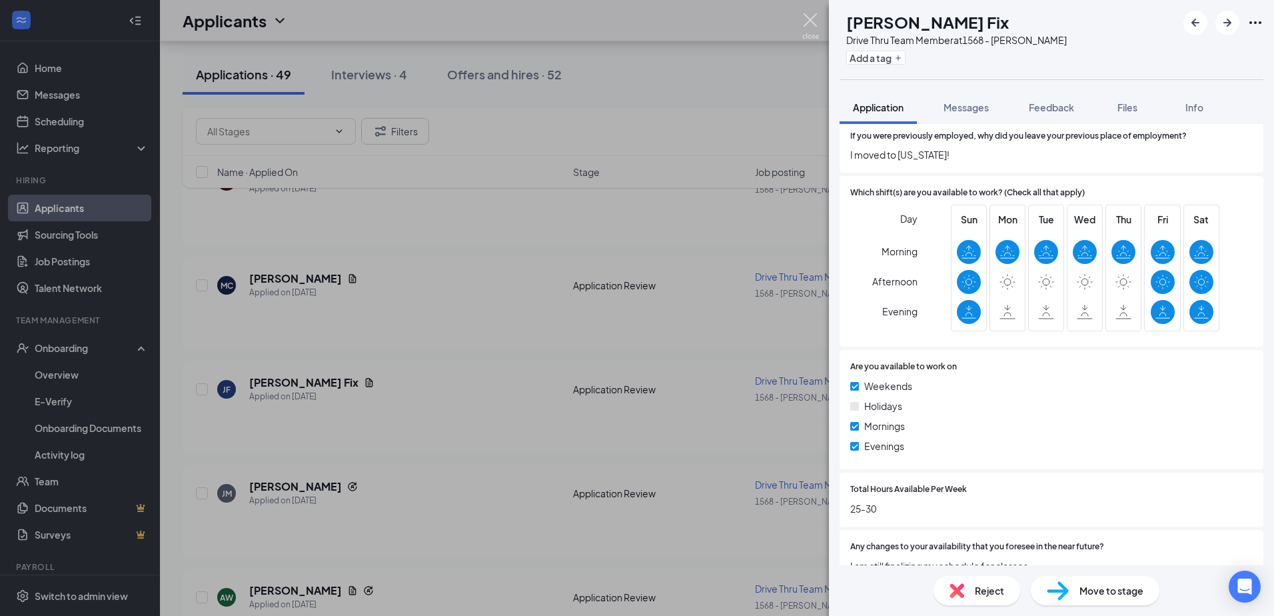
click at [632, 19] on img at bounding box center [810, 26] width 17 height 26
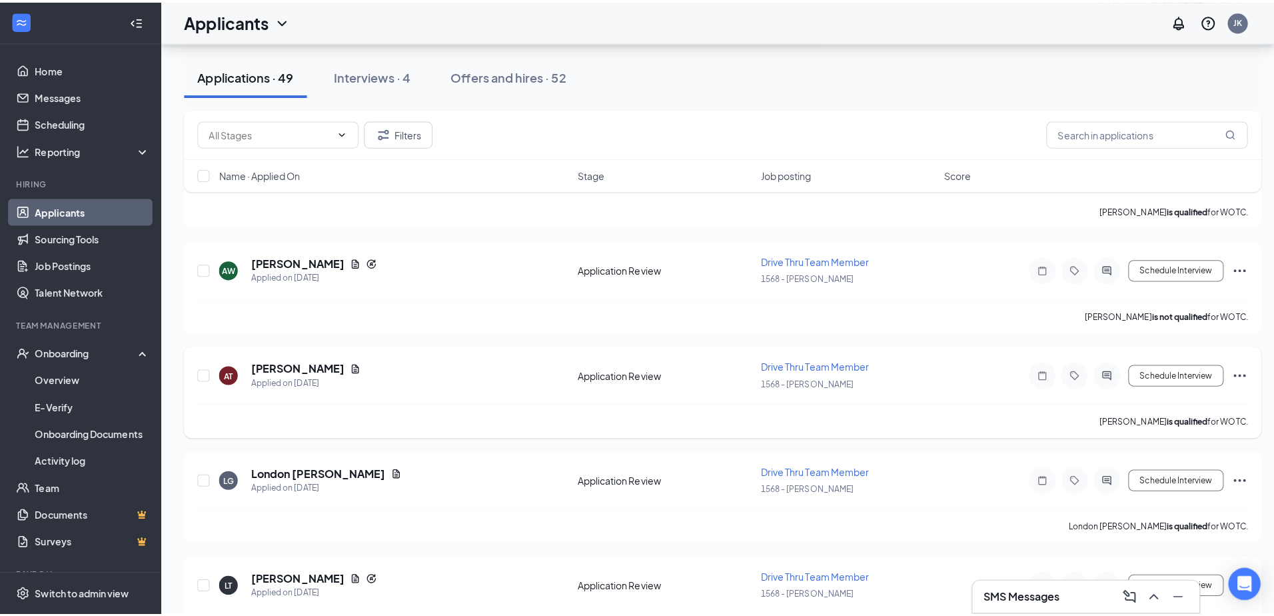
scroll to position [3973, 0]
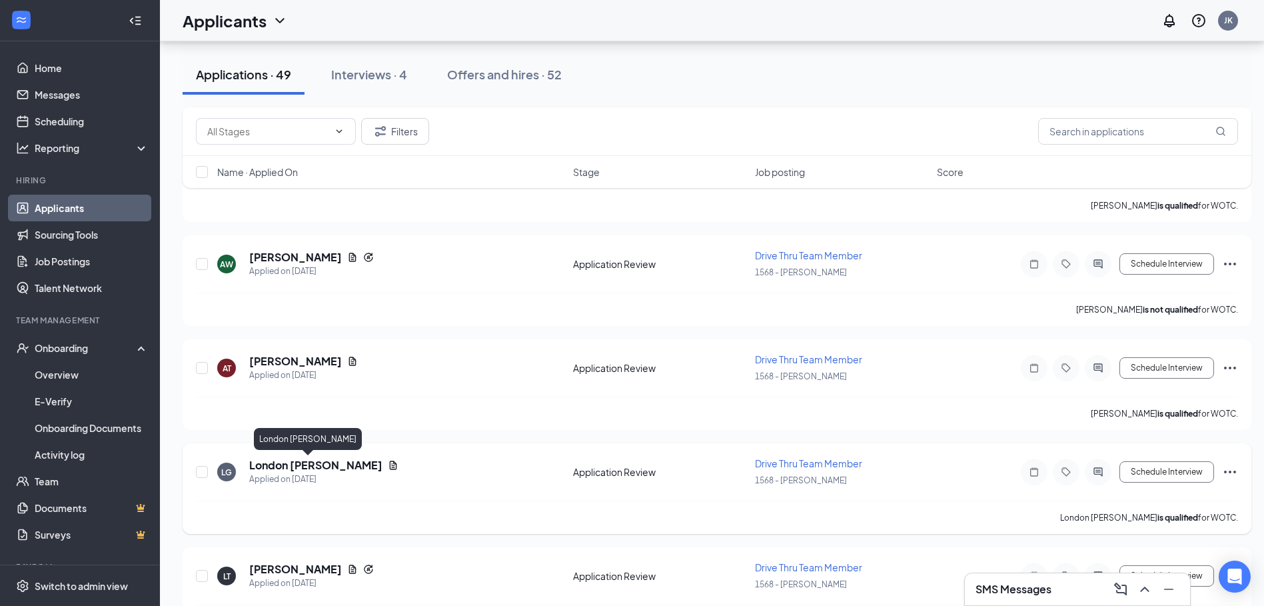
click at [291, 470] on h5 "London [PERSON_NAME]" at bounding box center [315, 465] width 133 height 15
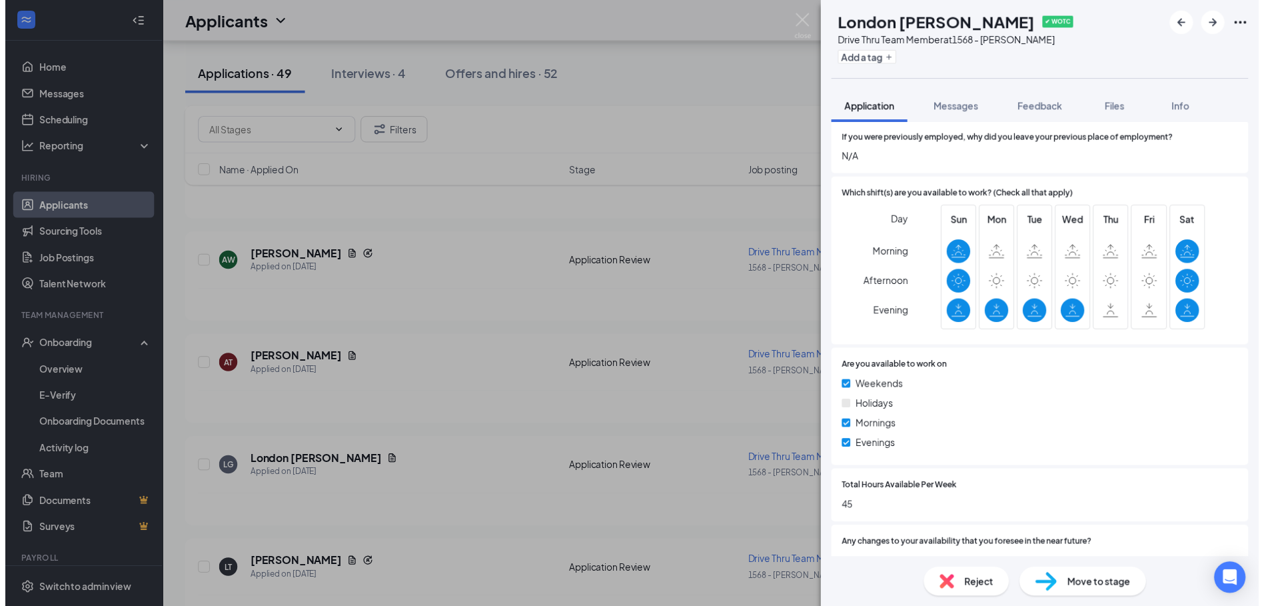
scroll to position [866, 0]
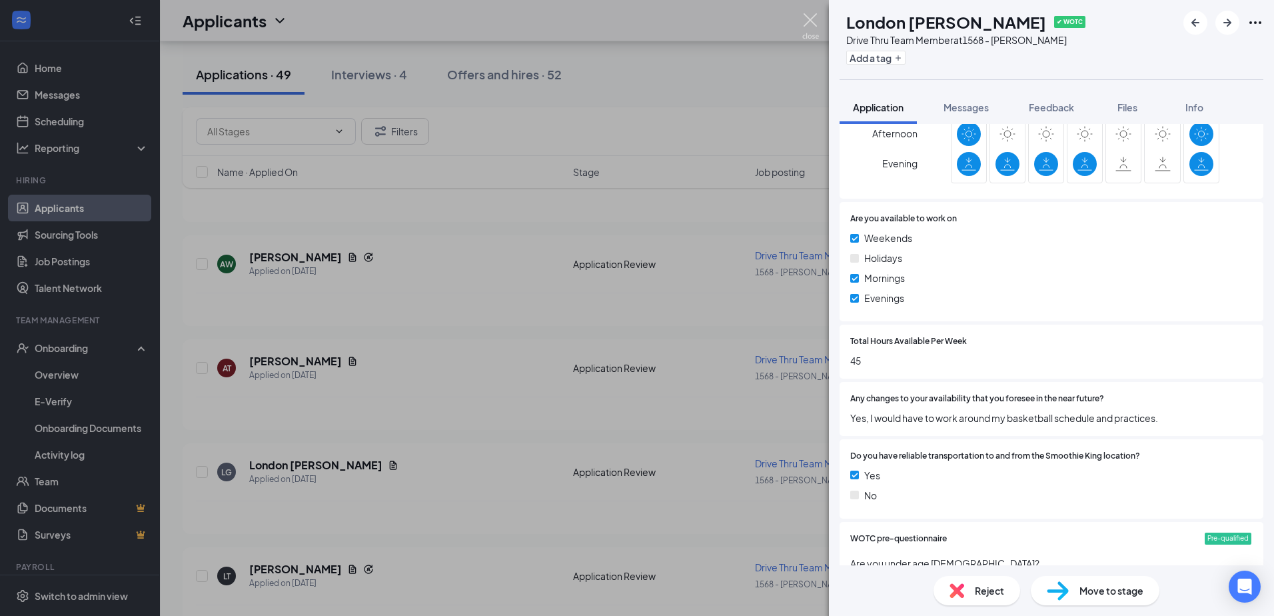
click at [632, 29] on img at bounding box center [810, 26] width 17 height 26
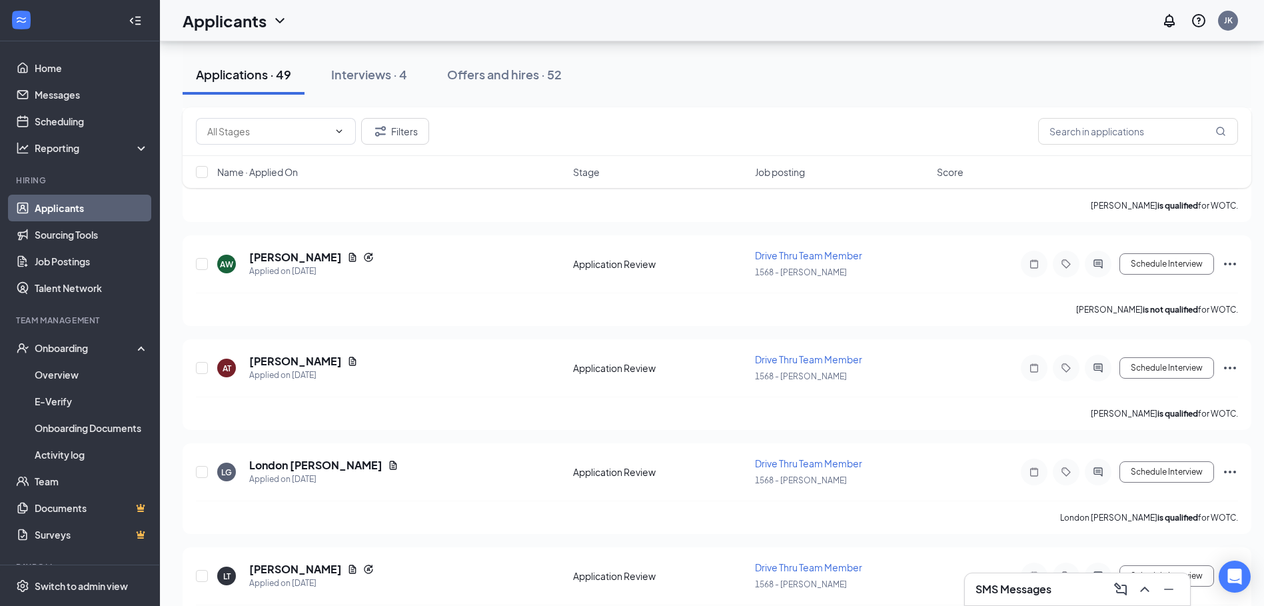
click at [632, 21] on div "Applicants JK" at bounding box center [712, 20] width 1104 height 41
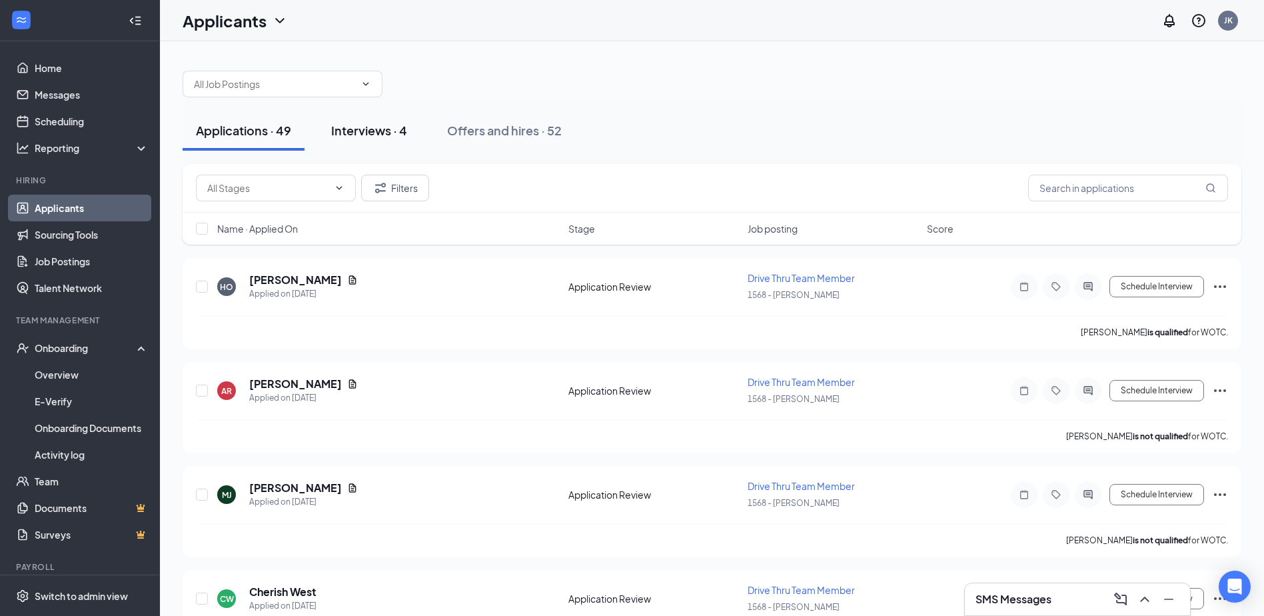
click at [376, 133] on div "Interviews · 4" at bounding box center [369, 130] width 76 height 17
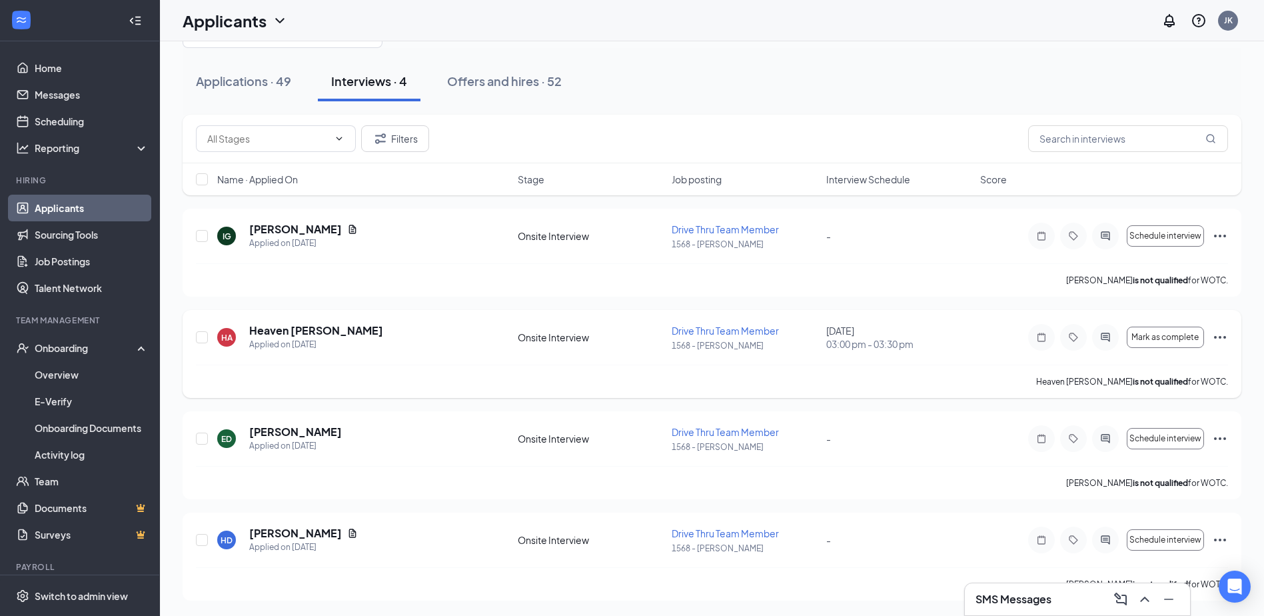
scroll to position [50, 0]
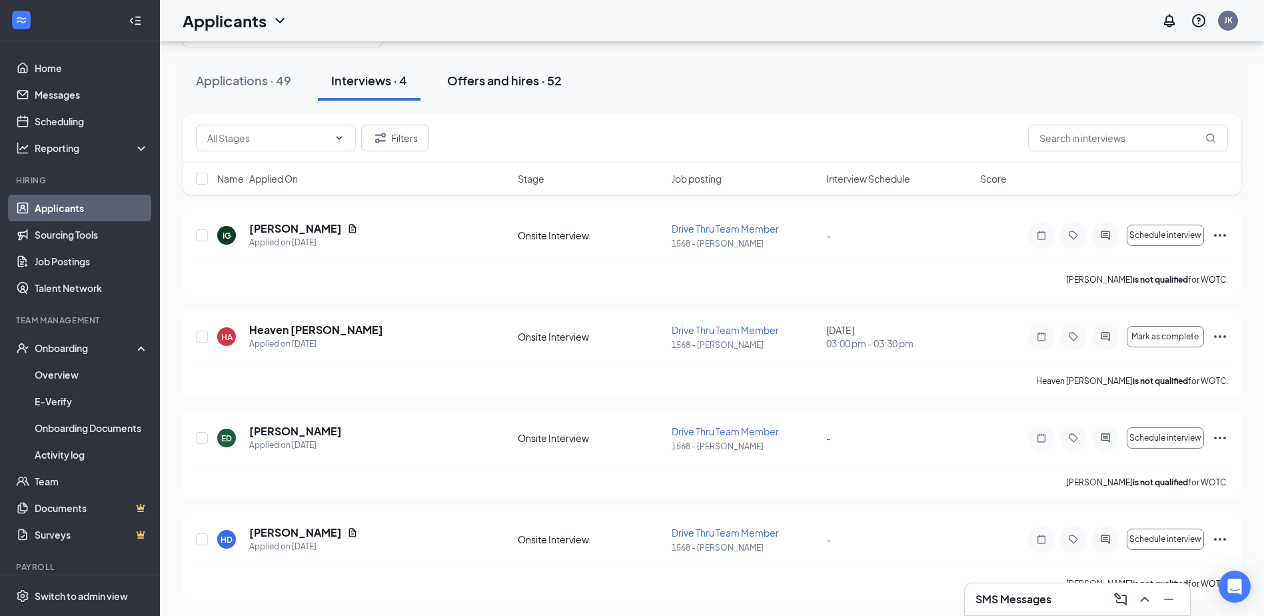
click at [523, 73] on div "Offers and hires · 52" at bounding box center [504, 80] width 115 height 17
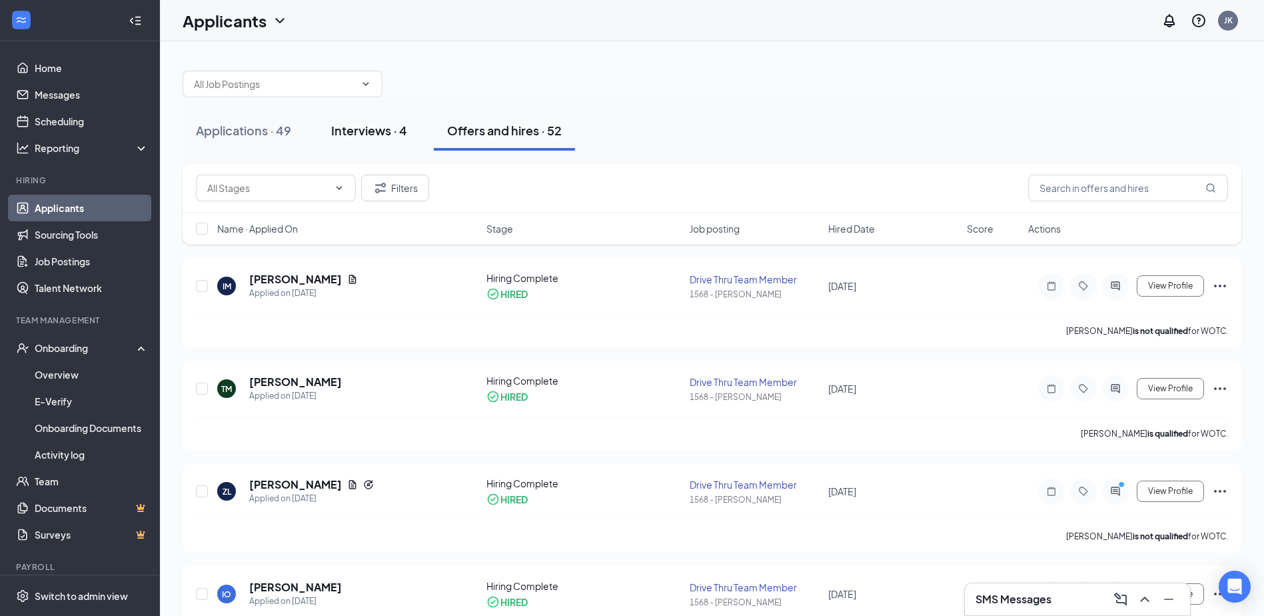
click at [354, 135] on div "Interviews · 4" at bounding box center [369, 130] width 76 height 17
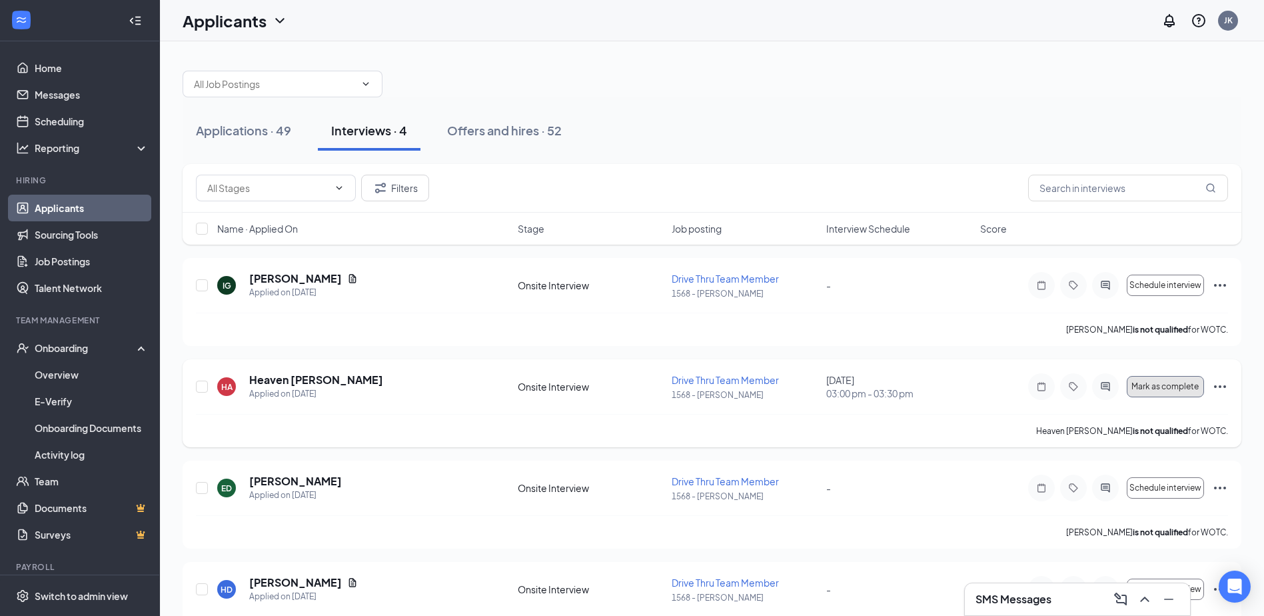
click at [632, 388] on span "Mark as complete" at bounding box center [1164, 386] width 67 height 9
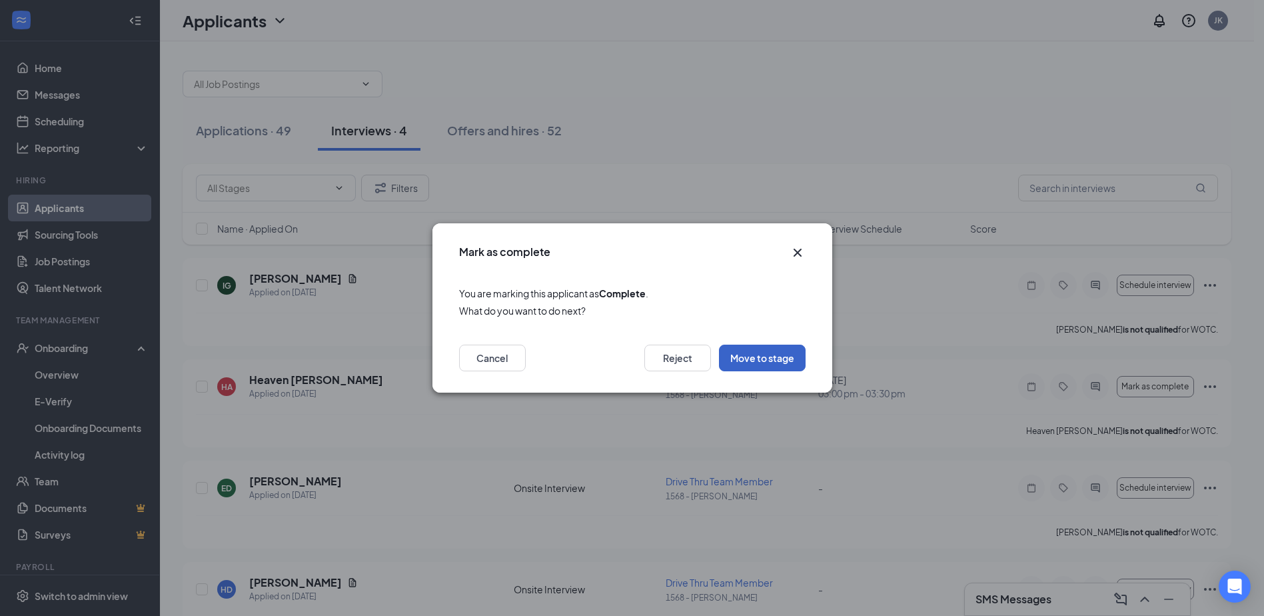
click at [632, 363] on button "Move to stage" at bounding box center [762, 357] width 87 height 27
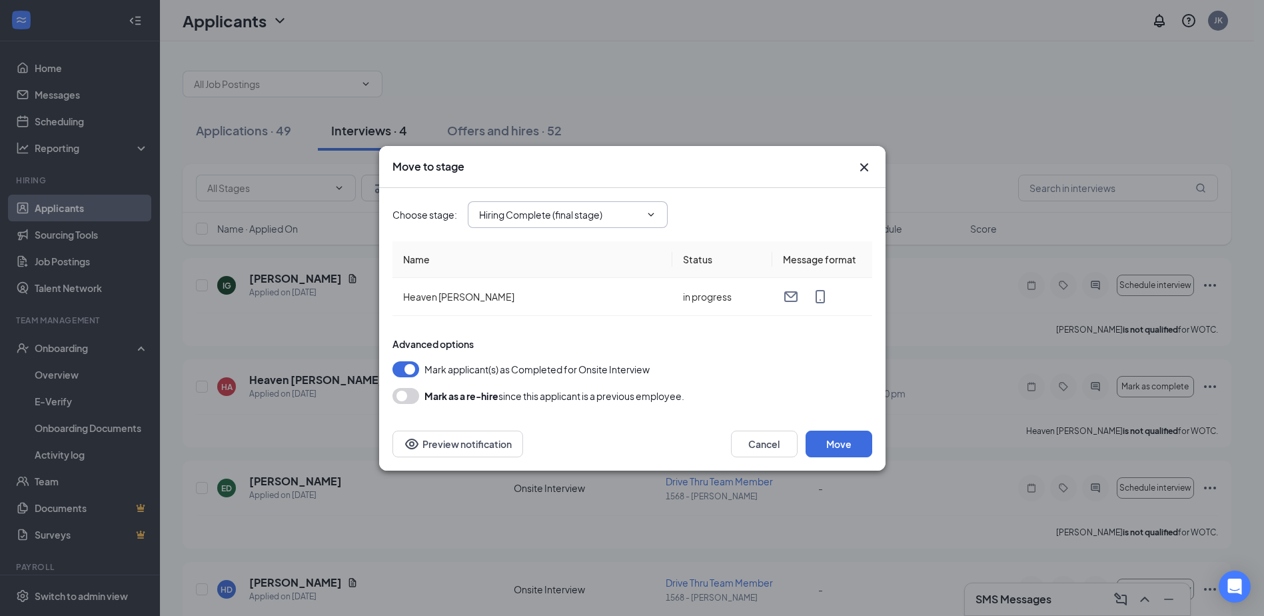
click at [539, 226] on span "Hiring Complete (final stage)" at bounding box center [568, 214] width 200 height 27
click at [584, 223] on span "Hiring Complete (final stage)" at bounding box center [568, 214] width 200 height 27
click at [632, 213] on icon "ChevronDown" at bounding box center [651, 214] width 11 height 11
click at [632, 221] on span "Hiring Complete (final stage)" at bounding box center [568, 214] width 200 height 27
click at [632, 220] on span "Hiring Complete (final stage)" at bounding box center [568, 214] width 200 height 27
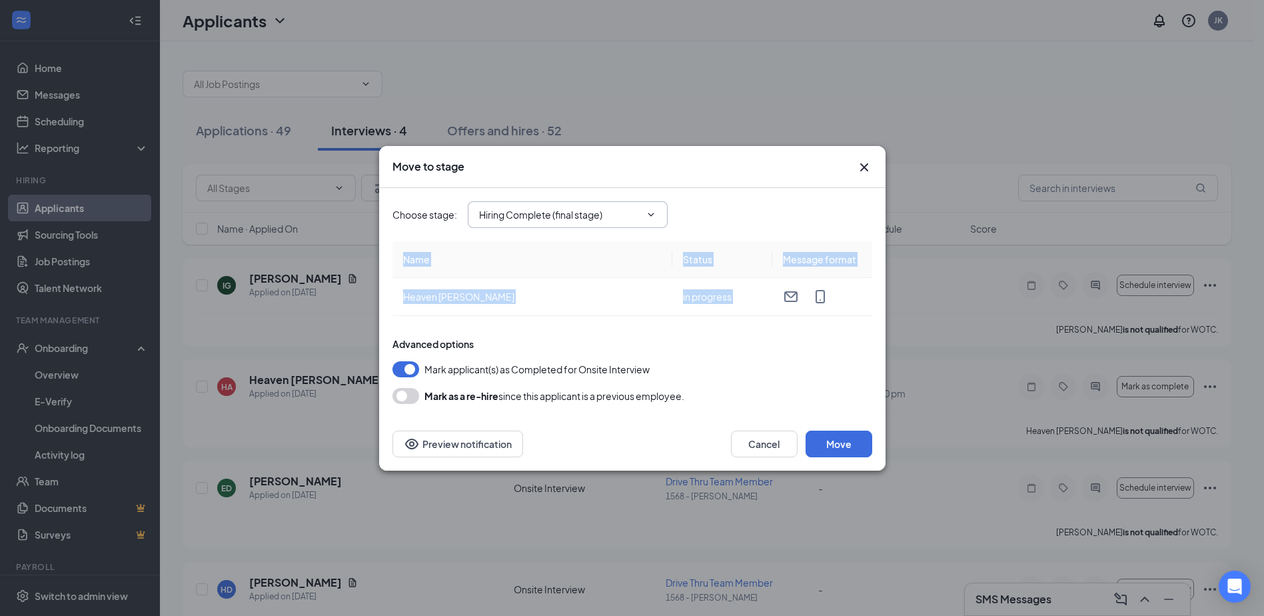
click at [632, 219] on icon "ChevronDown" at bounding box center [651, 214] width 11 height 11
click at [626, 219] on input "Hiring Complete (final stage)" at bounding box center [559, 214] width 161 height 15
click at [516, 205] on span "Hiring Complete (final stage) Application Additional Information Application Re…" at bounding box center [568, 214] width 200 height 27
click at [516, 217] on input "Hiring Complete (final stage)" at bounding box center [559, 214] width 161 height 15
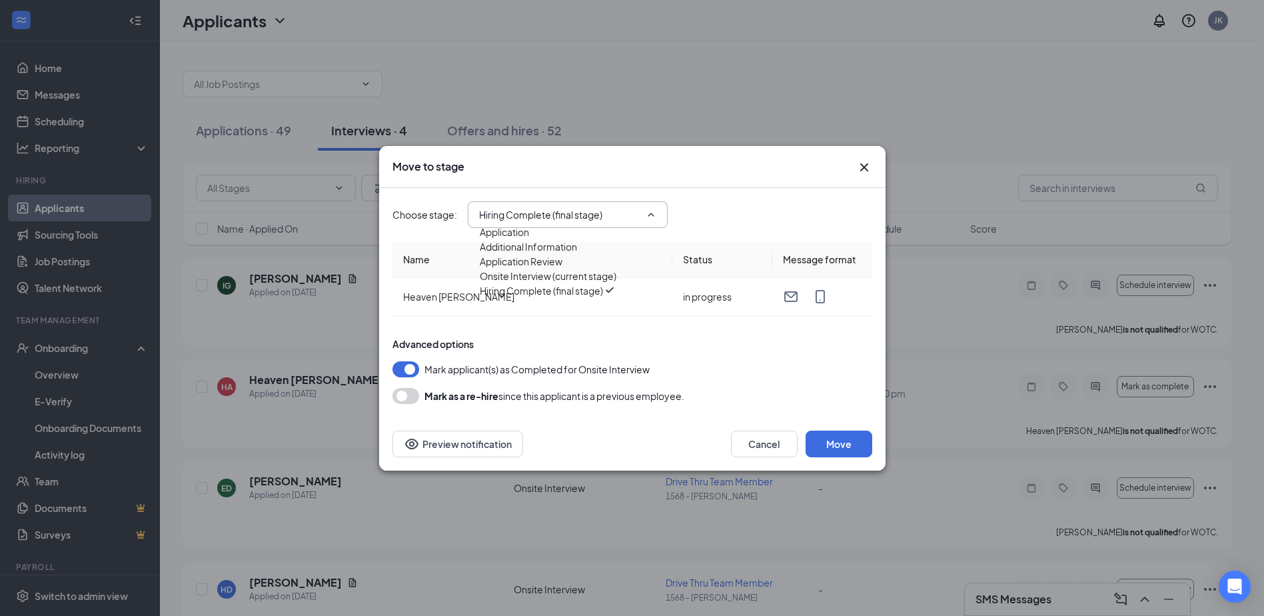
click at [555, 269] on div "Application Review" at bounding box center [521, 261] width 83 height 15
type input "Application Review"
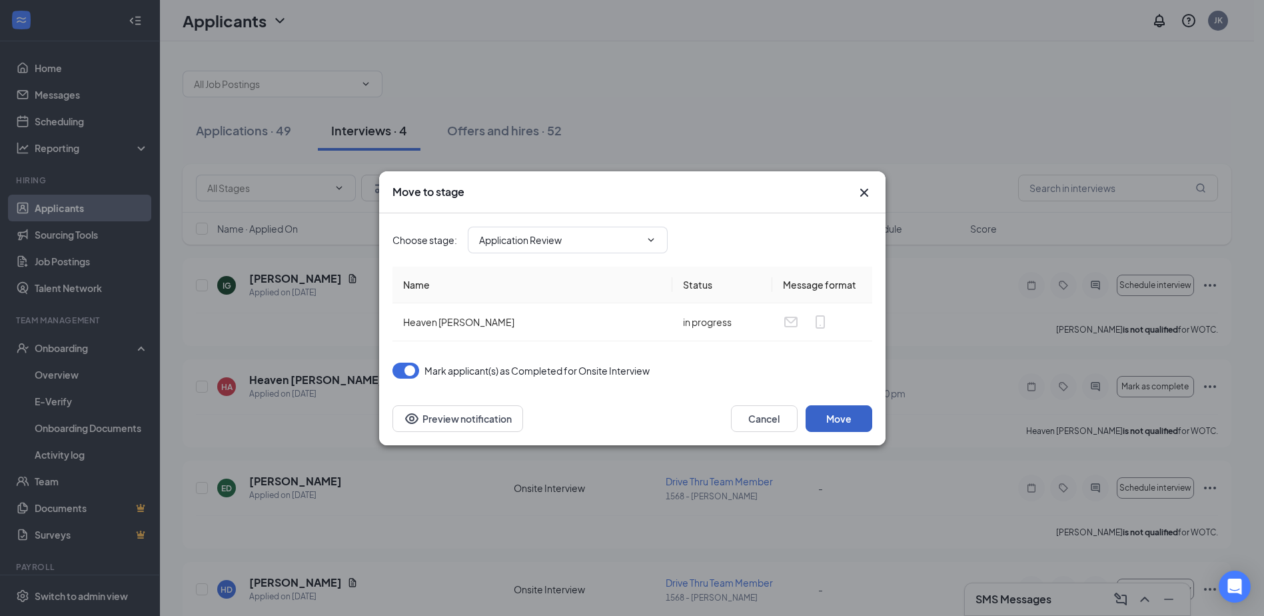
click at [632, 420] on button "Move" at bounding box center [839, 418] width 67 height 27
